Goal: Task Accomplishment & Management: Use online tool/utility

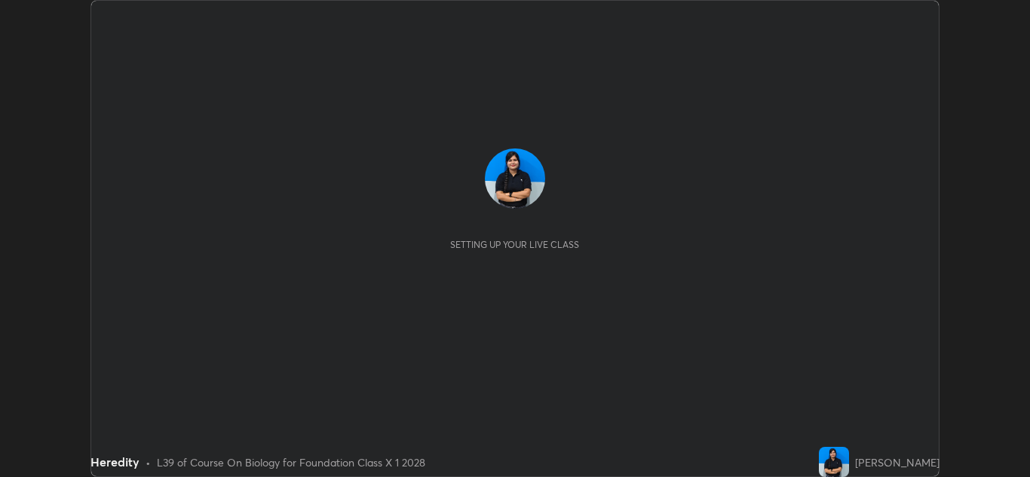
scroll to position [477, 1030]
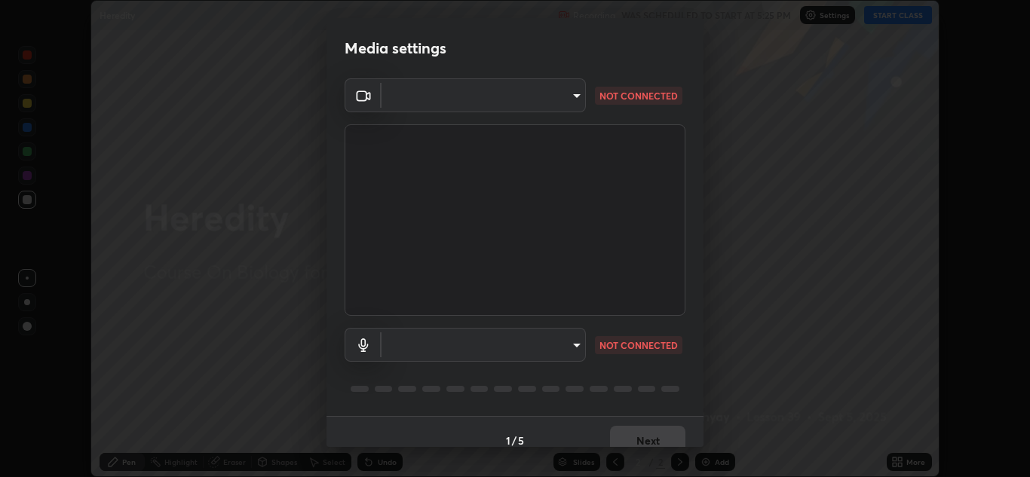
type input "a5fd4db2a2ff04be9e75800ceec395402009cfa99126b0c31c67d7c87717ec82"
type input "default"
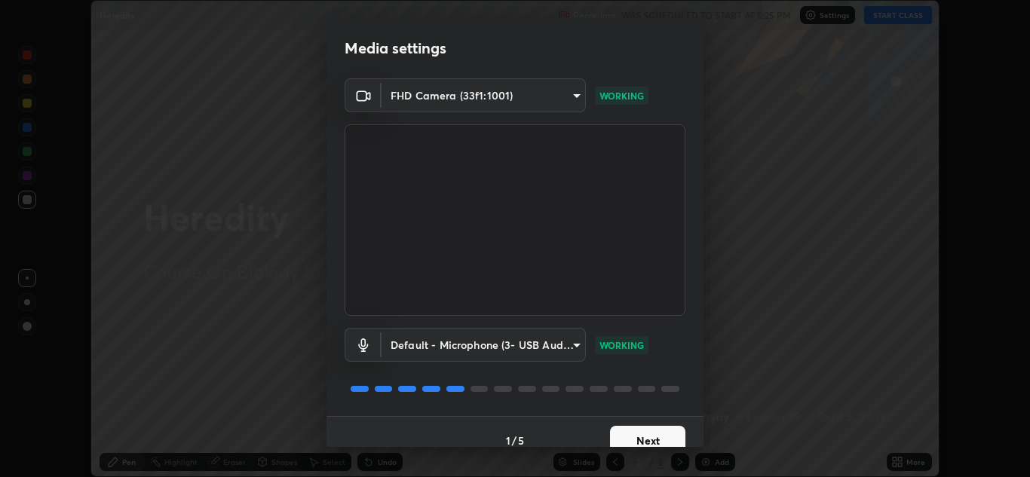
scroll to position [17, 0]
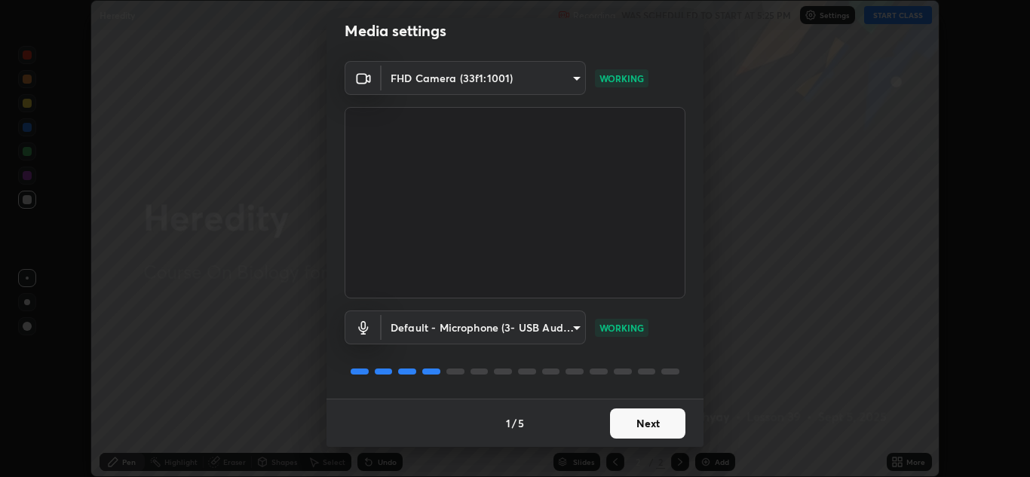
click at [622, 428] on button "Next" at bounding box center [647, 424] width 75 height 30
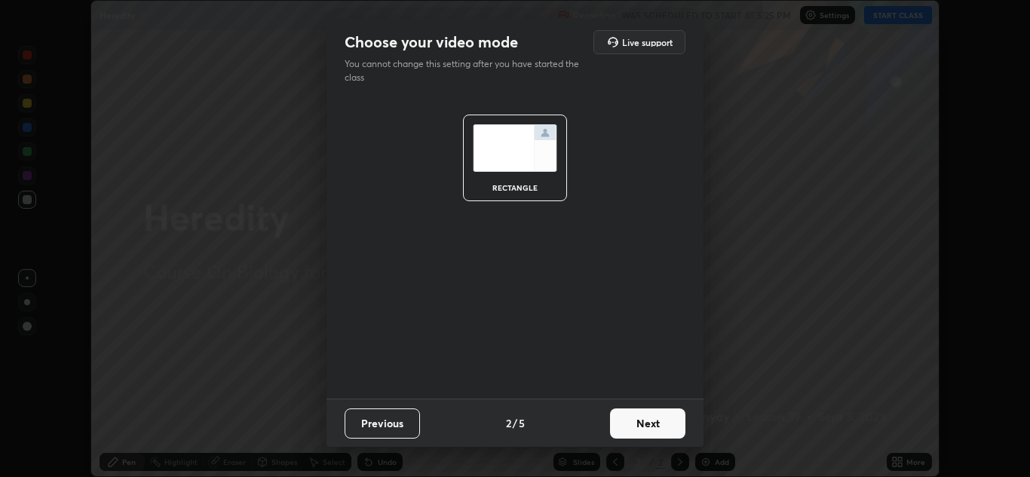
scroll to position [0, 0]
click at [640, 428] on button "Next" at bounding box center [647, 424] width 75 height 30
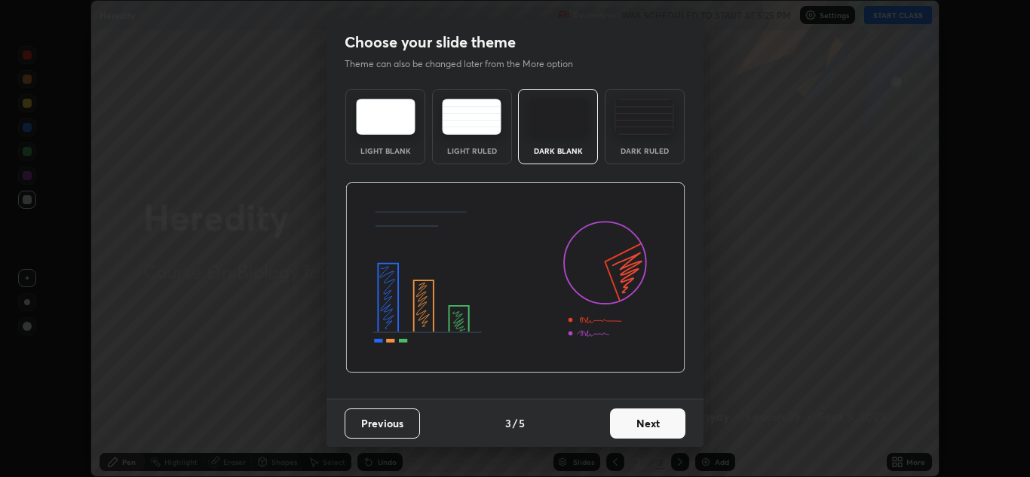
click at [638, 420] on button "Next" at bounding box center [647, 424] width 75 height 30
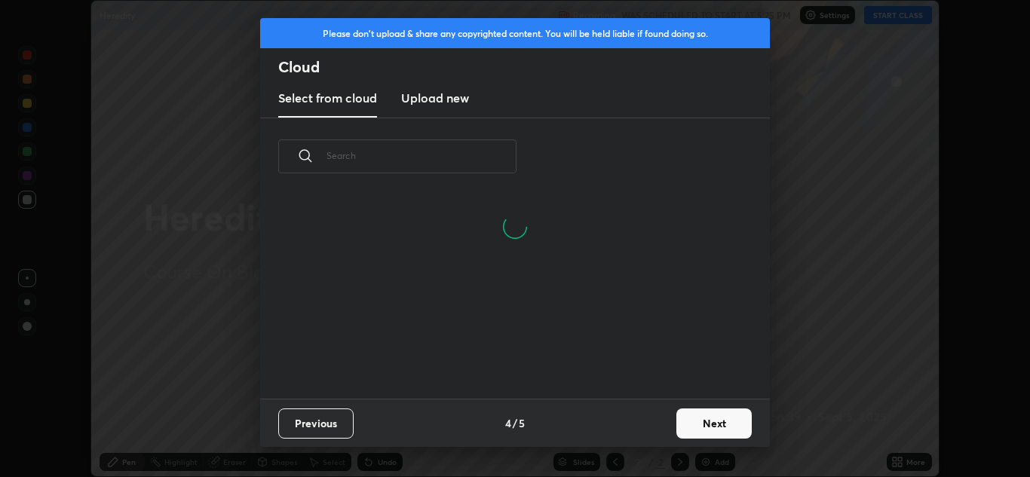
scroll to position [204, 484]
click at [705, 428] on button "Next" at bounding box center [714, 424] width 75 height 30
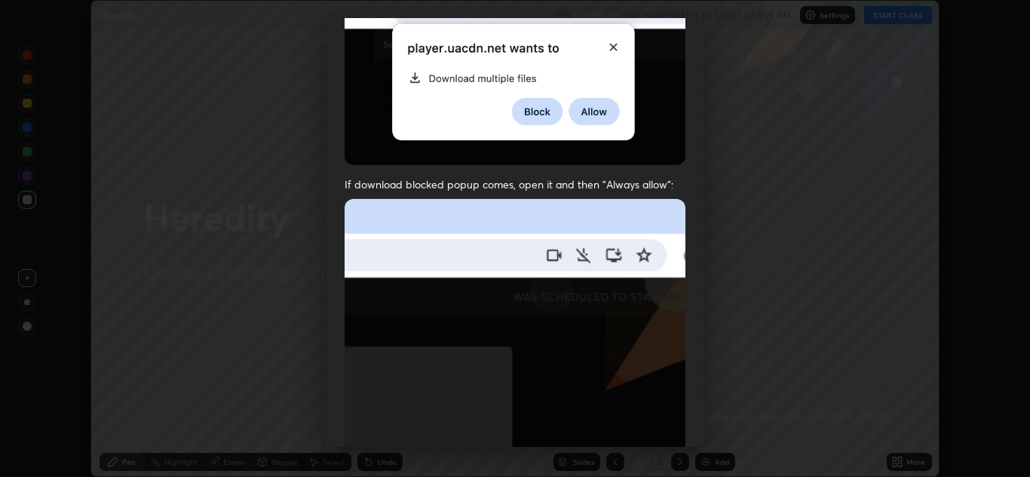
scroll to position [326, 0]
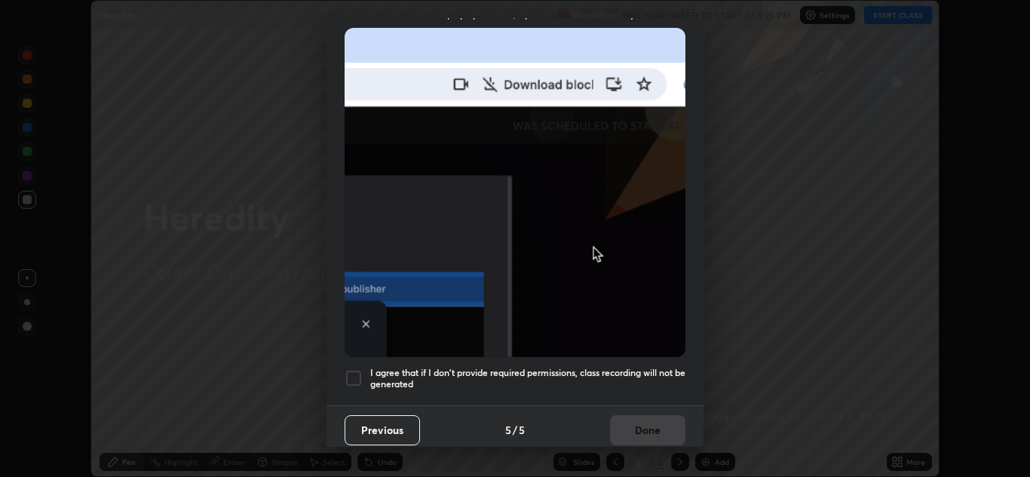
click at [358, 376] on div at bounding box center [354, 379] width 18 height 18
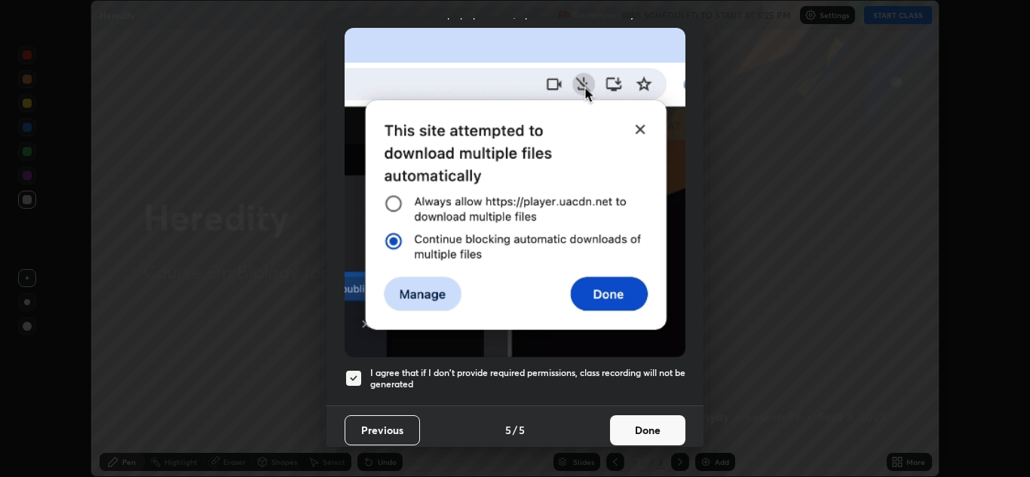
click at [630, 422] on button "Done" at bounding box center [647, 431] width 75 height 30
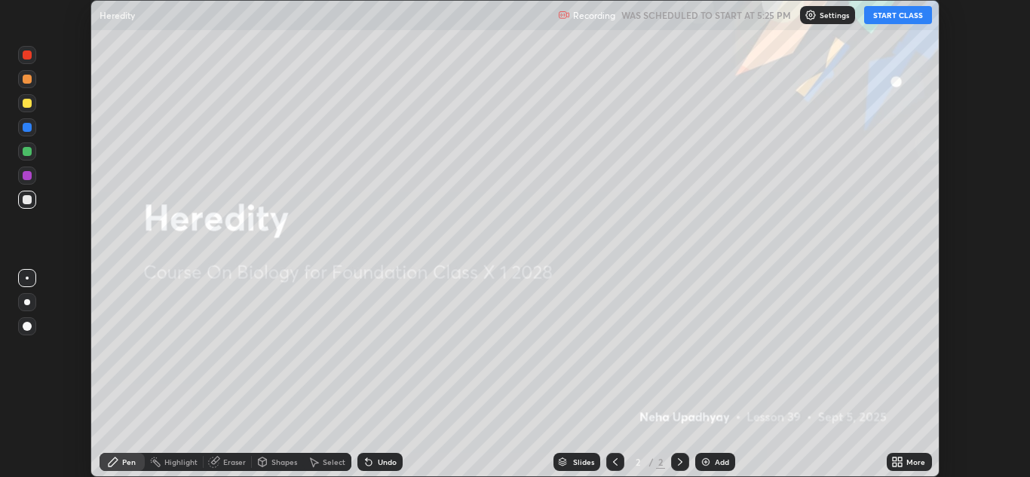
click at [894, 23] on button "START CLASS" at bounding box center [898, 15] width 68 height 18
click at [597, 460] on div "Slides" at bounding box center [577, 462] width 47 height 18
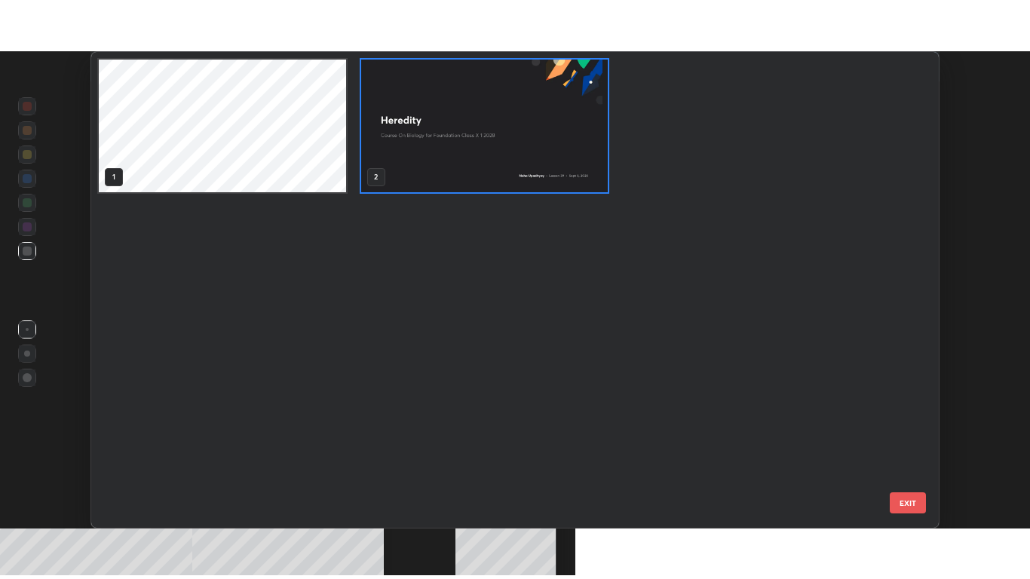
scroll to position [471, 840]
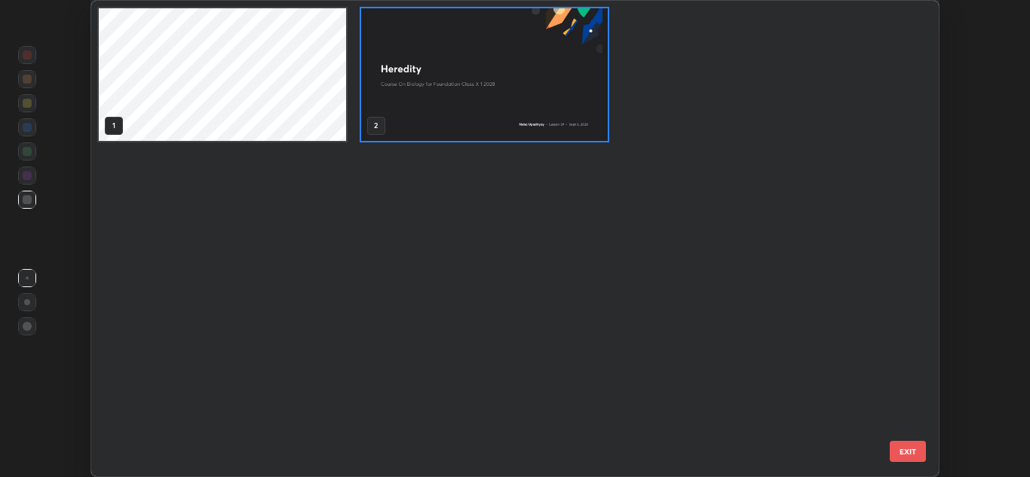
click at [408, 113] on img "grid" at bounding box center [484, 74] width 247 height 133
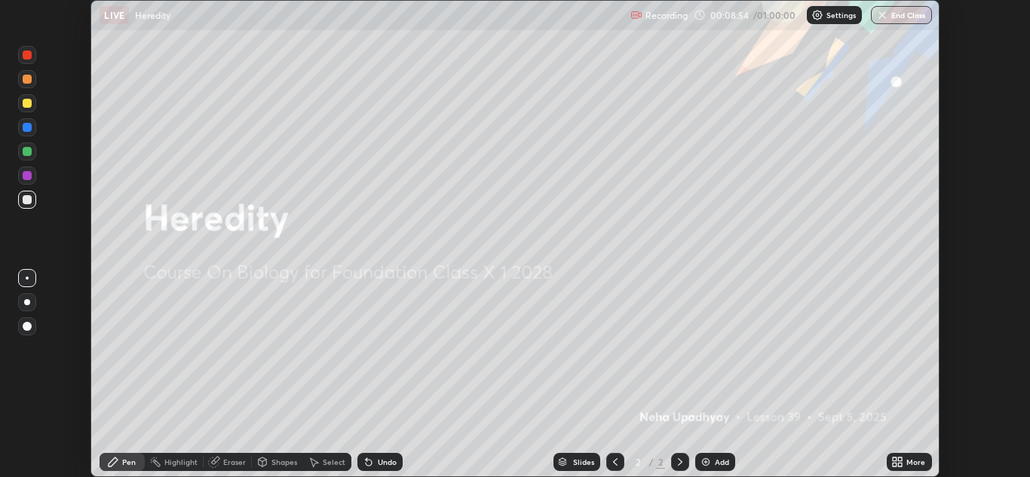
click at [26, 327] on div at bounding box center [27, 326] width 9 height 9
click at [374, 462] on div "Undo" at bounding box center [380, 462] width 45 height 18
click at [373, 459] on icon at bounding box center [369, 462] width 12 height 12
click at [366, 459] on icon at bounding box center [367, 460] width 2 height 2
click at [371, 457] on icon at bounding box center [369, 462] width 12 height 12
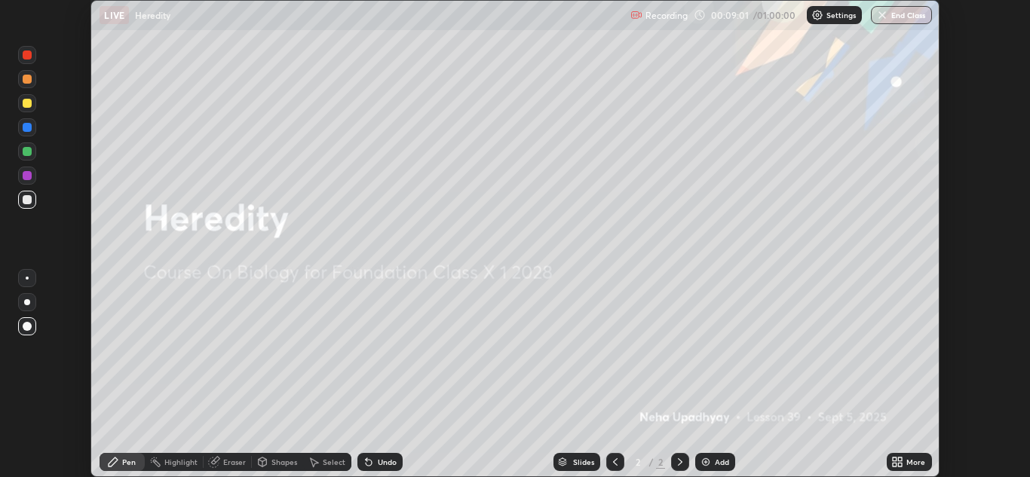
click at [712, 459] on div "Add" at bounding box center [715, 462] width 40 height 18
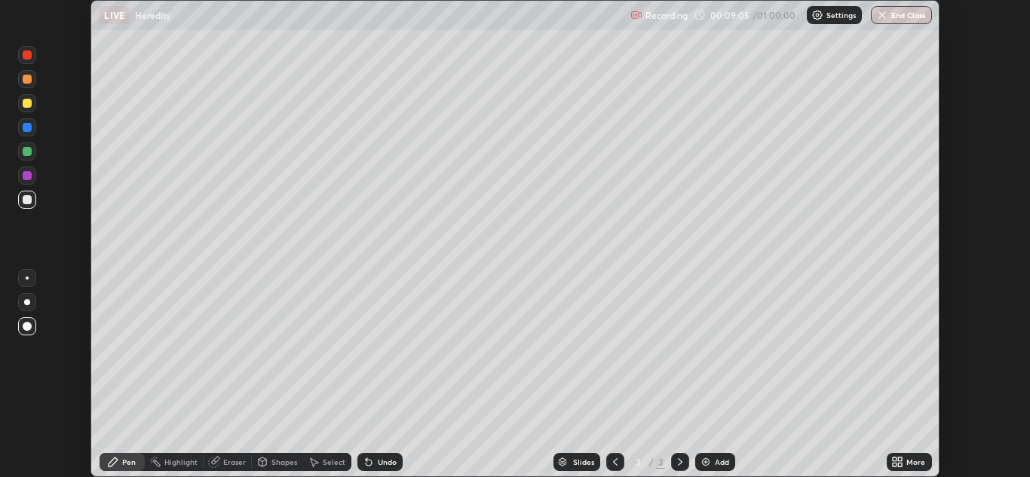
click at [367, 459] on icon at bounding box center [369, 462] width 12 height 12
click at [367, 463] on icon at bounding box center [369, 463] width 6 height 6
click at [373, 457] on icon at bounding box center [369, 462] width 12 height 12
click at [378, 460] on div "Undo" at bounding box center [387, 463] width 19 height 8
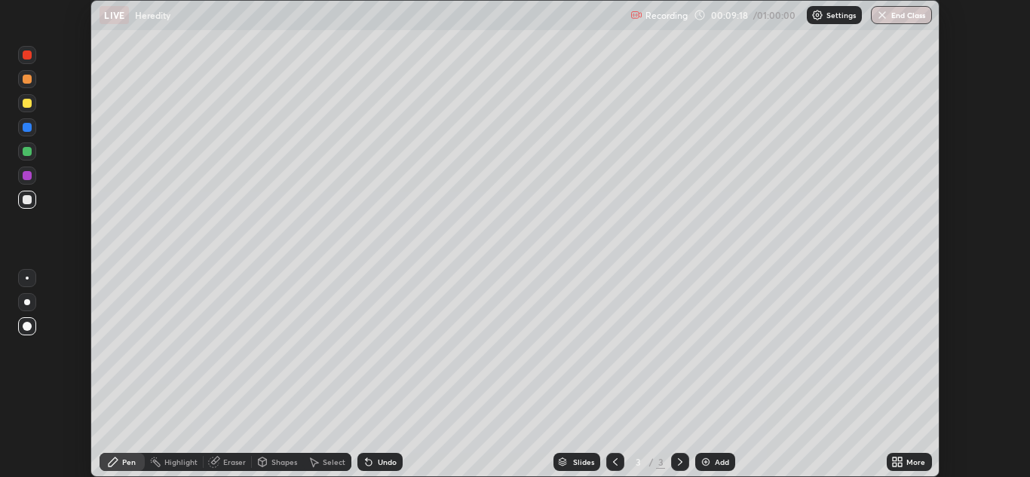
click at [378, 459] on div "Undo" at bounding box center [387, 463] width 19 height 8
click at [373, 462] on div "Undo" at bounding box center [380, 462] width 45 height 18
click at [376, 458] on div "Undo" at bounding box center [380, 462] width 45 height 18
click at [379, 456] on div "Undo" at bounding box center [380, 462] width 45 height 18
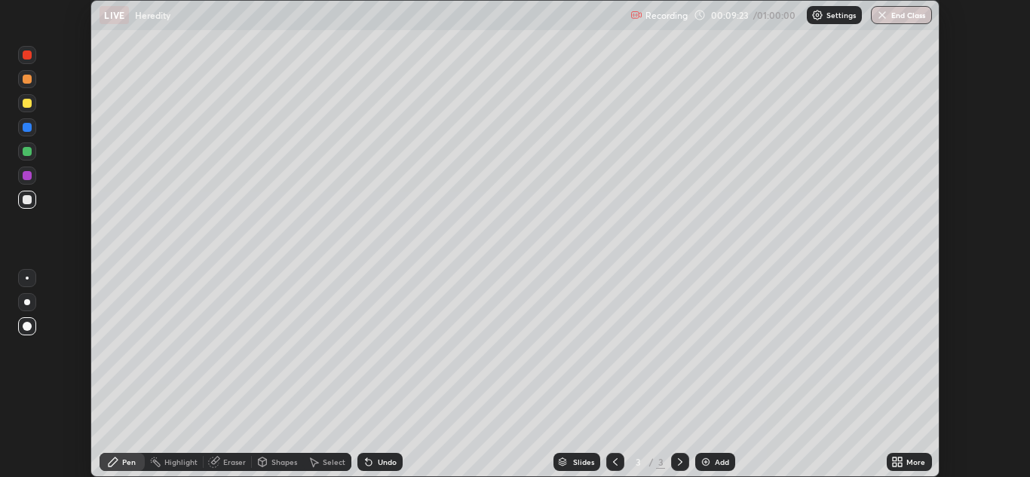
click at [29, 60] on div at bounding box center [27, 55] width 18 height 18
click at [370, 463] on icon at bounding box center [369, 463] width 6 height 6
click at [25, 79] on div at bounding box center [27, 79] width 9 height 9
click at [29, 127] on div at bounding box center [27, 127] width 9 height 9
click at [381, 459] on div "Undo" at bounding box center [387, 463] width 19 height 8
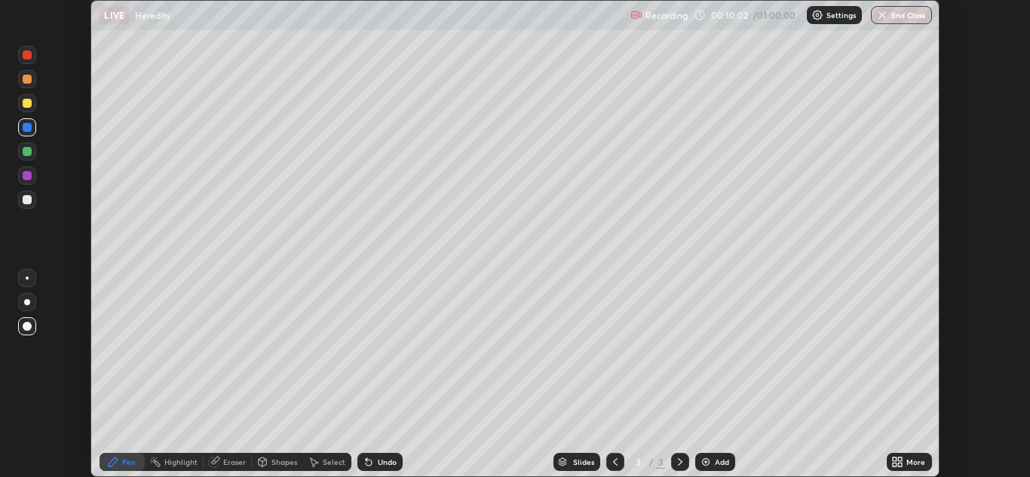
click at [385, 456] on div "Undo" at bounding box center [380, 462] width 45 height 18
click at [24, 296] on div at bounding box center [27, 302] width 18 height 18
click at [385, 460] on div "Undo" at bounding box center [387, 463] width 19 height 8
click at [29, 173] on div at bounding box center [27, 175] width 9 height 9
click at [374, 459] on div "Undo" at bounding box center [380, 462] width 45 height 18
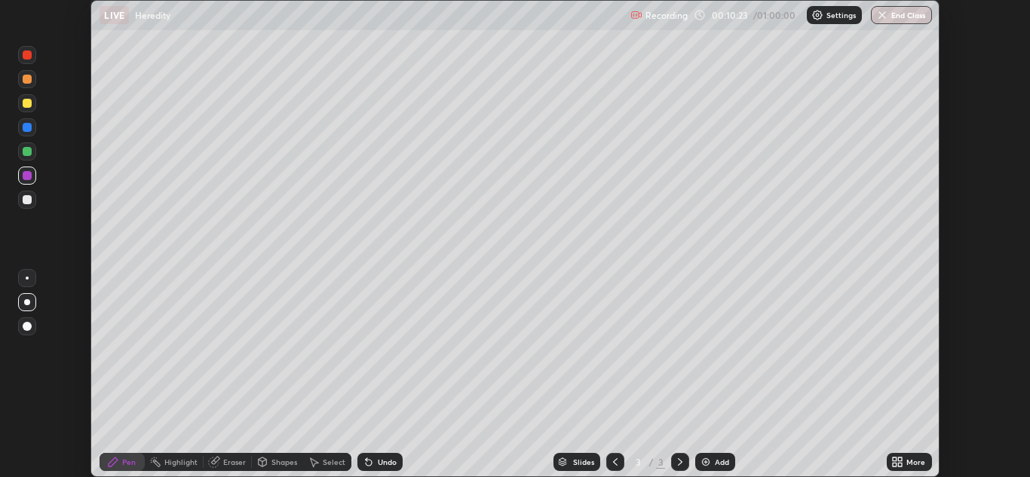
click at [379, 456] on div "Undo" at bounding box center [380, 462] width 45 height 18
click at [375, 467] on div "Undo" at bounding box center [380, 462] width 45 height 18
click at [679, 450] on div at bounding box center [680, 462] width 18 height 30
click at [683, 454] on div at bounding box center [680, 462] width 18 height 18
click at [679, 464] on icon at bounding box center [680, 462] width 12 height 12
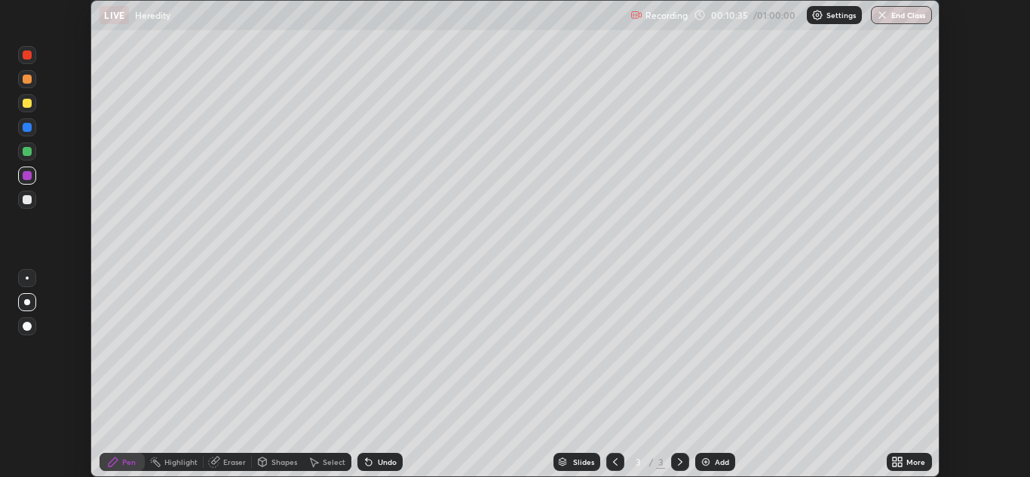
click at [680, 462] on icon at bounding box center [680, 462] width 12 height 12
click at [681, 461] on icon at bounding box center [680, 462] width 12 height 12
click at [29, 318] on div at bounding box center [27, 327] width 18 height 18
click at [680, 448] on div at bounding box center [680, 462] width 18 height 30
click at [674, 464] on icon at bounding box center [680, 462] width 12 height 12
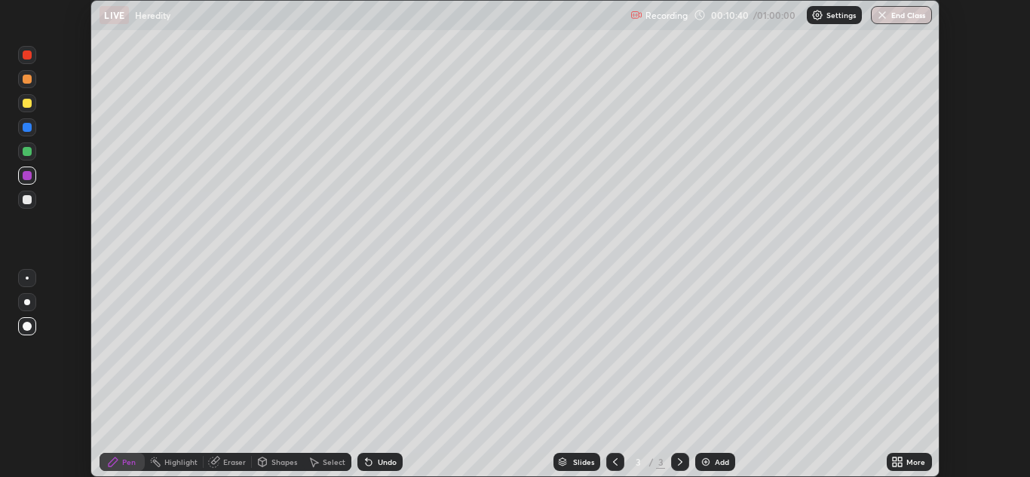
click at [680, 462] on icon at bounding box center [680, 462] width 12 height 12
click at [678, 465] on icon at bounding box center [680, 463] width 5 height 8
click at [681, 463] on icon at bounding box center [680, 463] width 5 height 8
click at [680, 462] on icon at bounding box center [680, 462] width 12 height 12
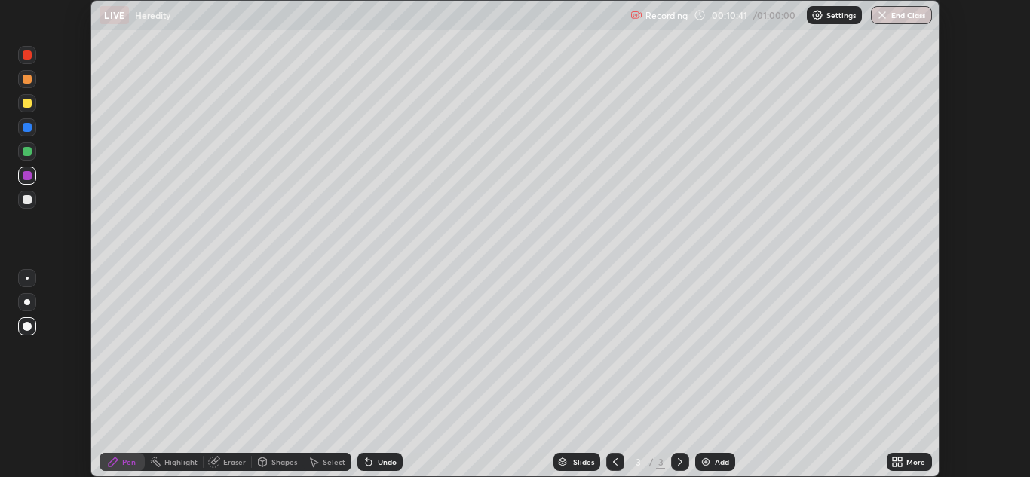
click at [682, 461] on icon at bounding box center [680, 462] width 12 height 12
click at [680, 457] on icon at bounding box center [680, 462] width 12 height 12
click at [680, 459] on icon at bounding box center [680, 462] width 12 height 12
click at [680, 456] on div at bounding box center [680, 462] width 18 height 18
click at [686, 463] on icon at bounding box center [680, 462] width 12 height 12
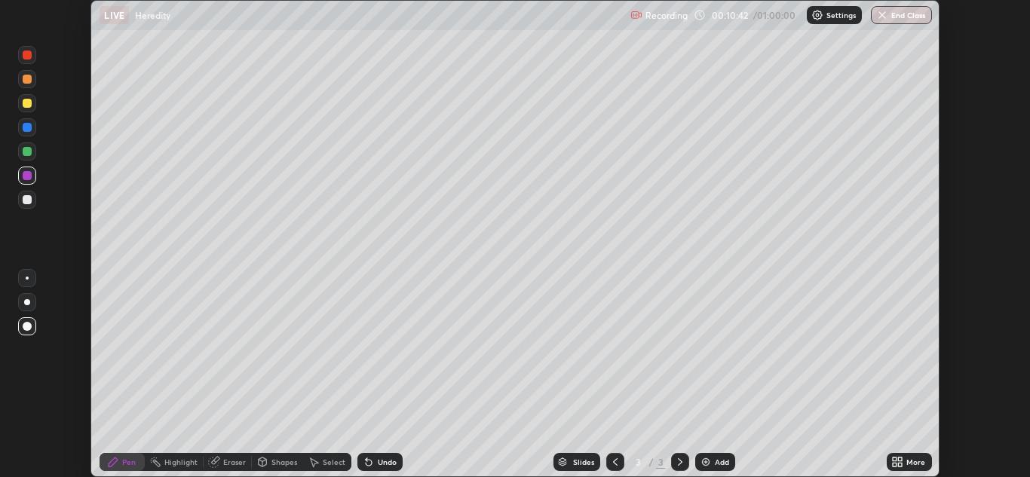
click at [683, 462] on icon at bounding box center [680, 462] width 12 height 12
click at [681, 470] on div at bounding box center [680, 462] width 18 height 18
click at [680, 469] on div at bounding box center [680, 462] width 18 height 18
click at [680, 467] on icon at bounding box center [680, 462] width 12 height 12
click at [680, 468] on icon at bounding box center [680, 462] width 12 height 12
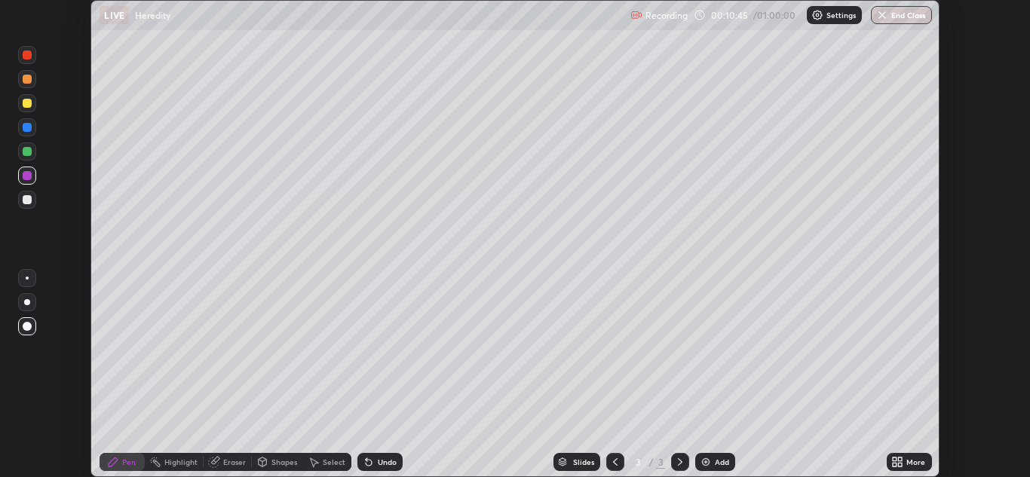
click at [715, 466] on div "Add" at bounding box center [722, 463] width 14 height 8
click at [910, 464] on div "More" at bounding box center [916, 463] width 19 height 8
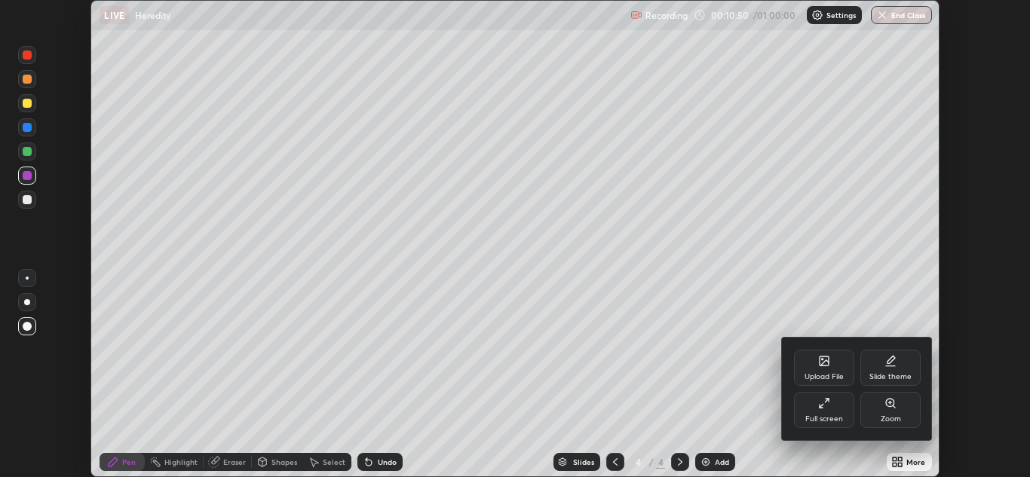
click at [826, 409] on icon at bounding box center [824, 403] width 12 height 12
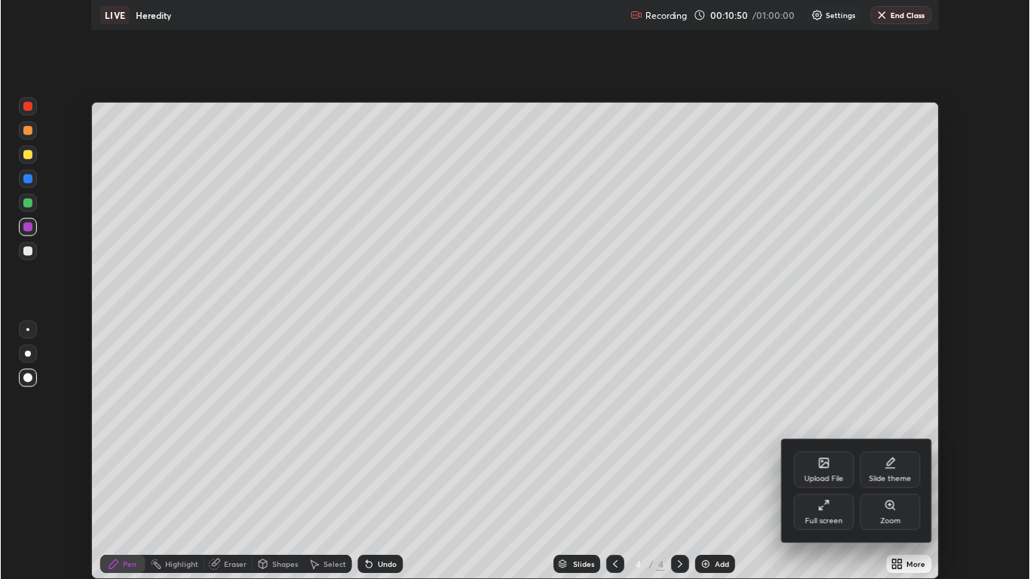
scroll to position [579, 1030]
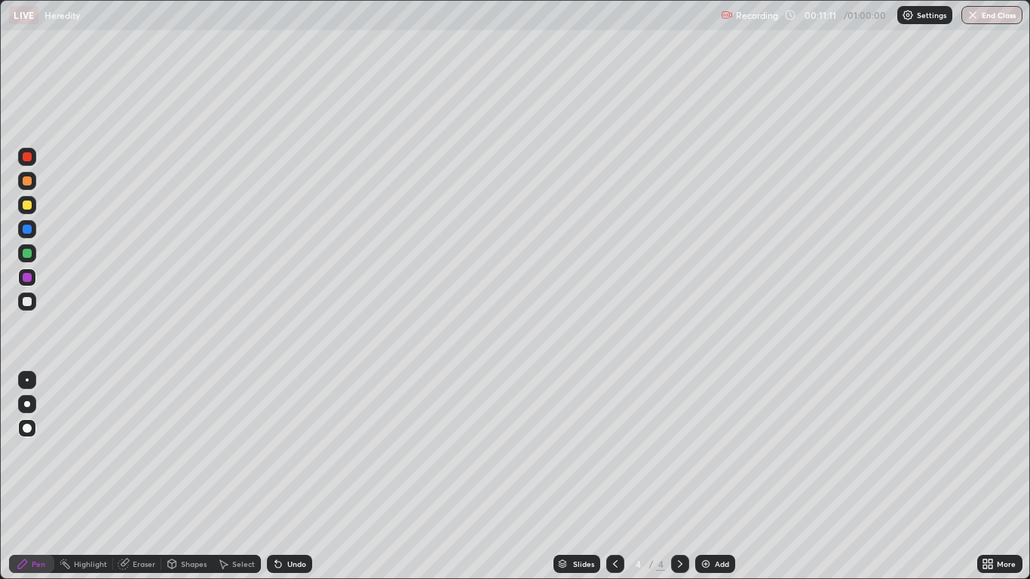
click at [296, 477] on div "Undo" at bounding box center [296, 564] width 19 height 8
click at [296, 477] on div "Undo" at bounding box center [289, 564] width 45 height 18
click at [293, 477] on div "Undo" at bounding box center [289, 564] width 45 height 18
click at [294, 477] on div "Undo" at bounding box center [296, 564] width 19 height 8
click at [617, 477] on icon at bounding box center [615, 564] width 12 height 12
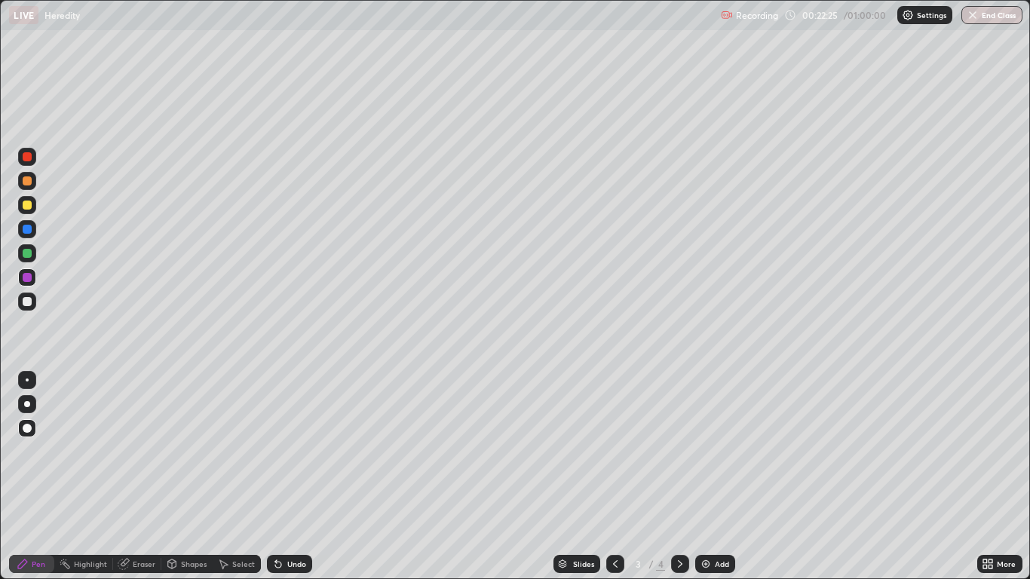
click at [189, 477] on div "Shapes" at bounding box center [194, 564] width 26 height 8
click at [191, 477] on div "Shapes" at bounding box center [194, 564] width 26 height 8
click at [96, 477] on div "Highlight" at bounding box center [90, 564] width 33 height 8
click at [95, 477] on div "Highlight" at bounding box center [83, 564] width 59 height 18
click at [141, 477] on div "Eraser" at bounding box center [144, 564] width 23 height 8
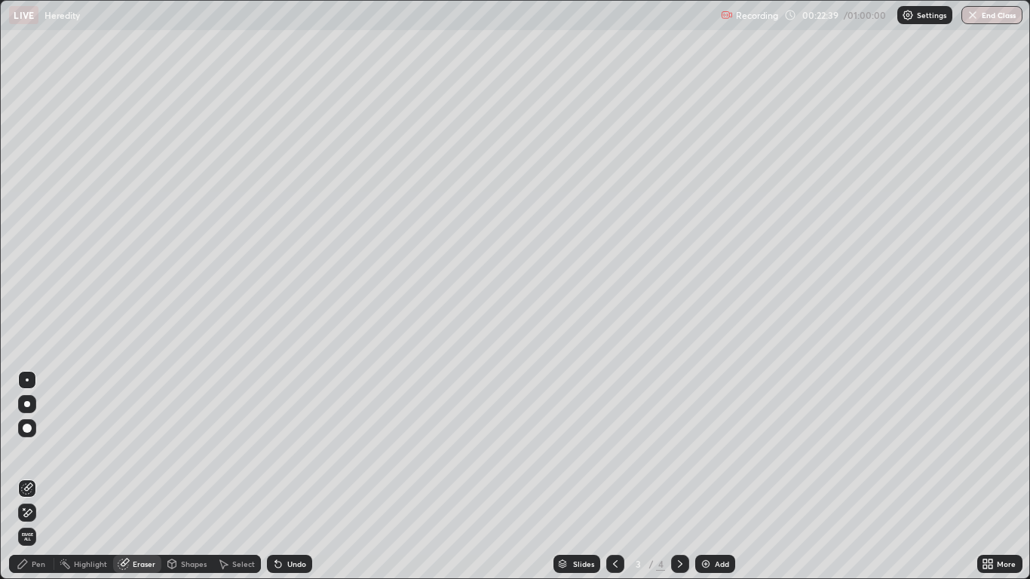
click at [26, 477] on span "Erase all" at bounding box center [27, 536] width 17 height 9
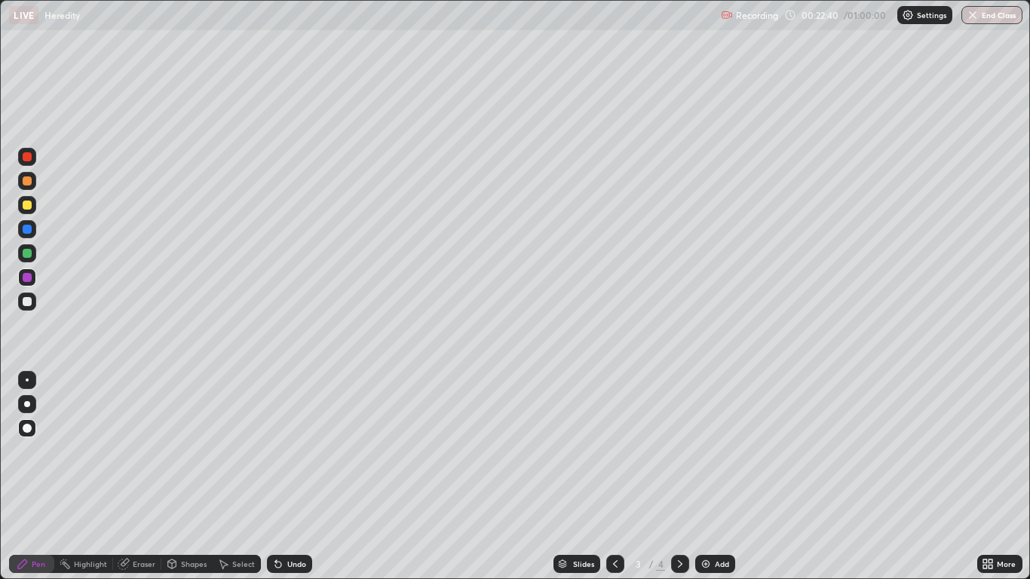
click at [37, 477] on div "Pen" at bounding box center [39, 564] width 14 height 8
click at [704, 477] on img at bounding box center [706, 564] width 12 height 12
click at [287, 477] on div "Undo" at bounding box center [296, 564] width 19 height 8
click at [135, 477] on div "Eraser" at bounding box center [144, 564] width 23 height 8
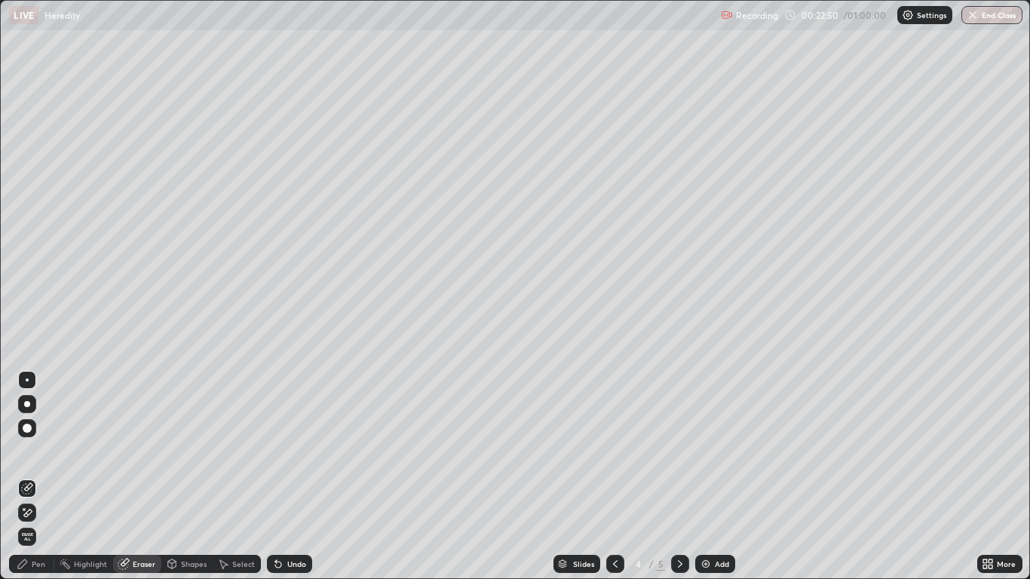
click at [29, 477] on span "Erase all" at bounding box center [27, 536] width 17 height 9
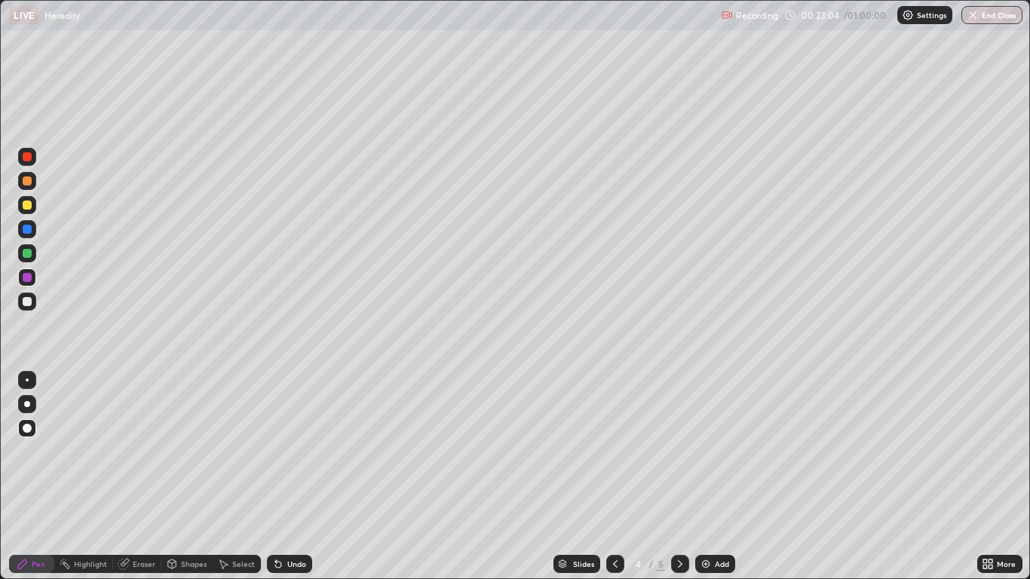
click at [137, 477] on div "Eraser" at bounding box center [144, 564] width 23 height 8
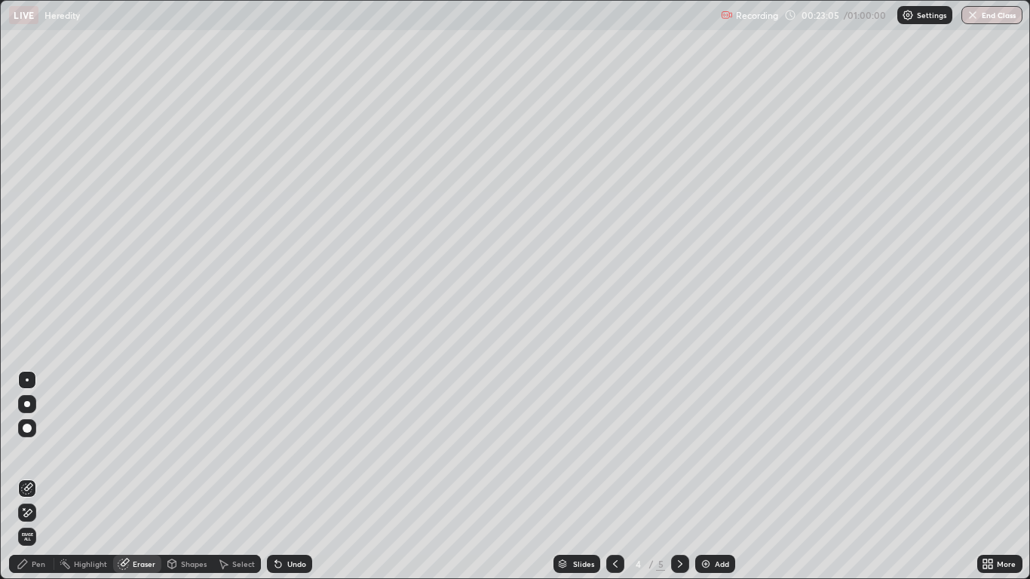
click at [28, 477] on span "Erase all" at bounding box center [27, 536] width 17 height 9
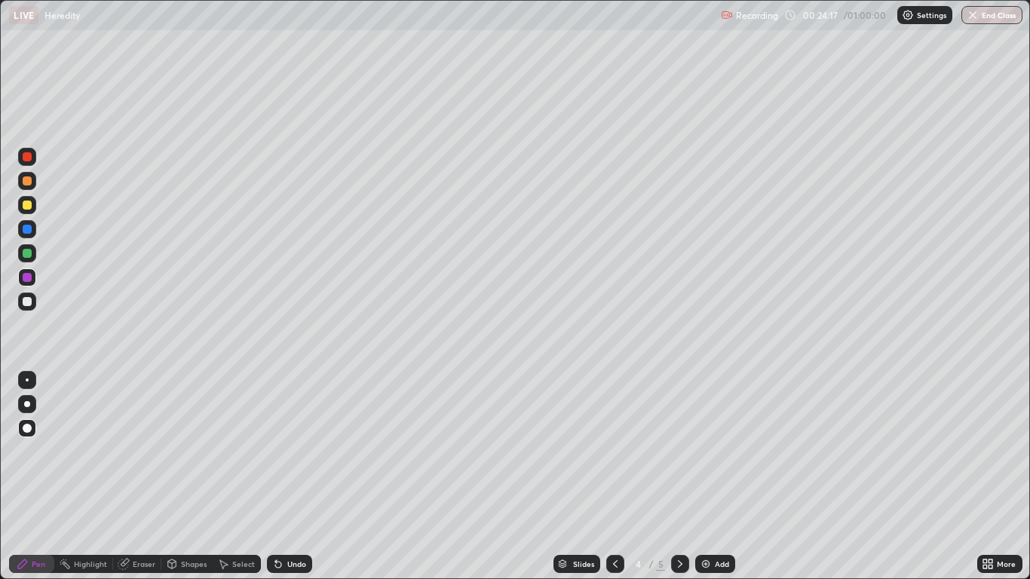
click at [30, 158] on div at bounding box center [27, 156] width 9 height 9
click at [303, 477] on div "Undo" at bounding box center [296, 564] width 19 height 8
click at [203, 477] on div "Shapes" at bounding box center [194, 564] width 26 height 8
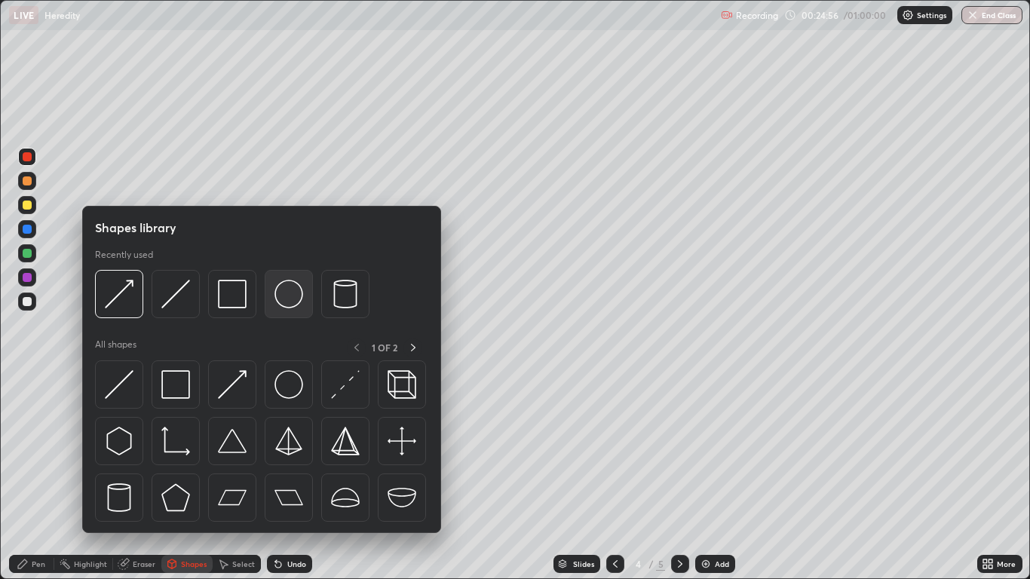
click at [296, 308] on div at bounding box center [289, 294] width 48 height 48
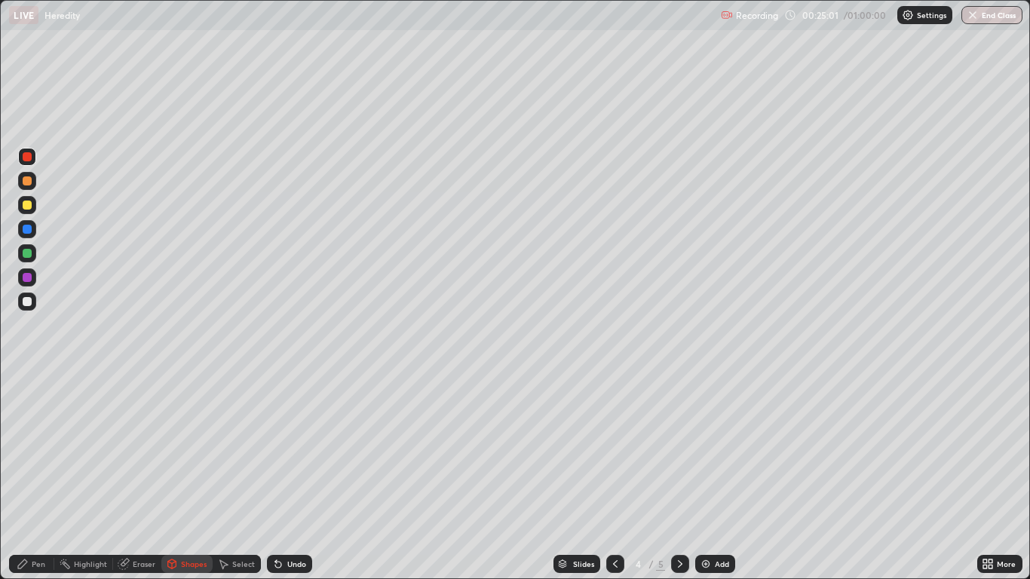
click at [297, 477] on div "Undo" at bounding box center [296, 564] width 19 height 8
click at [295, 477] on div "Undo" at bounding box center [296, 564] width 19 height 8
click at [297, 477] on div "Undo" at bounding box center [296, 564] width 19 height 8
click at [283, 477] on div "Undo" at bounding box center [289, 564] width 45 height 18
click at [287, 477] on div "Undo" at bounding box center [296, 564] width 19 height 8
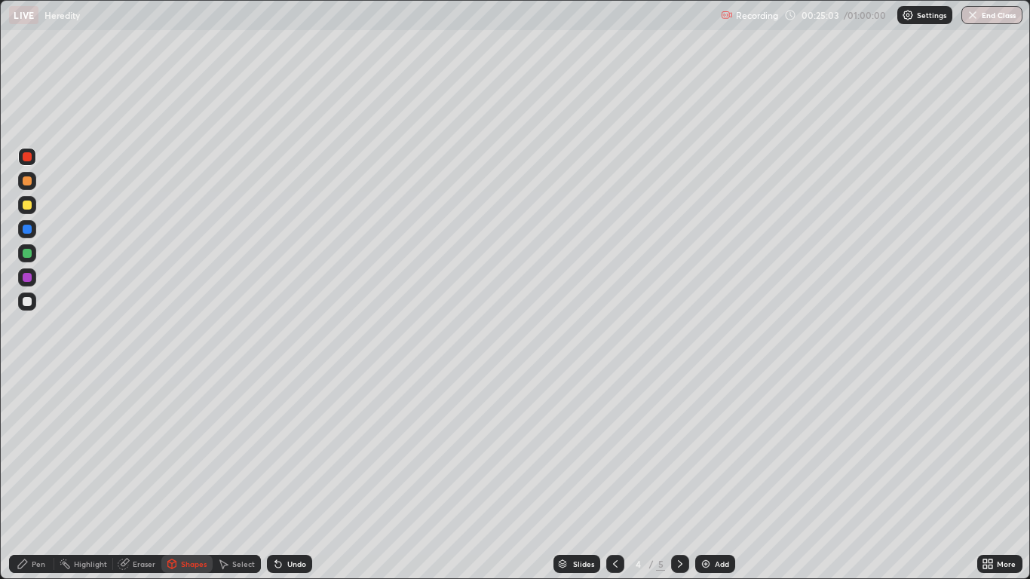
click at [287, 477] on div "Undo" at bounding box center [296, 564] width 19 height 8
click at [28, 157] on div at bounding box center [27, 156] width 9 height 9
click at [615, 477] on icon at bounding box center [615, 564] width 12 height 12
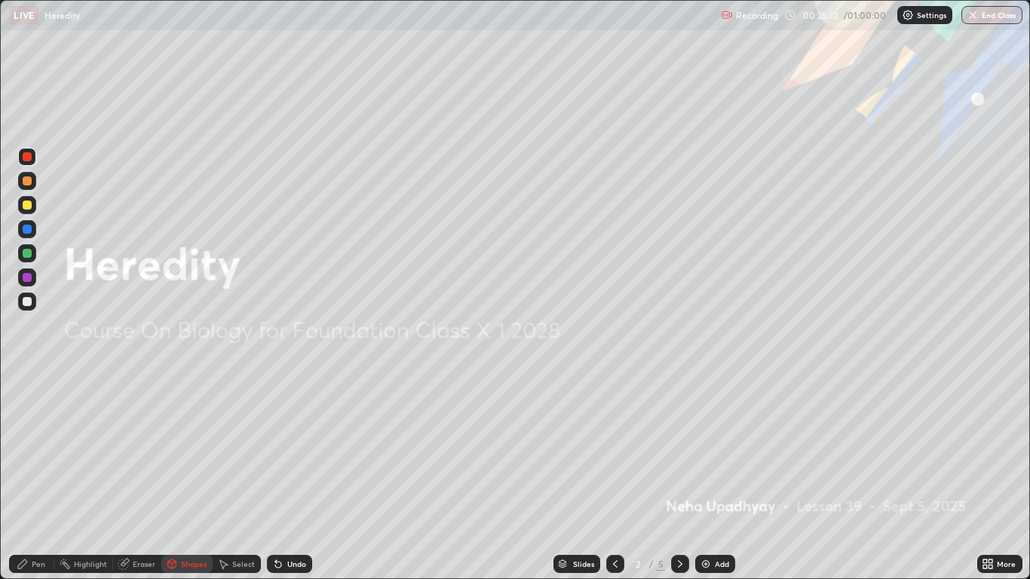
click at [34, 477] on div "Pen" at bounding box center [39, 564] width 14 height 8
click at [680, 477] on icon at bounding box center [680, 564] width 12 height 12
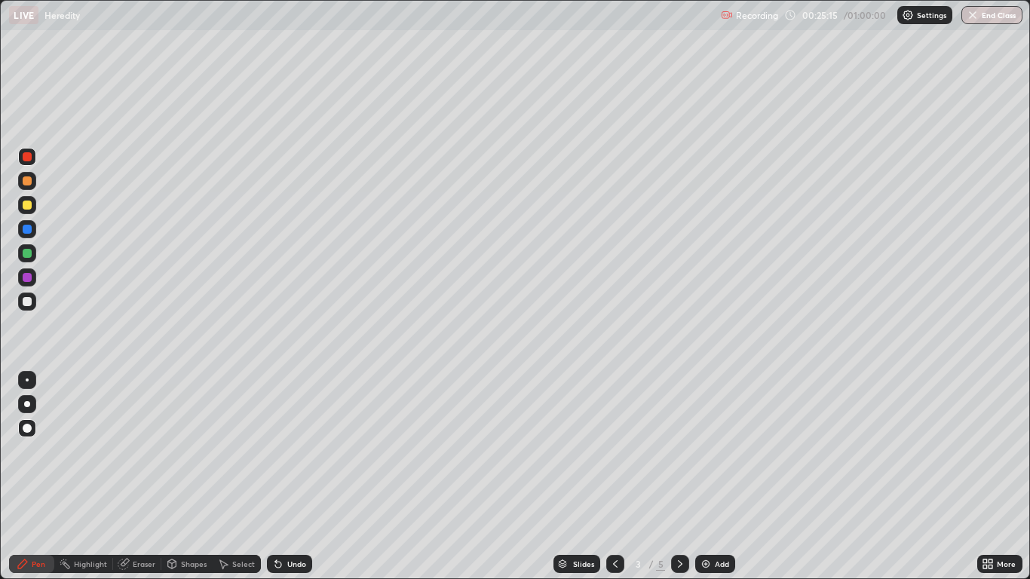
click at [680, 477] on icon at bounding box center [680, 564] width 12 height 12
click at [618, 477] on icon at bounding box center [615, 564] width 12 height 12
click at [143, 477] on div "Eraser" at bounding box center [144, 564] width 23 height 8
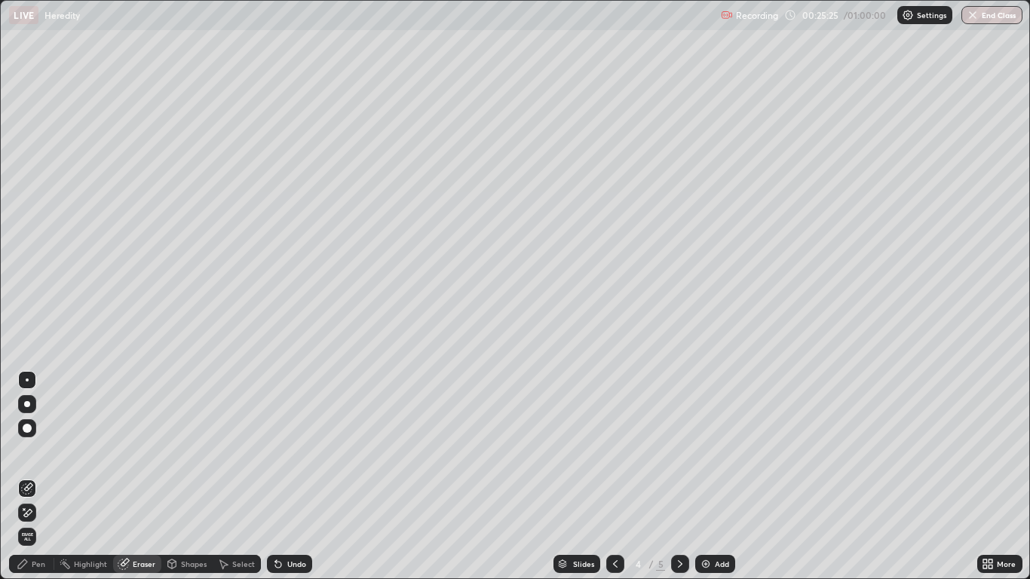
click at [45, 477] on div "Pen" at bounding box center [39, 564] width 14 height 8
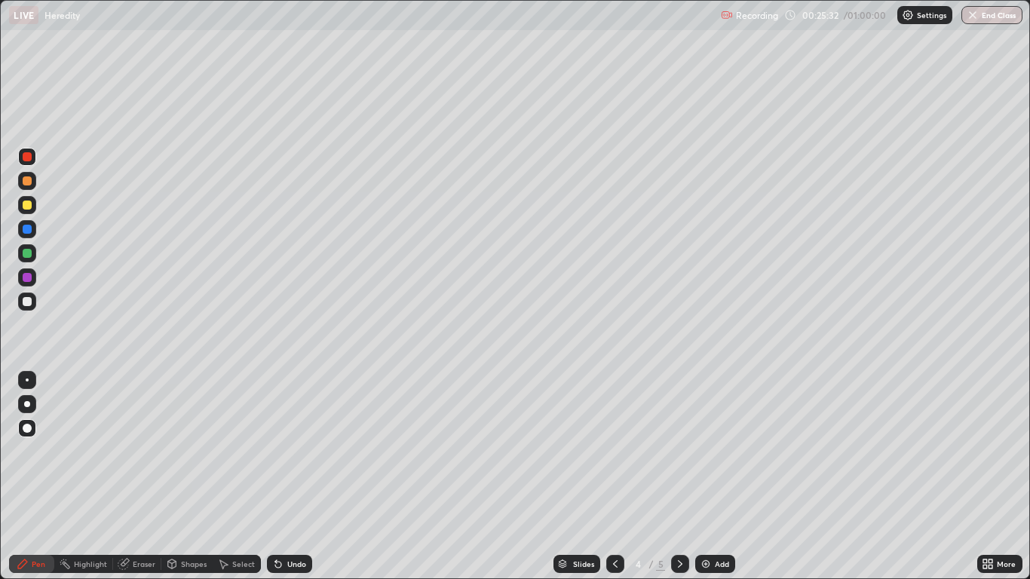
click at [287, 477] on div "Undo" at bounding box center [296, 564] width 19 height 8
click at [284, 477] on div "Undo" at bounding box center [289, 564] width 45 height 18
click at [238, 477] on div "Select" at bounding box center [243, 564] width 23 height 8
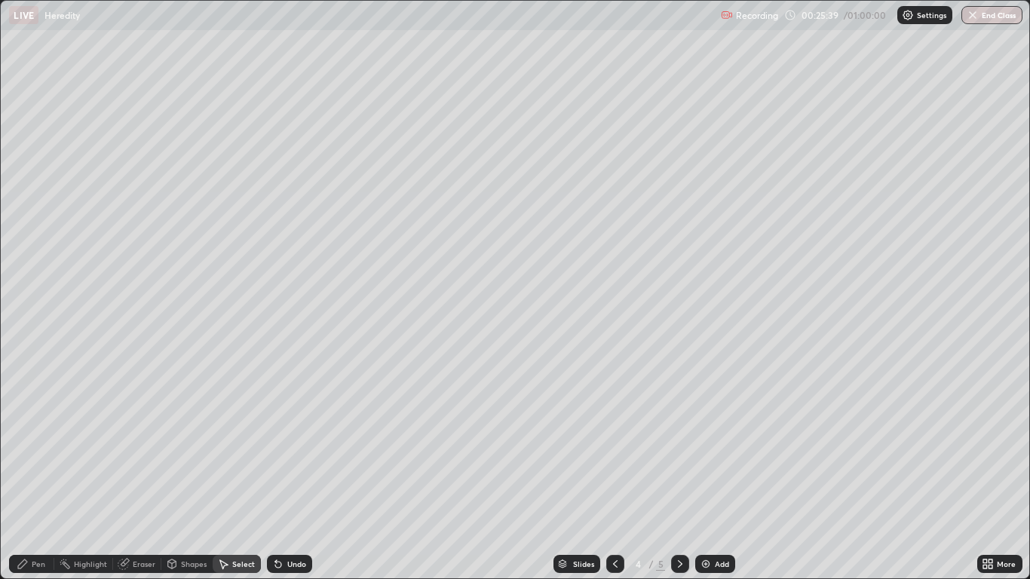
click at [231, 477] on div "Select" at bounding box center [237, 564] width 48 height 18
click at [195, 477] on div "Shapes" at bounding box center [186, 564] width 51 height 18
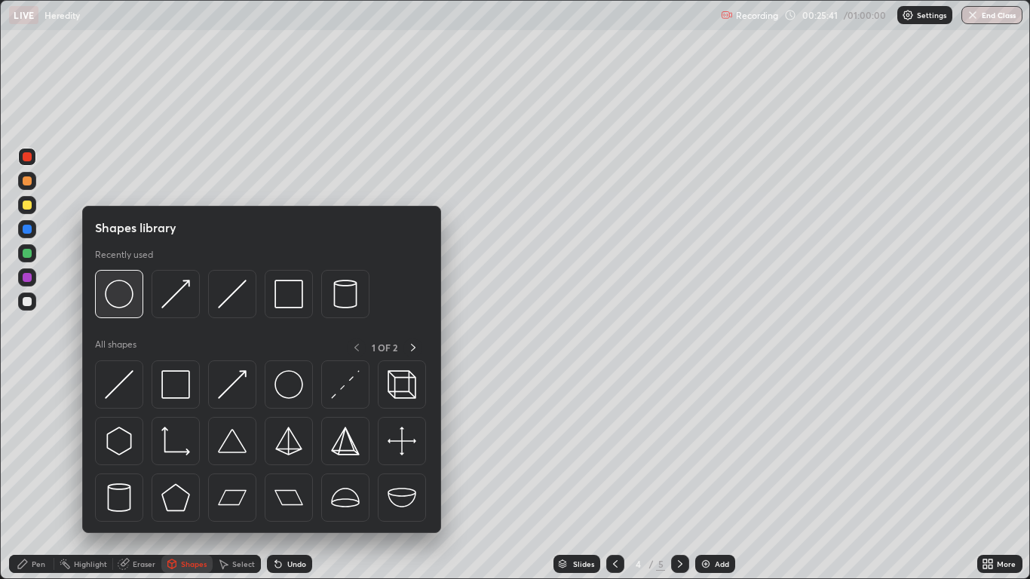
click at [125, 306] on img at bounding box center [119, 294] width 29 height 29
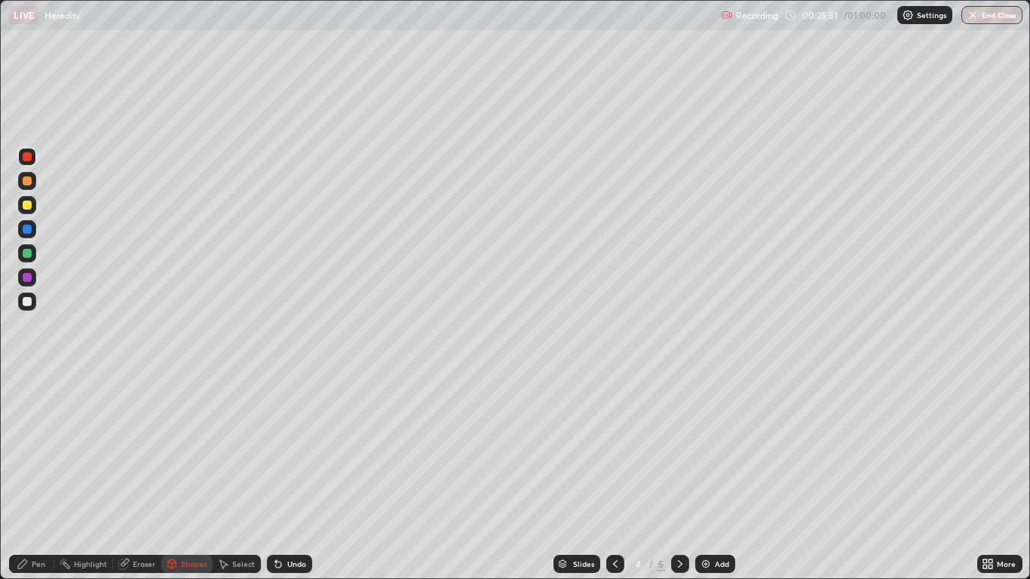
click at [38, 477] on div "Pen" at bounding box center [39, 564] width 14 height 8
click at [680, 477] on icon at bounding box center [680, 564] width 12 height 12
click at [678, 477] on icon at bounding box center [680, 564] width 12 height 12
click at [133, 477] on div "Eraser" at bounding box center [144, 564] width 23 height 8
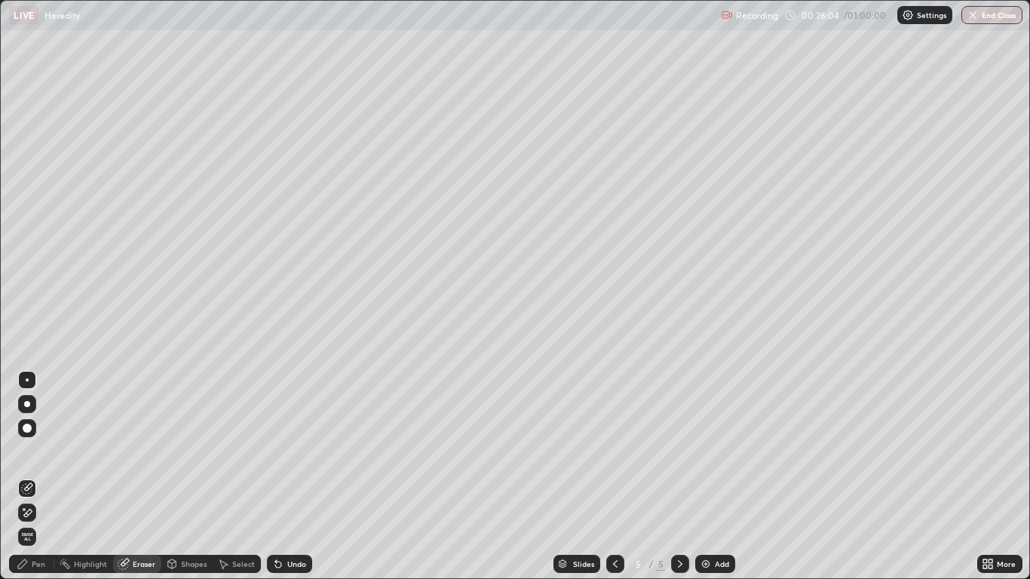
click at [288, 477] on div "Undo" at bounding box center [296, 564] width 19 height 8
click at [287, 477] on div "Undo" at bounding box center [296, 564] width 19 height 8
click at [288, 477] on div "Undo" at bounding box center [296, 564] width 19 height 8
click at [287, 477] on div "Undo" at bounding box center [296, 564] width 19 height 8
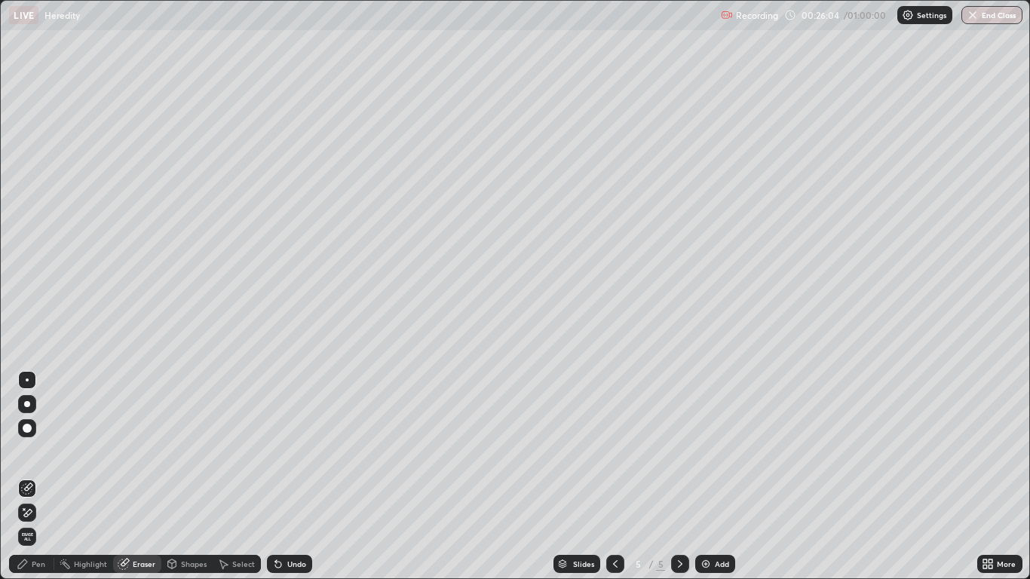
click at [287, 477] on div "Undo" at bounding box center [296, 564] width 19 height 8
click at [287, 477] on div "Undo" at bounding box center [289, 564] width 45 height 18
click at [288, 477] on div "Undo" at bounding box center [289, 564] width 45 height 18
click at [287, 477] on div "Undo" at bounding box center [289, 564] width 45 height 18
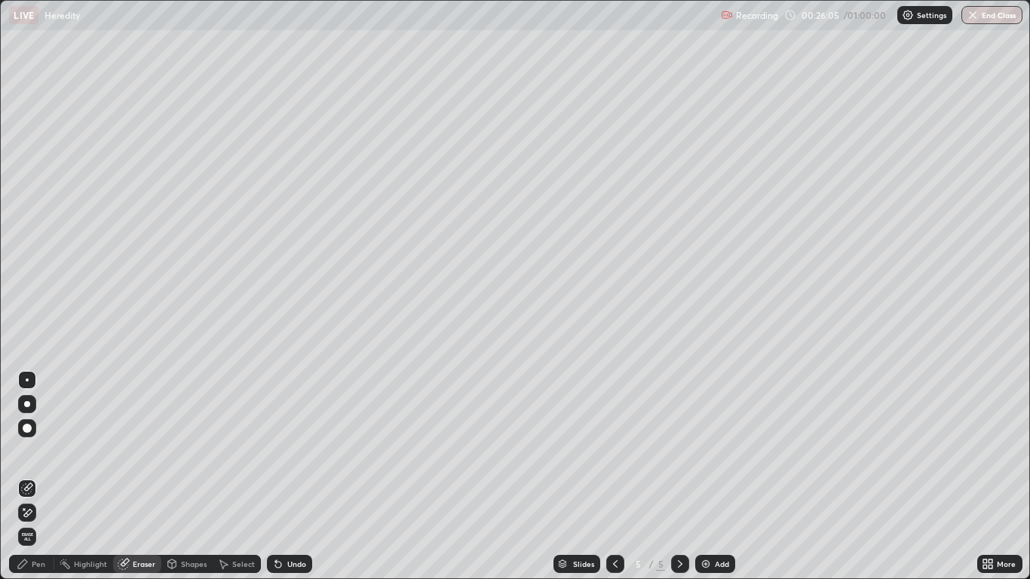
click at [287, 477] on div "Undo" at bounding box center [289, 564] width 45 height 18
click at [288, 477] on div "Undo" at bounding box center [289, 564] width 45 height 18
click at [287, 477] on div "Undo" at bounding box center [296, 564] width 19 height 8
click at [286, 477] on div "Undo" at bounding box center [289, 564] width 45 height 18
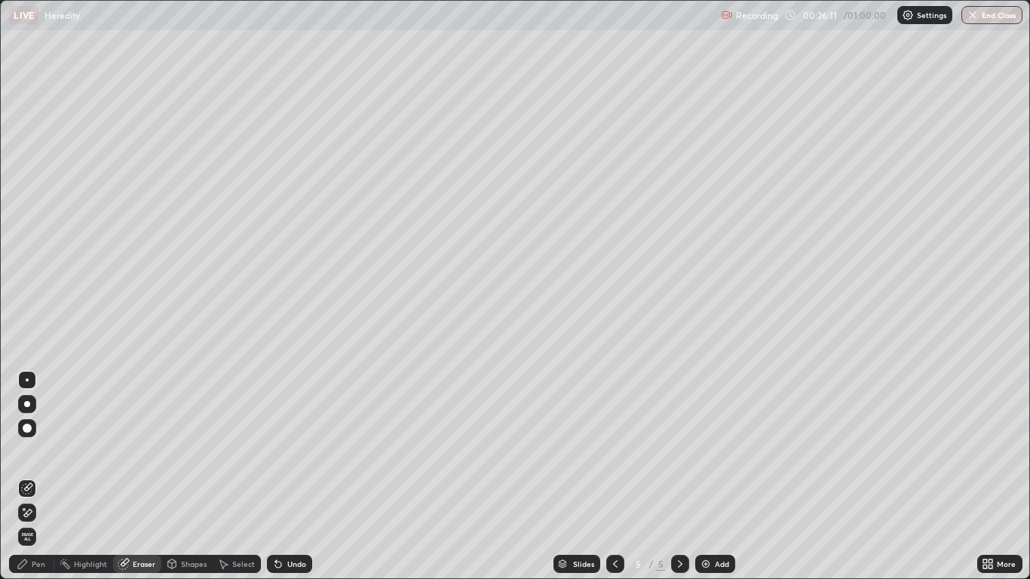
click at [285, 477] on div "Undo" at bounding box center [289, 564] width 45 height 18
click at [275, 477] on icon at bounding box center [276, 561] width 2 height 2
click at [279, 477] on div "Undo" at bounding box center [289, 564] width 45 height 18
click at [281, 477] on icon at bounding box center [278, 564] width 12 height 12
click at [245, 477] on div "Select" at bounding box center [243, 564] width 23 height 8
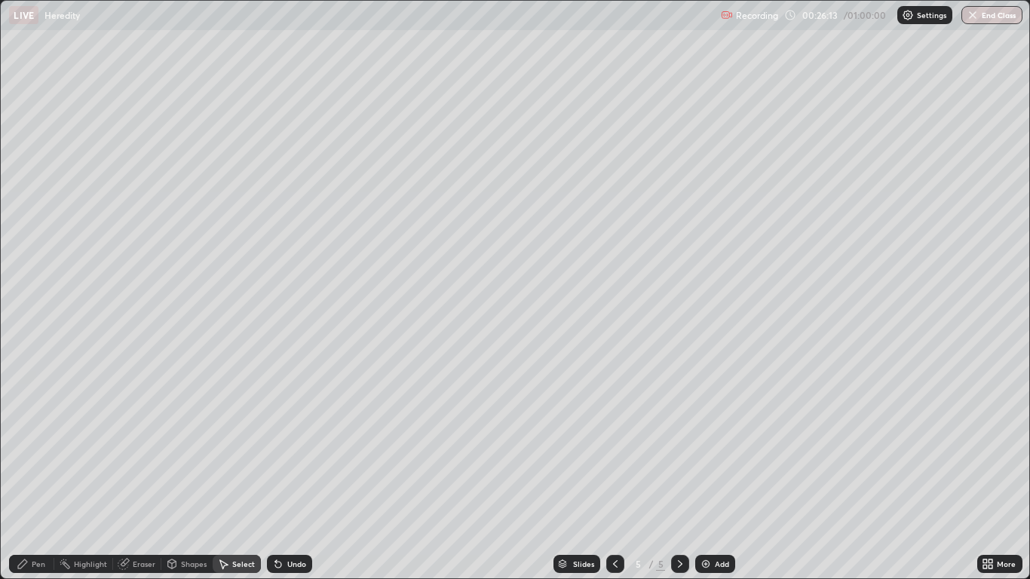
click at [289, 477] on div "Undo" at bounding box center [296, 564] width 19 height 8
click at [250, 477] on div "Select" at bounding box center [237, 564] width 48 height 18
click at [251, 477] on div "Select" at bounding box center [237, 564] width 48 height 18
click at [255, 477] on div "Select" at bounding box center [237, 564] width 48 height 18
click at [254, 477] on div "Select" at bounding box center [237, 564] width 48 height 18
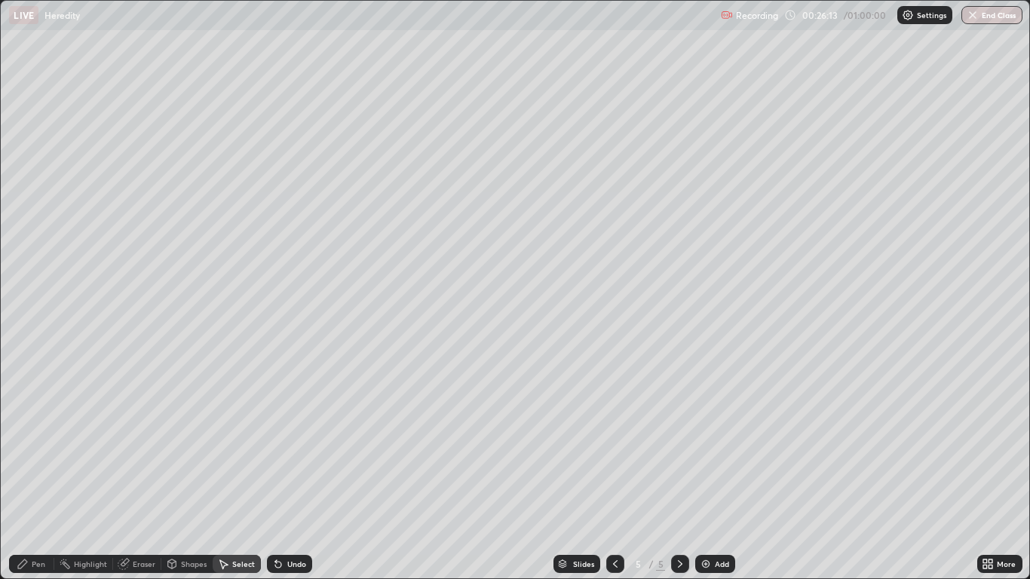
click at [256, 477] on div "Select" at bounding box center [237, 564] width 48 height 18
click at [258, 477] on div "Select" at bounding box center [237, 564] width 48 height 18
click at [261, 477] on div "Undo" at bounding box center [286, 564] width 51 height 30
click at [284, 477] on div "Undo" at bounding box center [289, 564] width 45 height 18
click at [290, 477] on div "Undo" at bounding box center [296, 564] width 19 height 8
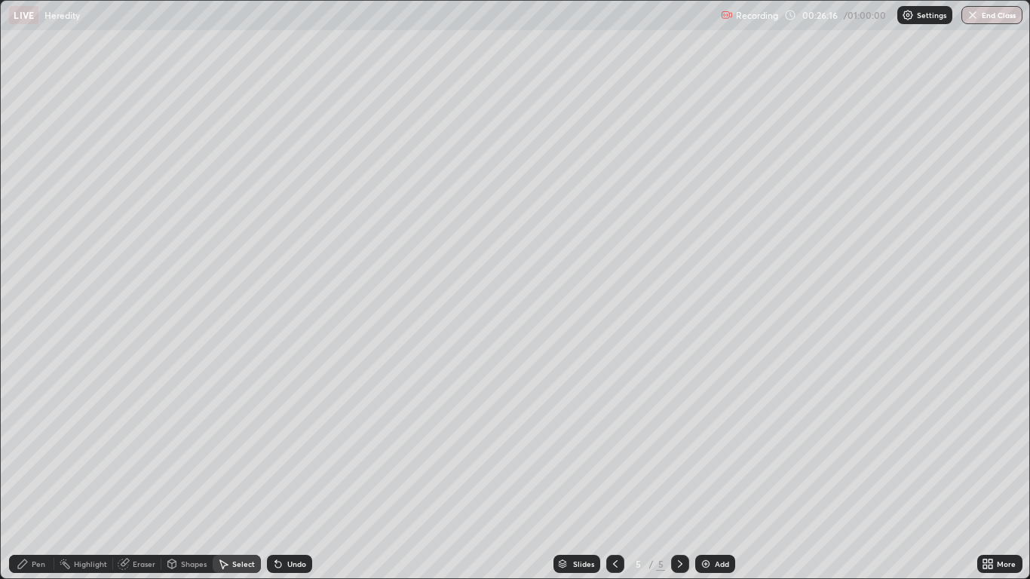
click at [292, 477] on div "Undo" at bounding box center [289, 564] width 45 height 18
click at [294, 477] on div "Undo" at bounding box center [289, 564] width 45 height 18
click at [293, 477] on div "Undo" at bounding box center [296, 564] width 19 height 8
click at [295, 477] on div "Undo" at bounding box center [289, 564] width 45 height 18
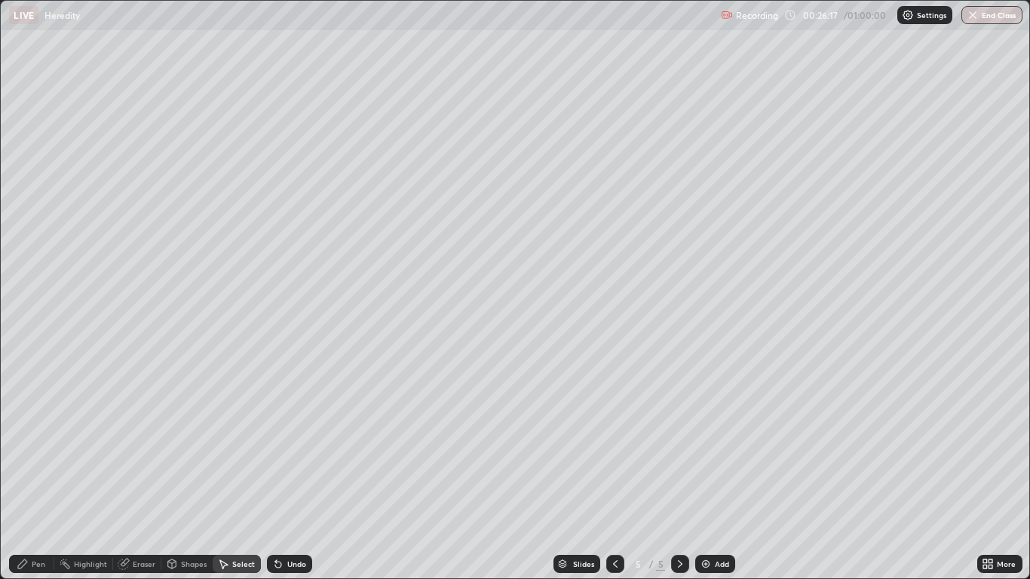
click at [296, 477] on div "Undo" at bounding box center [289, 564] width 45 height 18
click at [296, 477] on div "Undo" at bounding box center [296, 564] width 19 height 8
click at [293, 477] on div "Undo" at bounding box center [289, 564] width 45 height 18
click at [25, 477] on icon at bounding box center [23, 564] width 12 height 12
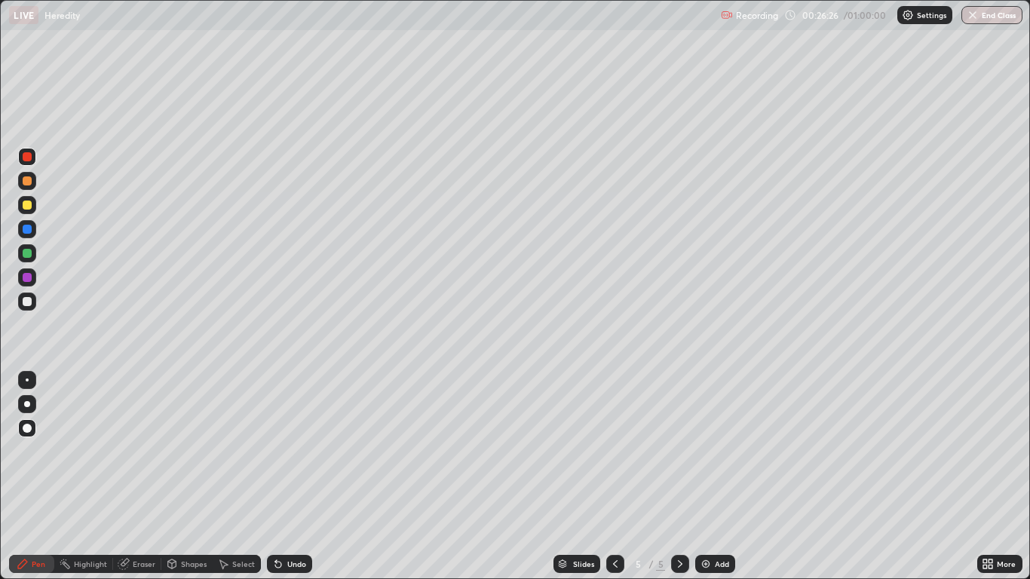
click at [197, 477] on div "Shapes" at bounding box center [194, 564] width 26 height 8
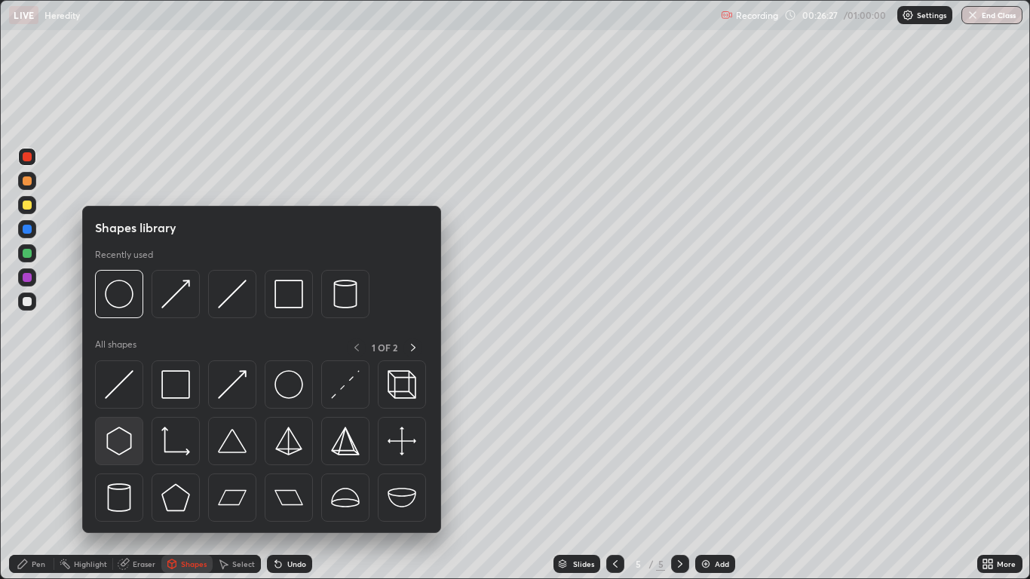
click at [102, 452] on div at bounding box center [119, 441] width 48 height 48
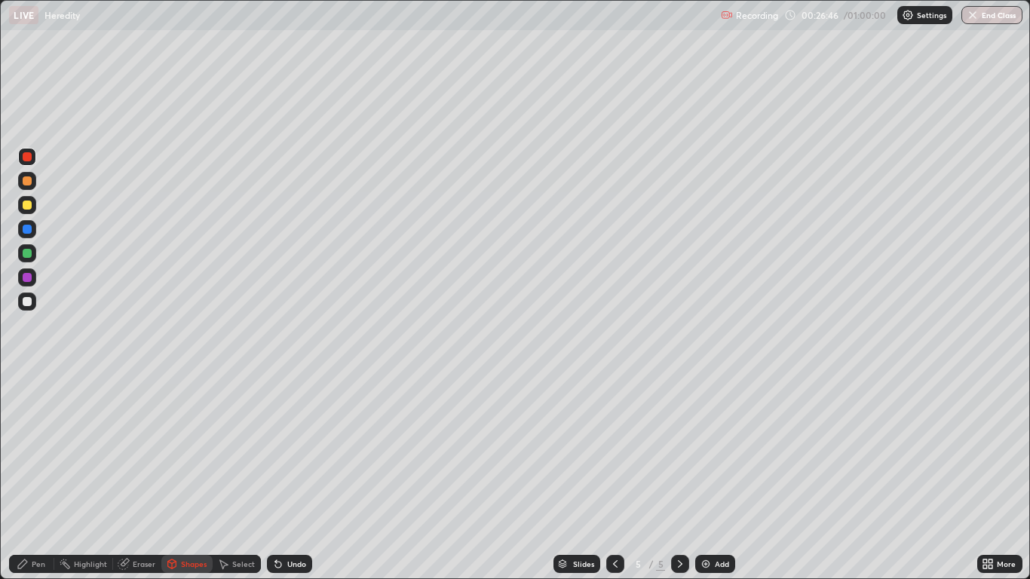
click at [193, 477] on div "Shapes" at bounding box center [194, 564] width 26 height 8
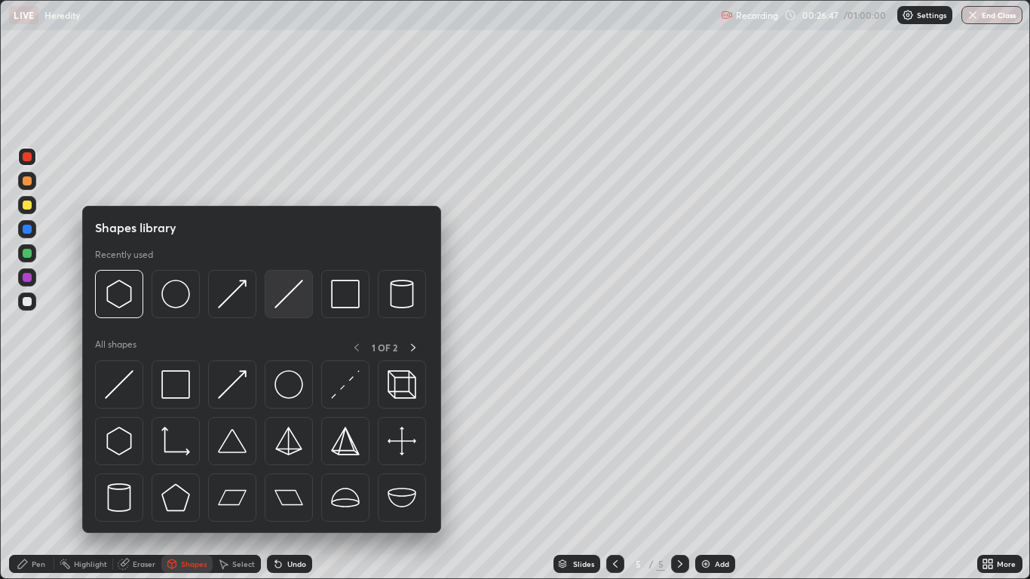
click at [299, 306] on img at bounding box center [289, 294] width 29 height 29
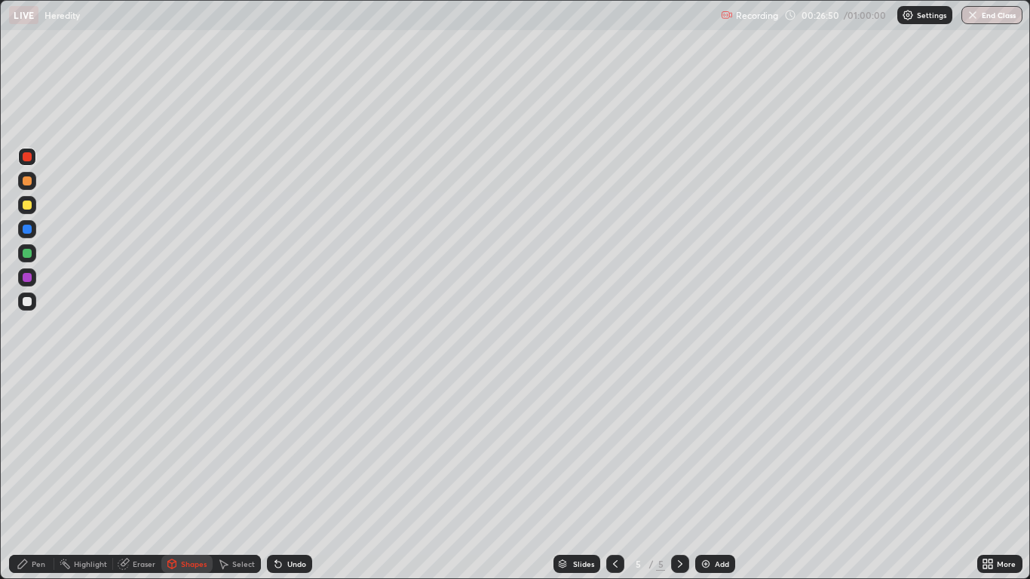
click at [171, 477] on icon at bounding box center [172, 563] width 8 height 2
click at [189, 477] on div "Shapes" at bounding box center [186, 564] width 51 height 18
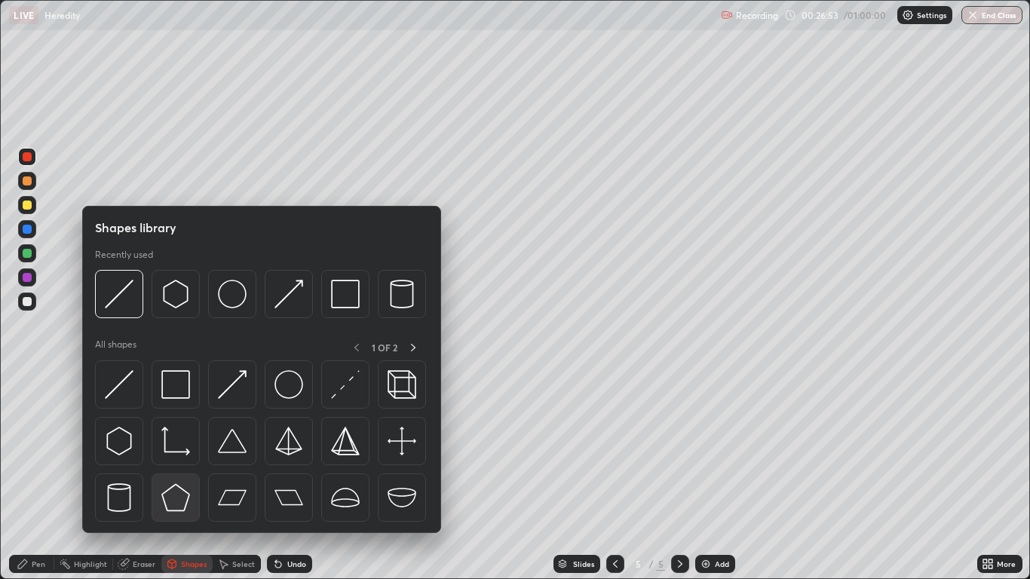
click at [179, 477] on img at bounding box center [175, 497] width 29 height 29
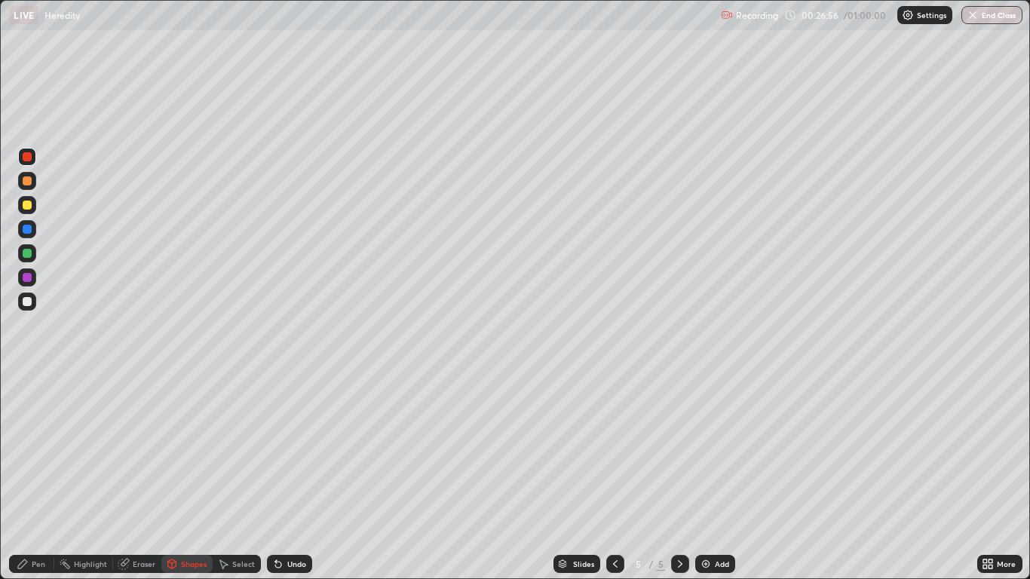
click at [32, 477] on div "Pen" at bounding box center [39, 564] width 14 height 8
click at [26, 477] on icon at bounding box center [22, 564] width 9 height 9
click at [9, 477] on div "Pen" at bounding box center [31, 564] width 45 height 30
click at [27, 230] on div at bounding box center [27, 229] width 9 height 9
click at [30, 278] on div at bounding box center [27, 277] width 9 height 9
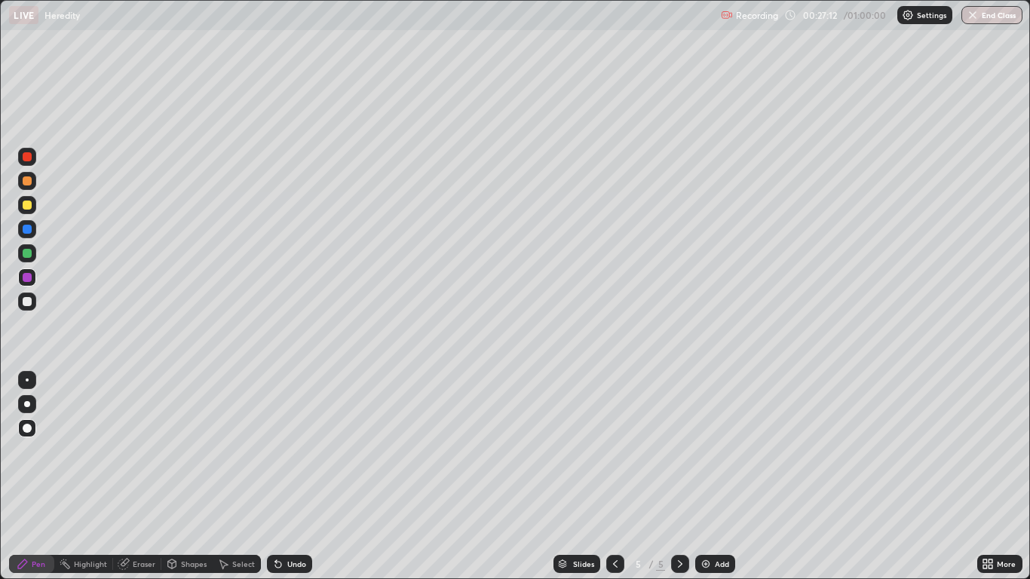
click at [35, 305] on div at bounding box center [27, 302] width 18 height 18
click at [29, 397] on div at bounding box center [27, 404] width 18 height 18
click at [275, 477] on icon at bounding box center [276, 561] width 2 height 2
click at [283, 477] on div "Undo" at bounding box center [289, 564] width 45 height 18
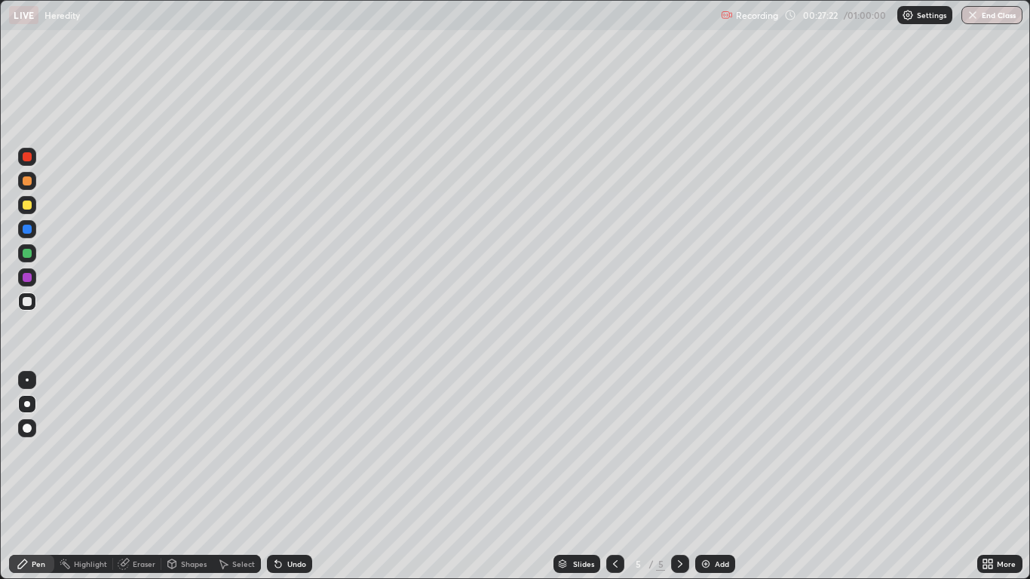
click at [284, 477] on div "Undo" at bounding box center [289, 564] width 45 height 18
click at [275, 477] on icon at bounding box center [276, 561] width 2 height 2
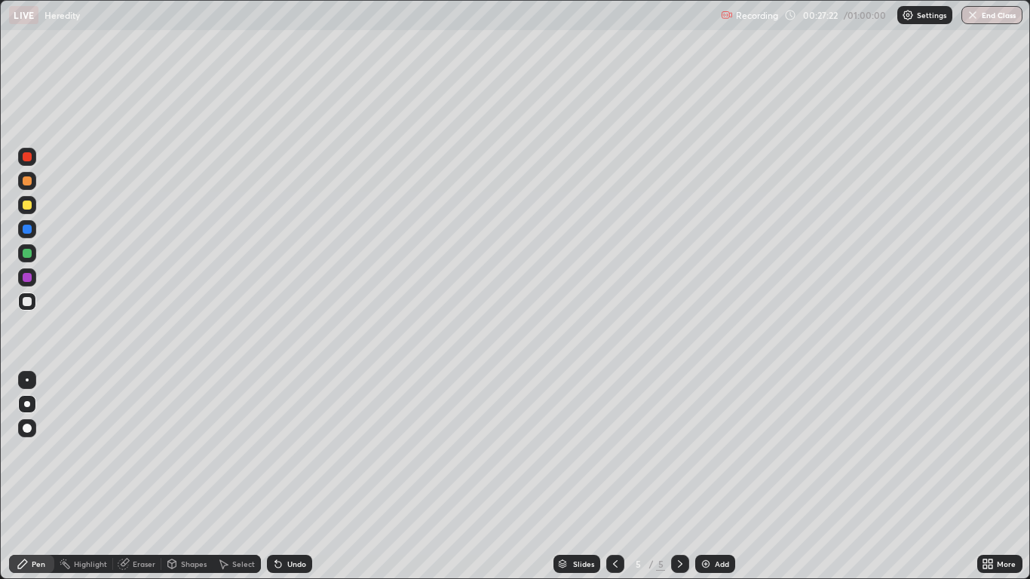
click at [275, 477] on icon at bounding box center [276, 561] width 2 height 2
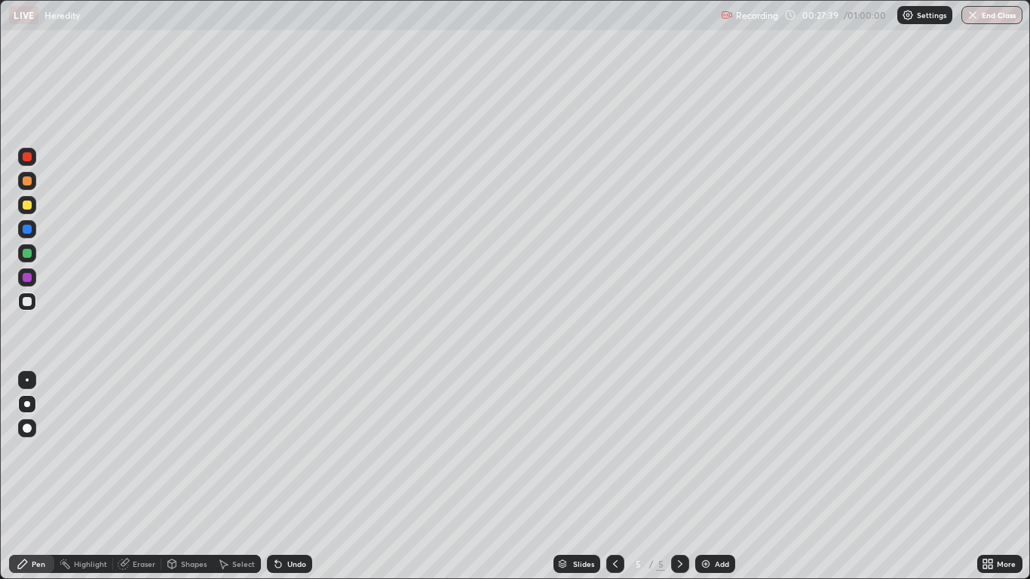
click at [288, 477] on div "Undo" at bounding box center [289, 564] width 45 height 18
click at [290, 477] on div "Undo" at bounding box center [296, 564] width 19 height 8
click at [289, 477] on div "Undo" at bounding box center [296, 564] width 19 height 8
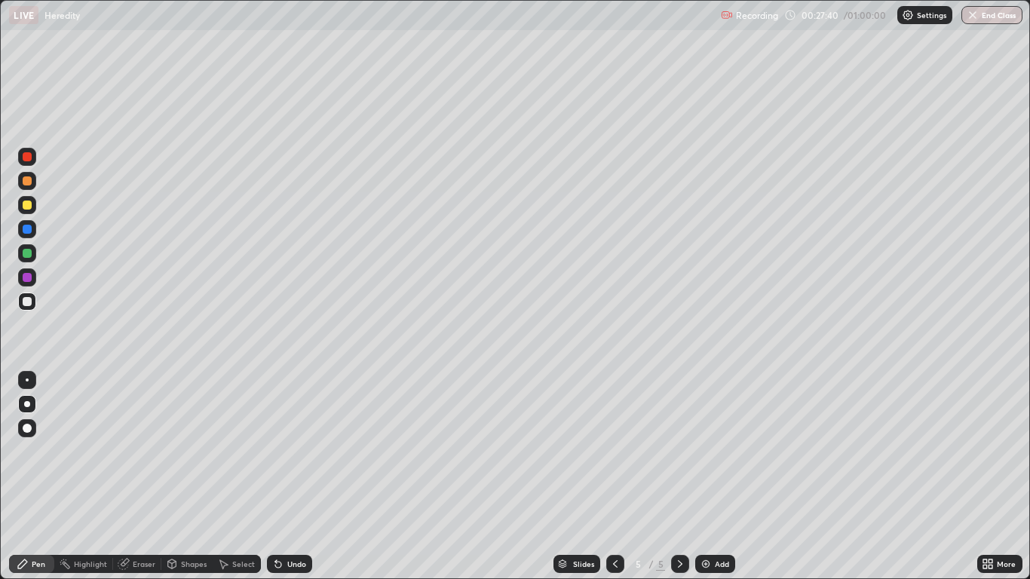
click at [288, 477] on div "Undo" at bounding box center [296, 564] width 19 height 8
click at [291, 477] on div "Undo" at bounding box center [296, 564] width 19 height 8
click at [290, 477] on div "Undo" at bounding box center [289, 564] width 45 height 18
click at [289, 477] on div "Undo" at bounding box center [289, 564] width 45 height 18
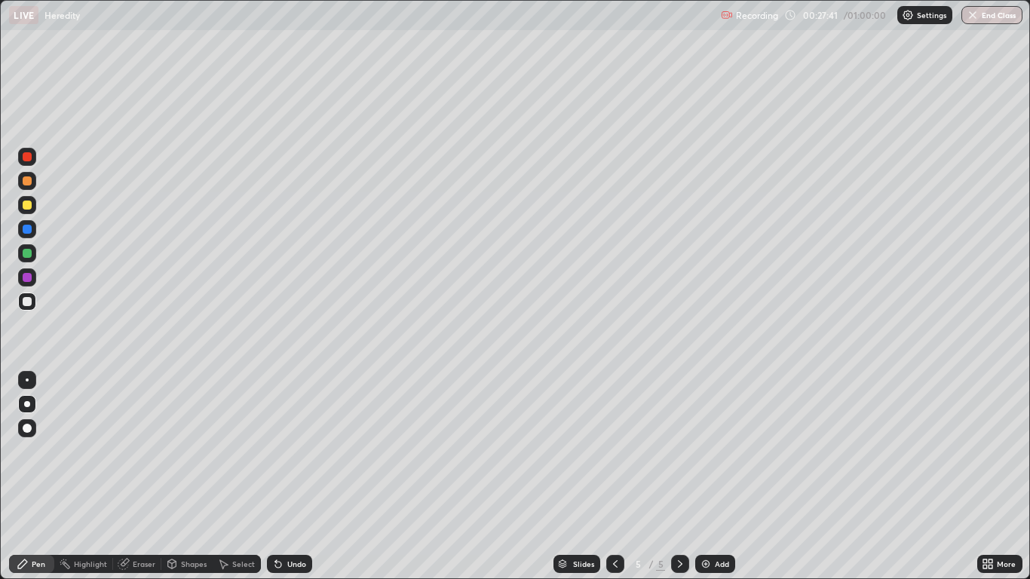
click at [287, 477] on div "Undo" at bounding box center [289, 564] width 45 height 18
click at [288, 477] on div "Undo" at bounding box center [289, 564] width 45 height 18
click at [252, 477] on div "Select" at bounding box center [243, 564] width 23 height 8
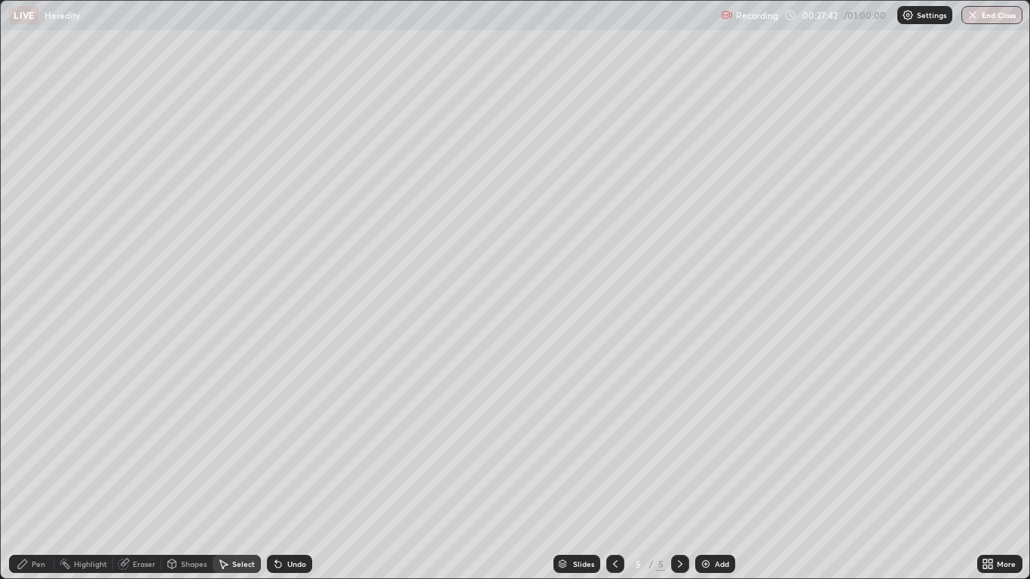
click at [244, 477] on div "Select" at bounding box center [243, 564] width 23 height 8
click at [292, 477] on div "Undo" at bounding box center [289, 564] width 45 height 18
click at [284, 477] on div "Undo" at bounding box center [289, 564] width 45 height 18
click at [287, 477] on div "Undo" at bounding box center [296, 564] width 19 height 8
click at [288, 477] on div "Undo" at bounding box center [296, 564] width 19 height 8
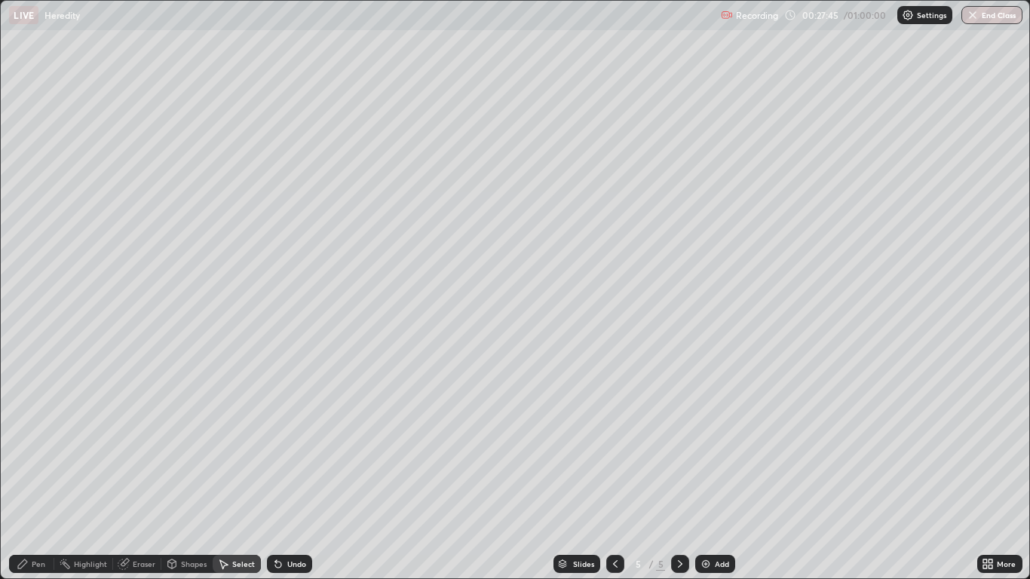
click at [287, 477] on div "Undo" at bounding box center [296, 564] width 19 height 8
click at [292, 477] on div "Undo" at bounding box center [296, 564] width 19 height 8
click at [299, 477] on div "Undo" at bounding box center [296, 564] width 19 height 8
click at [39, 477] on div "Pen" at bounding box center [39, 564] width 14 height 8
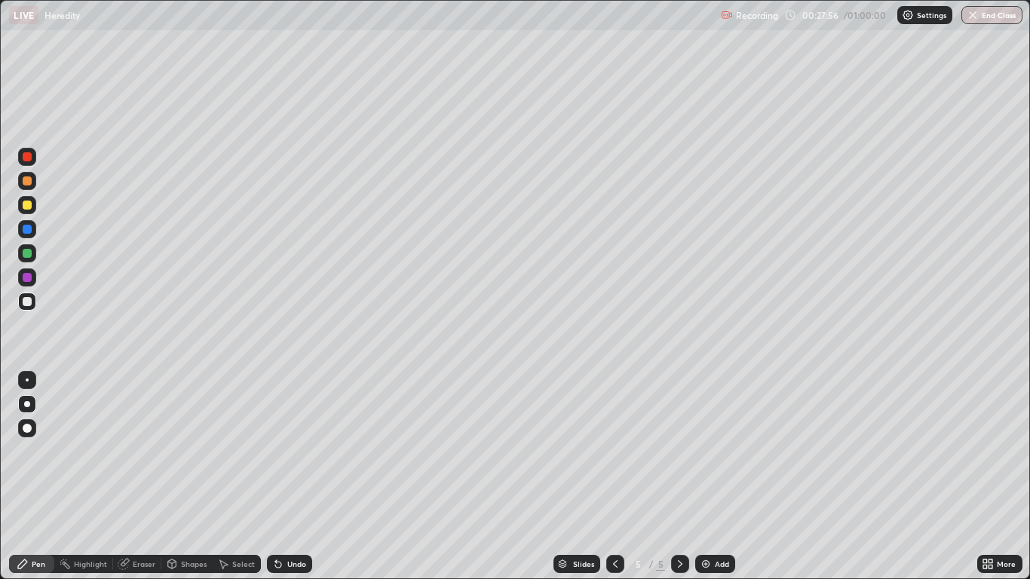
click at [204, 477] on div "Shapes" at bounding box center [194, 564] width 26 height 8
click at [38, 477] on div "Pen" at bounding box center [39, 564] width 14 height 8
click at [140, 477] on div "Eraser" at bounding box center [144, 564] width 23 height 8
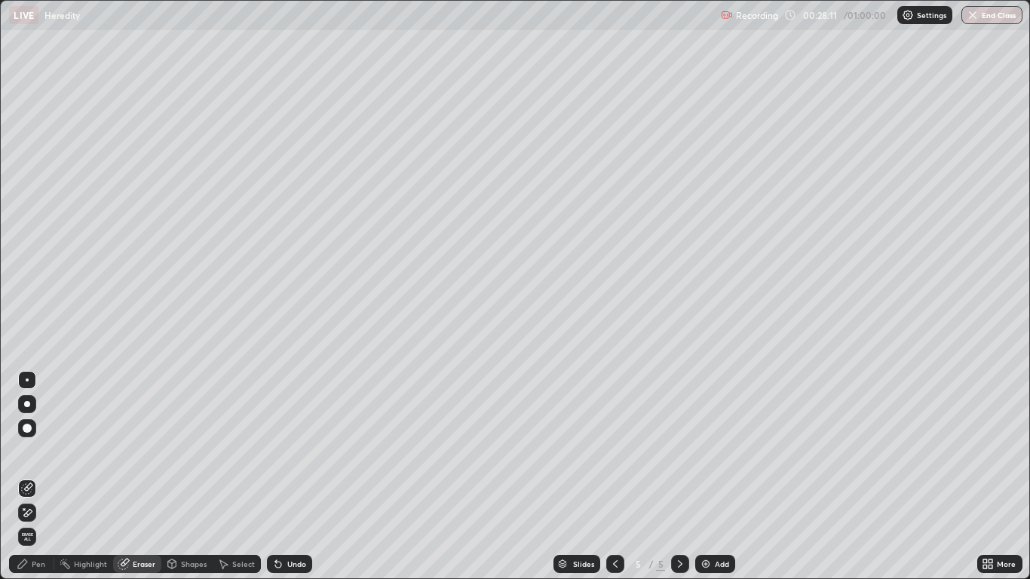
click at [131, 477] on div "Eraser" at bounding box center [137, 564] width 48 height 18
click at [28, 477] on span "Erase all" at bounding box center [27, 536] width 17 height 9
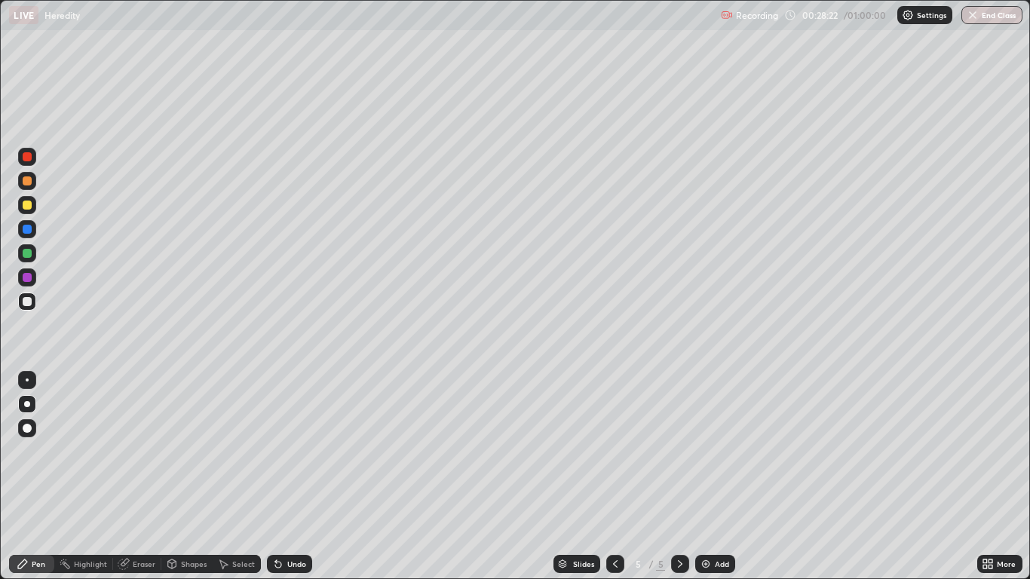
click at [292, 477] on div "Undo" at bounding box center [296, 564] width 19 height 8
click at [293, 477] on div "Undo" at bounding box center [296, 564] width 19 height 8
click at [289, 477] on div "Undo" at bounding box center [296, 564] width 19 height 8
click at [290, 477] on div "Undo" at bounding box center [296, 564] width 19 height 8
click at [310, 477] on div "Undo" at bounding box center [289, 564] width 45 height 18
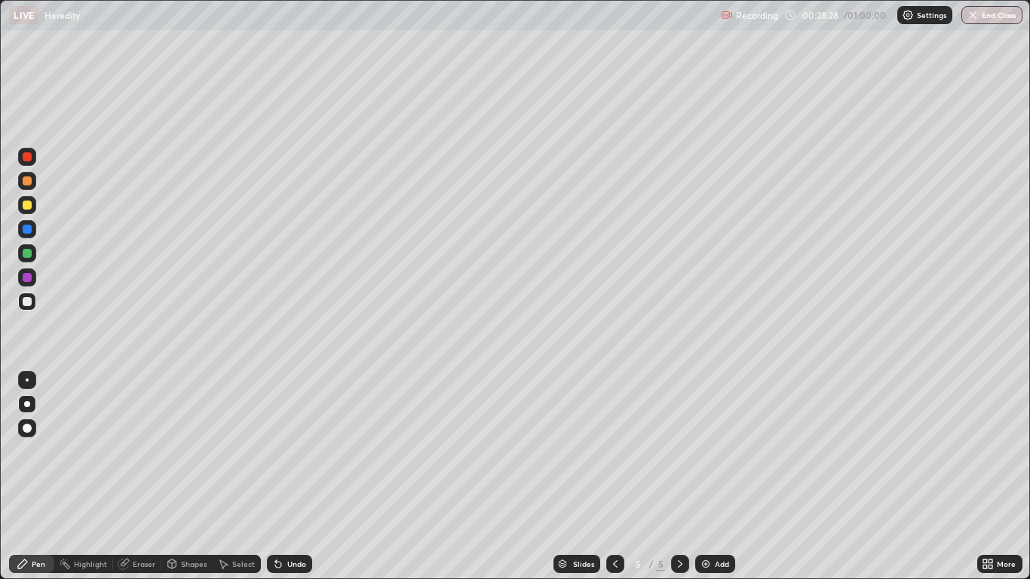
click at [679, 477] on div at bounding box center [680, 564] width 18 height 18
click at [716, 477] on div "Add" at bounding box center [722, 564] width 14 height 8
click at [136, 477] on div "Eraser" at bounding box center [144, 564] width 23 height 8
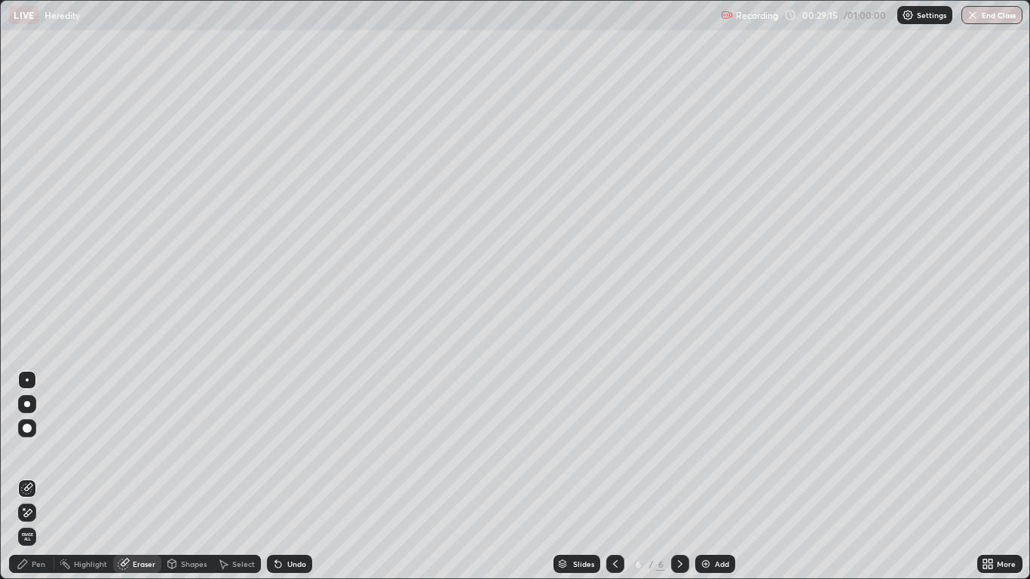
click at [139, 477] on div "Eraser" at bounding box center [144, 564] width 23 height 8
click at [293, 477] on div "Undo" at bounding box center [296, 564] width 19 height 8
click at [292, 477] on div "Undo" at bounding box center [296, 564] width 19 height 8
click at [296, 477] on div "Undo" at bounding box center [296, 564] width 19 height 8
click at [289, 477] on div "Undo" at bounding box center [296, 564] width 19 height 8
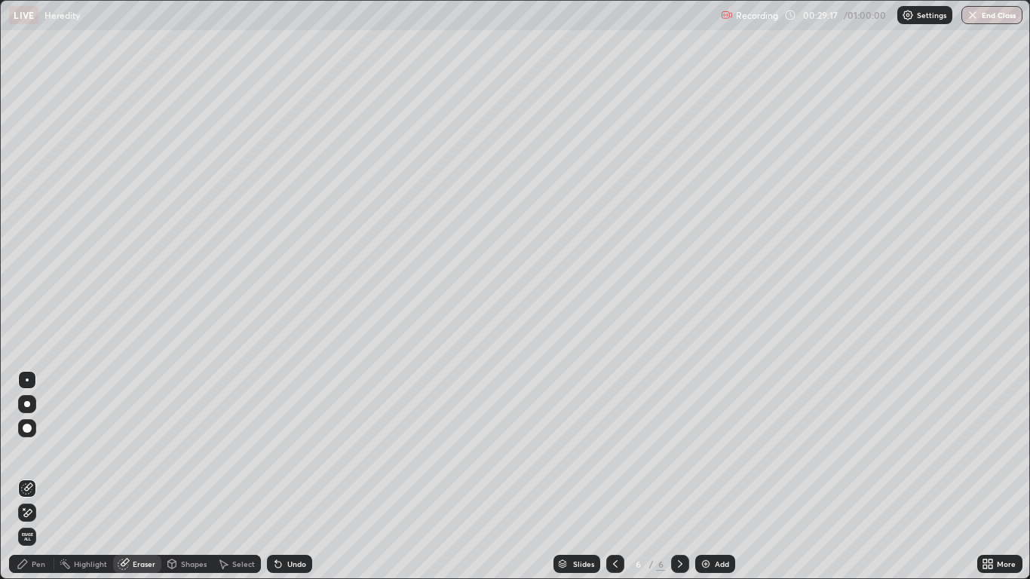
click at [291, 477] on div "Undo" at bounding box center [296, 564] width 19 height 8
click at [293, 477] on div "Undo" at bounding box center [289, 564] width 45 height 18
click at [43, 477] on div "Pen" at bounding box center [39, 564] width 14 height 8
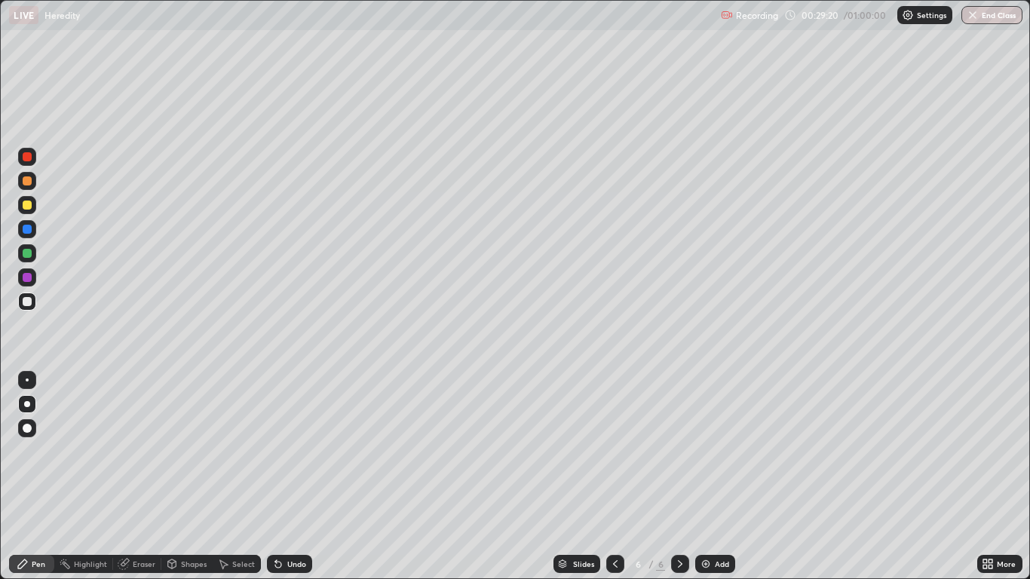
click at [77, 477] on div "Highlight" at bounding box center [90, 564] width 33 height 8
click at [78, 477] on div "Highlight" at bounding box center [90, 564] width 33 height 8
click at [26, 477] on icon at bounding box center [26, 513] width 3 height 3
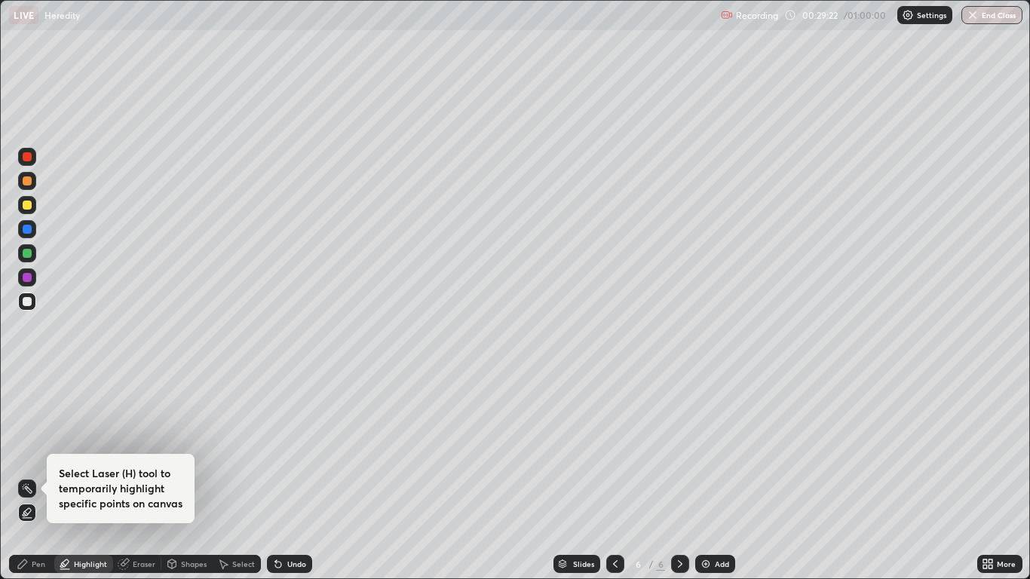
click at [26, 477] on icon at bounding box center [26, 513] width 3 height 3
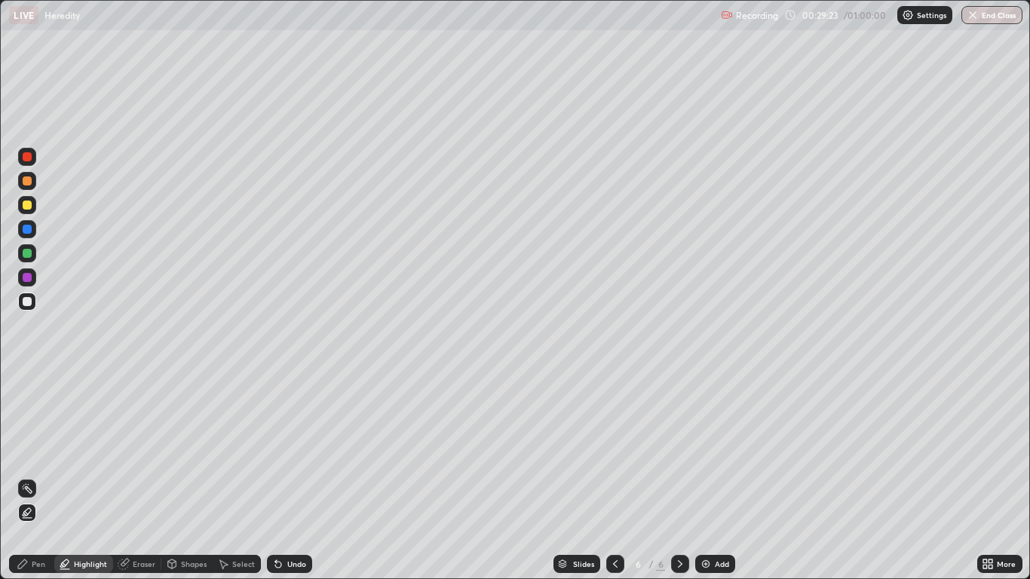
click at [28, 477] on icon at bounding box center [27, 513] width 12 height 12
click at [30, 477] on icon at bounding box center [27, 513] width 12 height 12
click at [34, 477] on div at bounding box center [27, 513] width 18 height 18
click at [27, 158] on div at bounding box center [27, 156] width 9 height 9
click at [27, 302] on div at bounding box center [27, 301] width 9 height 9
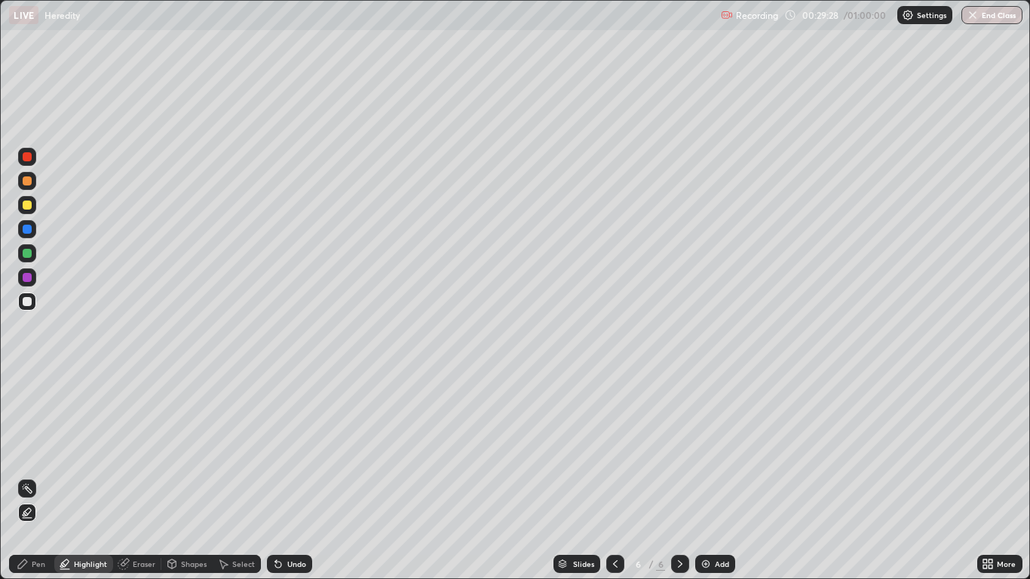
click at [25, 229] on div at bounding box center [27, 229] width 9 height 9
click at [38, 477] on div "Pen" at bounding box center [31, 564] width 45 height 18
click at [27, 279] on div at bounding box center [27, 277] width 9 height 9
click at [29, 283] on div at bounding box center [27, 278] width 18 height 18
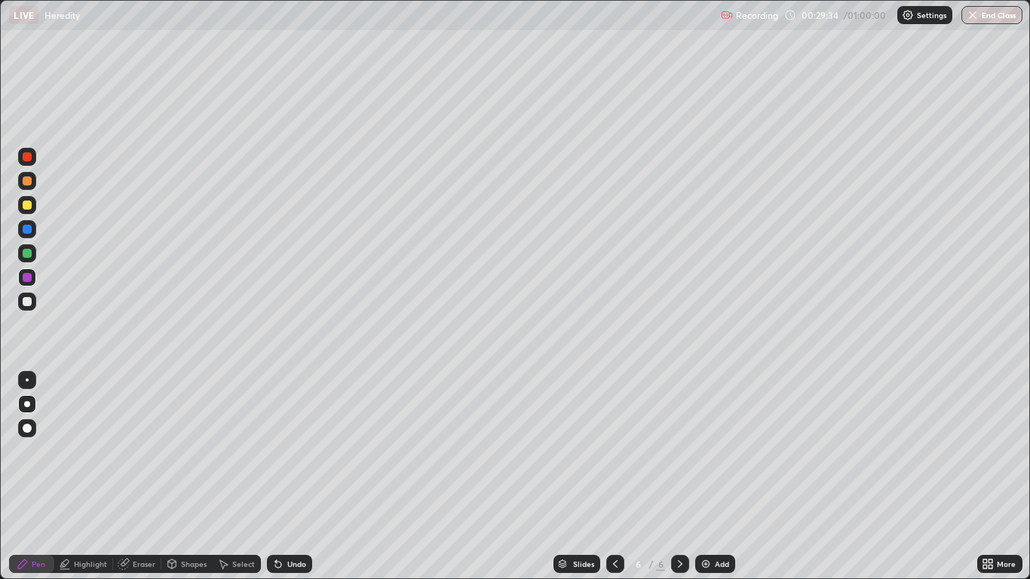
click at [28, 428] on div at bounding box center [27, 428] width 9 height 9
click at [27, 206] on div at bounding box center [27, 205] width 9 height 9
click at [26, 304] on div at bounding box center [27, 301] width 9 height 9
click at [27, 182] on div at bounding box center [27, 180] width 9 height 9
click at [29, 202] on div at bounding box center [27, 205] width 9 height 9
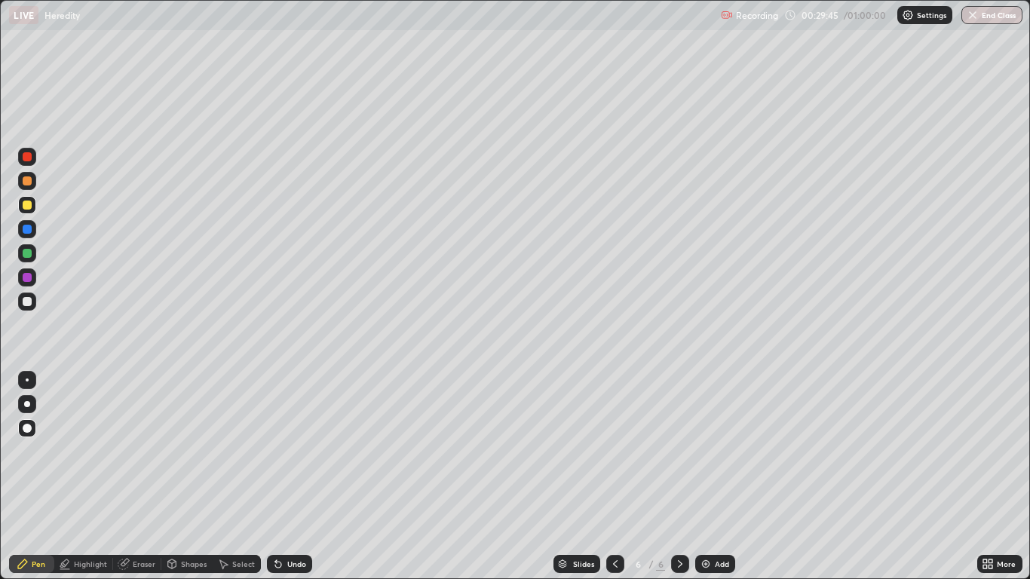
click at [24, 183] on div at bounding box center [27, 180] width 9 height 9
click at [302, 477] on div "Undo" at bounding box center [296, 564] width 19 height 8
click at [276, 477] on icon at bounding box center [278, 564] width 12 height 12
click at [282, 477] on icon at bounding box center [278, 564] width 12 height 12
click at [291, 477] on div "Undo" at bounding box center [296, 564] width 19 height 8
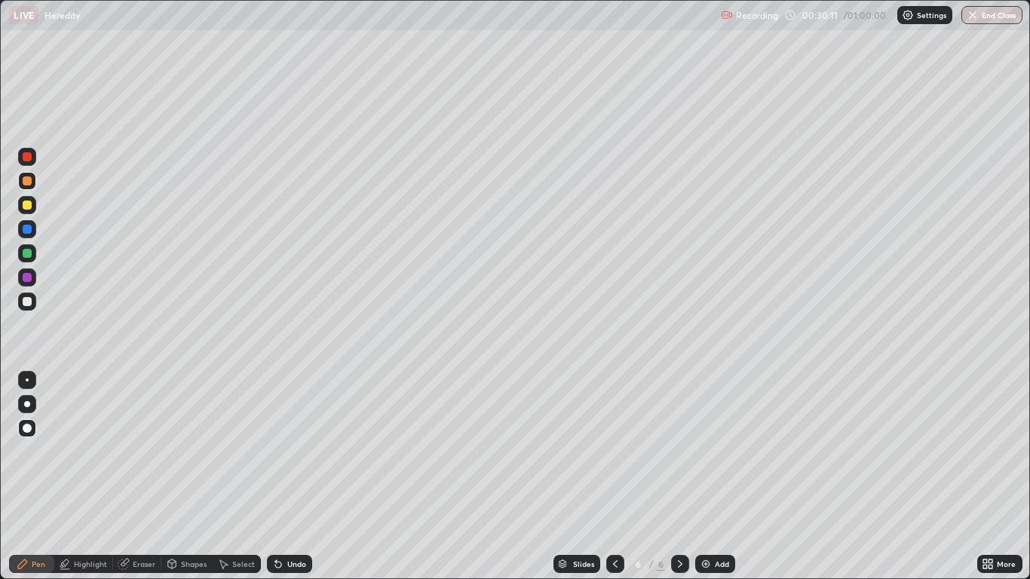
click at [287, 477] on div "Undo" at bounding box center [296, 564] width 19 height 8
click at [280, 477] on icon at bounding box center [278, 565] width 6 height 6
click at [281, 477] on icon at bounding box center [278, 564] width 12 height 12
click at [284, 477] on div "Undo" at bounding box center [289, 564] width 45 height 18
click at [288, 477] on div "Undo" at bounding box center [289, 564] width 45 height 18
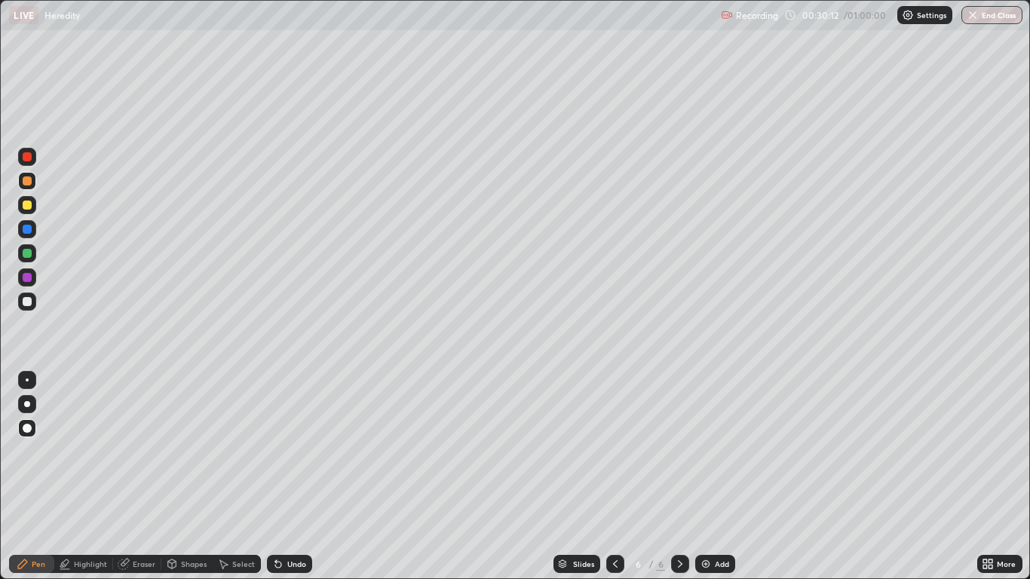
click at [290, 477] on div "Undo" at bounding box center [289, 564] width 45 height 18
click at [287, 477] on div "Undo" at bounding box center [289, 564] width 45 height 18
click at [31, 281] on div at bounding box center [27, 278] width 18 height 18
click at [29, 278] on div at bounding box center [27, 277] width 9 height 9
click at [32, 278] on div at bounding box center [27, 278] width 18 height 18
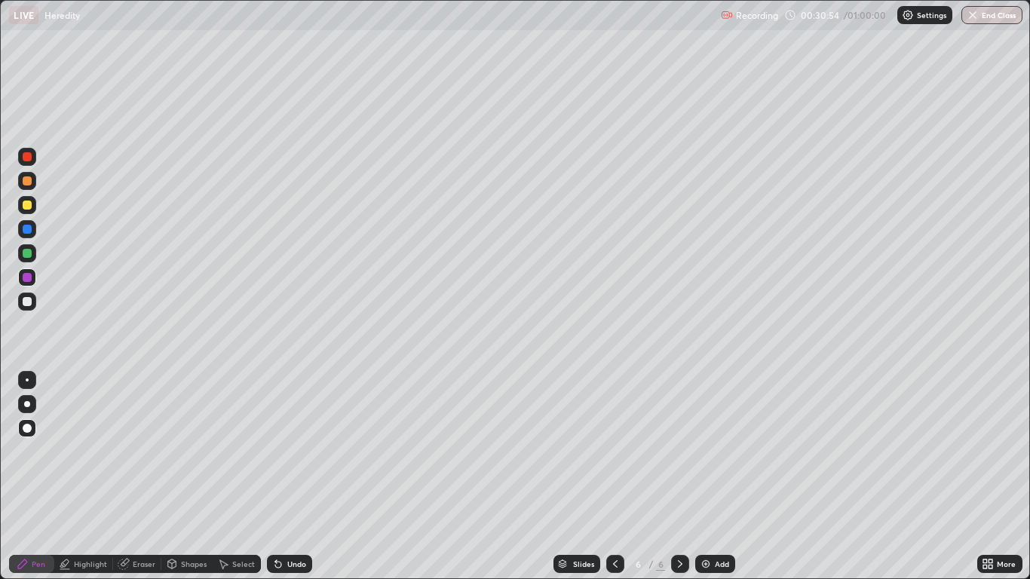
click at [284, 477] on div "Undo" at bounding box center [289, 564] width 45 height 18
click at [296, 477] on div "Undo" at bounding box center [296, 564] width 19 height 8
click at [293, 477] on div "Undo" at bounding box center [296, 564] width 19 height 8
click at [194, 477] on div "Shapes" at bounding box center [186, 564] width 51 height 18
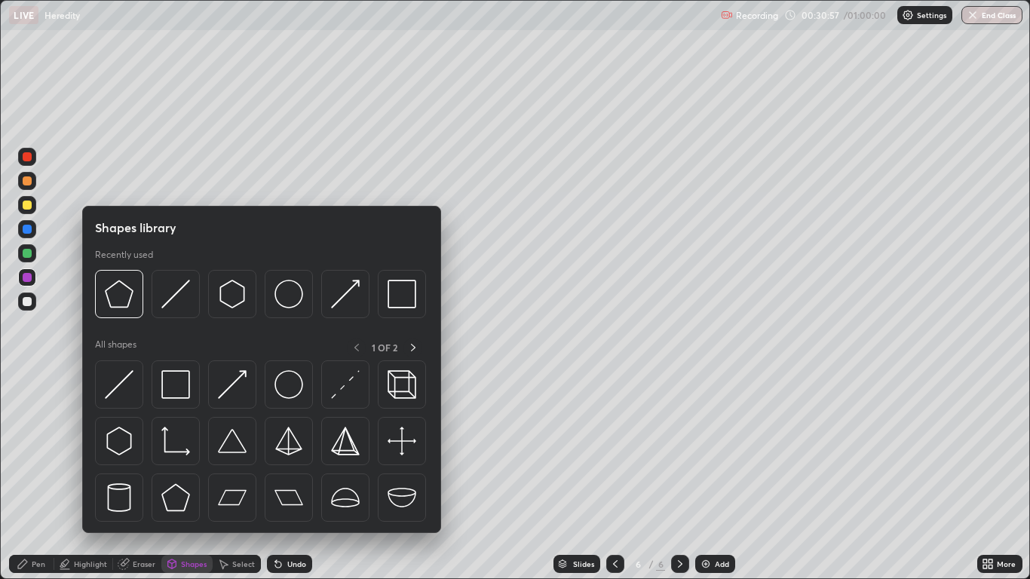
click at [193, 477] on div "Shapes" at bounding box center [194, 564] width 26 height 8
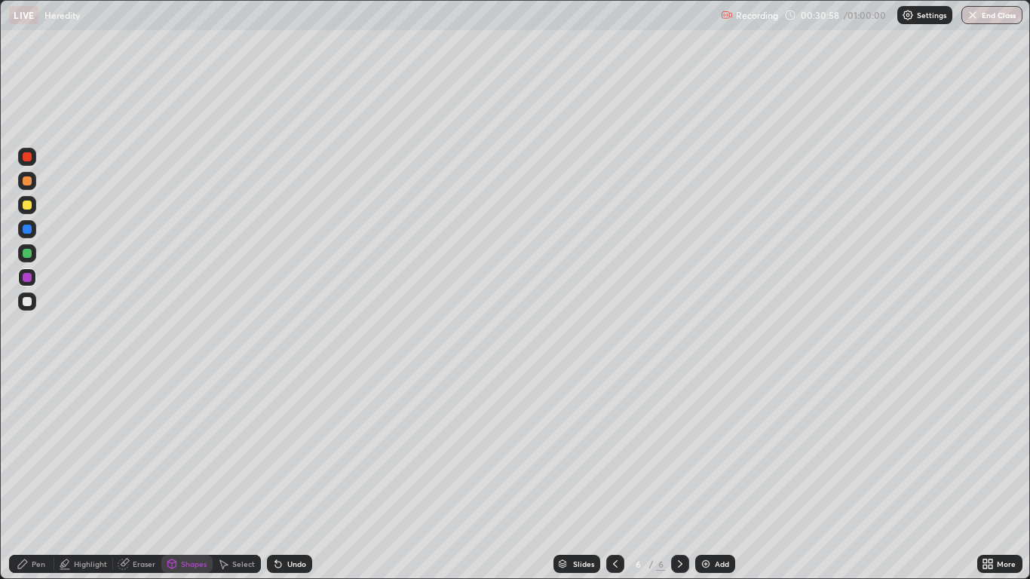
click at [194, 477] on div "Shapes" at bounding box center [194, 564] width 26 height 8
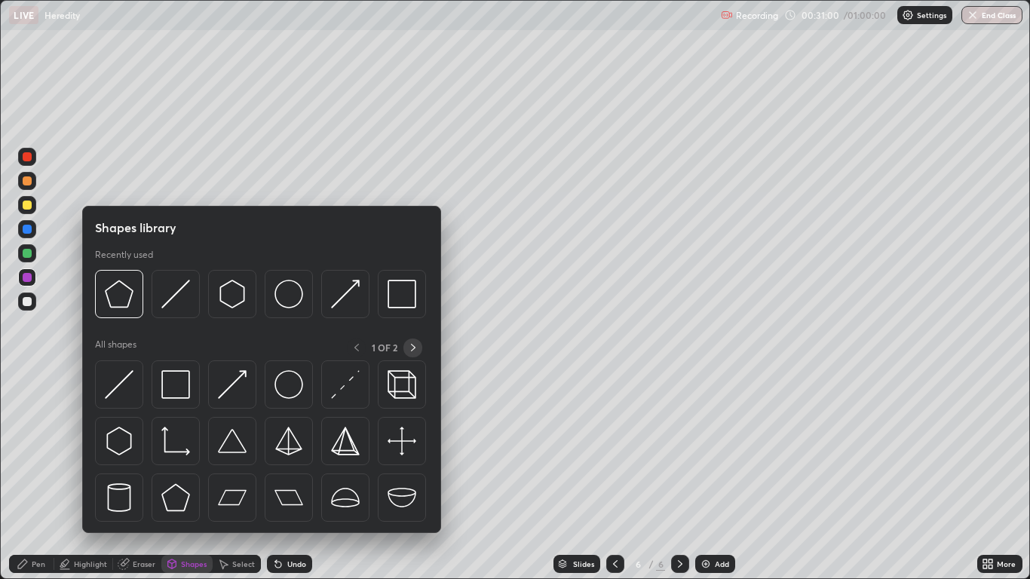
click at [407, 350] on icon at bounding box center [413, 348] width 12 height 12
click at [413, 348] on icon at bounding box center [413, 348] width 12 height 12
click at [414, 349] on icon at bounding box center [413, 348] width 12 height 12
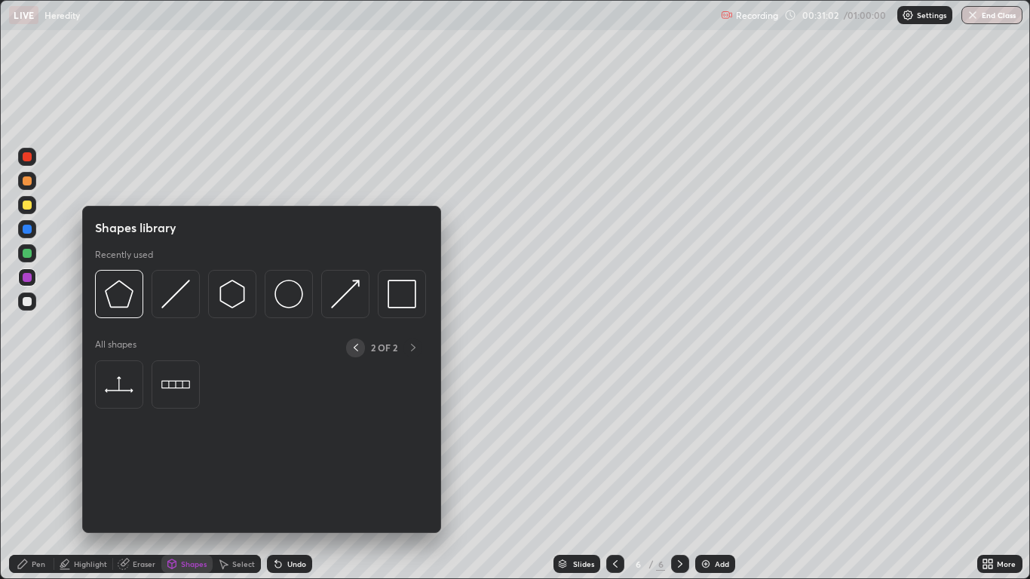
click at [355, 348] on icon at bounding box center [356, 348] width 12 height 12
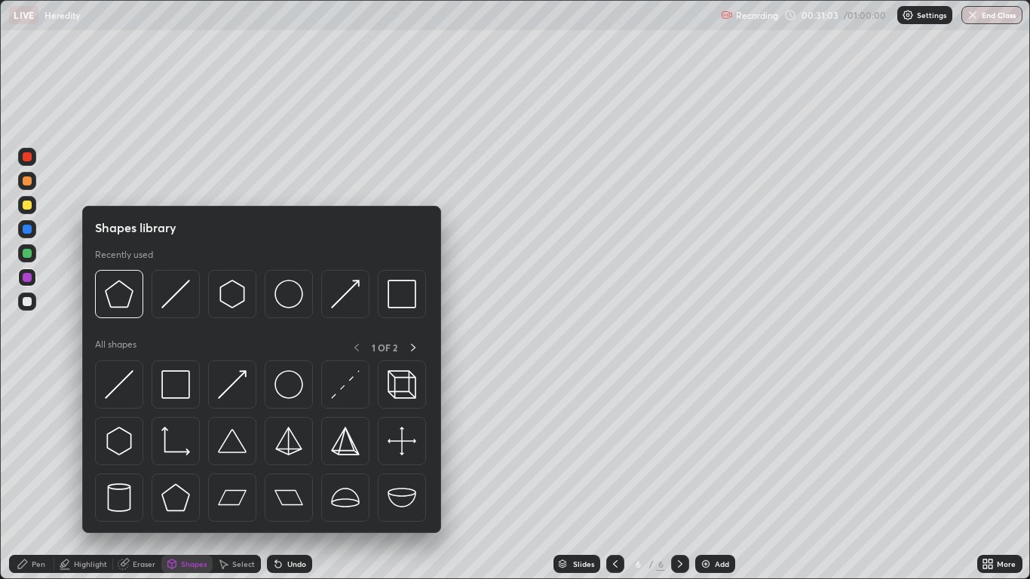
click at [352, 349] on div "1 OF 2" at bounding box center [384, 348] width 75 height 19
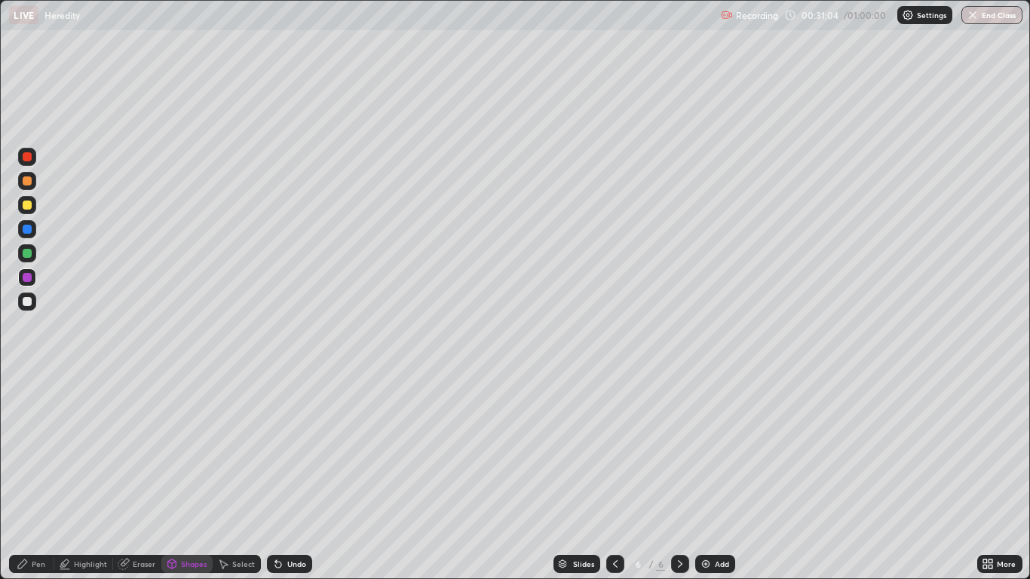
click at [35, 477] on div "Pen" at bounding box center [39, 564] width 14 height 8
click at [75, 477] on div "Highlight" at bounding box center [83, 564] width 59 height 18
click at [25, 477] on icon at bounding box center [26, 513] width 3 height 3
click at [24, 477] on icon at bounding box center [24, 515] width 3 height 2
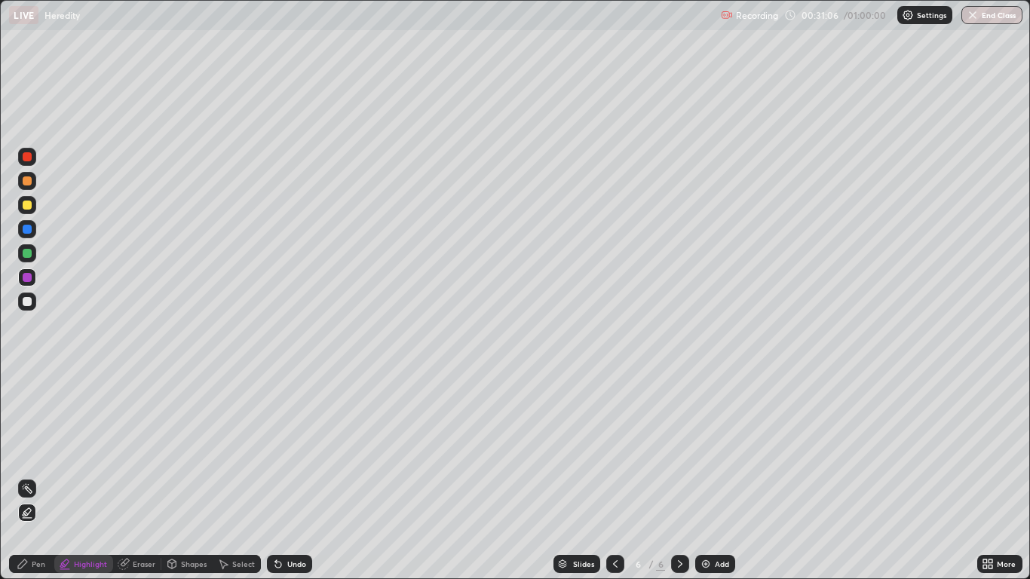
click at [25, 271] on div at bounding box center [27, 278] width 18 height 18
click at [282, 477] on icon at bounding box center [278, 564] width 12 height 12
click at [28, 477] on icon at bounding box center [23, 564] width 12 height 12
click at [26, 379] on div at bounding box center [27, 380] width 3 height 3
click at [38, 410] on div at bounding box center [27, 404] width 24 height 24
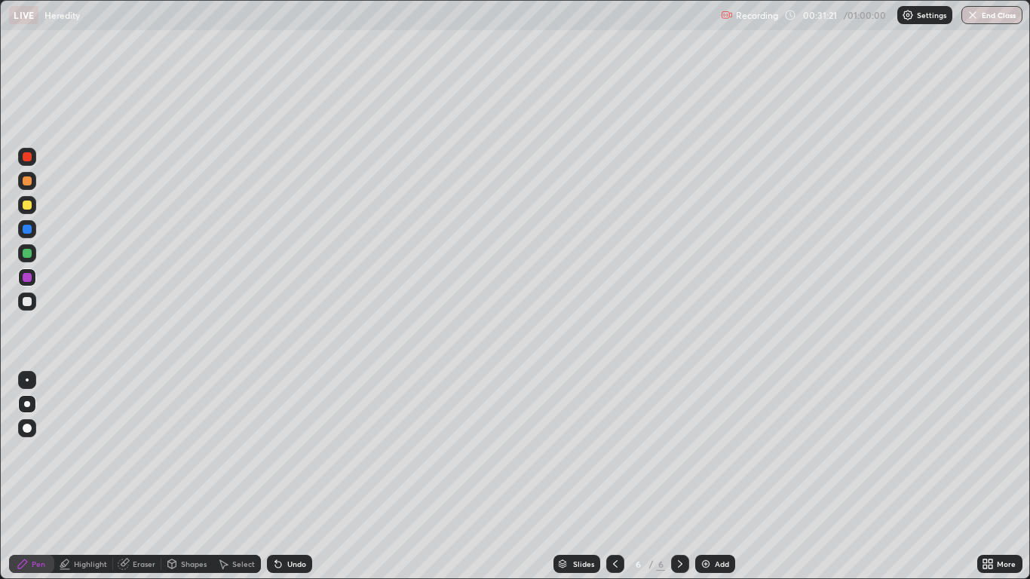
click at [27, 404] on div at bounding box center [27, 404] width 6 height 6
click at [27, 380] on div at bounding box center [27, 380] width 3 height 3
click at [26, 404] on div at bounding box center [27, 404] width 6 height 6
click at [27, 404] on div at bounding box center [27, 404] width 6 height 6
click at [137, 477] on div "Eraser" at bounding box center [144, 564] width 23 height 8
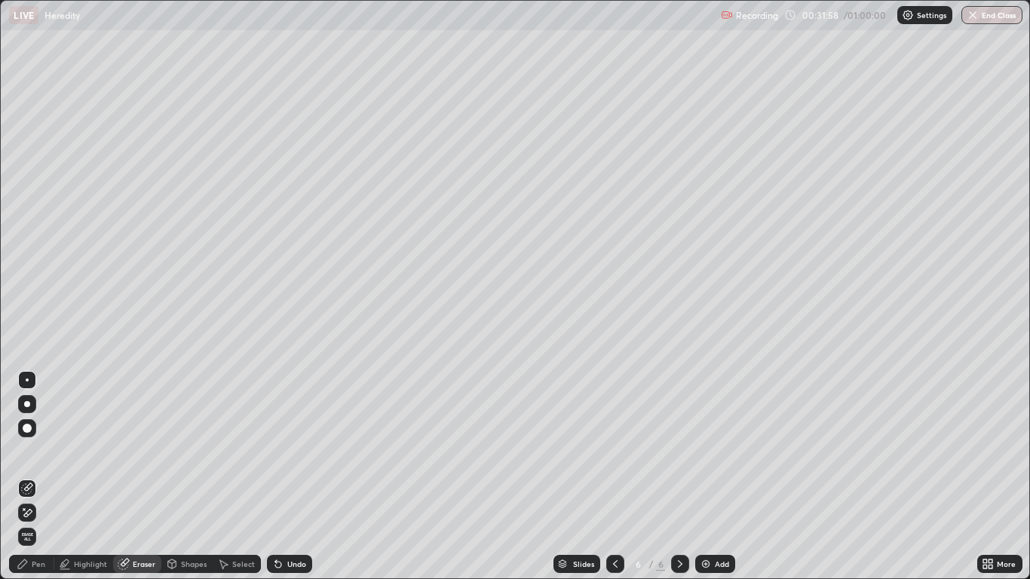
click at [24, 477] on icon at bounding box center [24, 509] width 2 height 2
click at [27, 477] on icon at bounding box center [28, 487] width 8 height 8
click at [24, 477] on icon at bounding box center [24, 509] width 2 height 2
click at [27, 477] on icon at bounding box center [27, 489] width 12 height 12
click at [26, 477] on span "Erase all" at bounding box center [27, 536] width 17 height 9
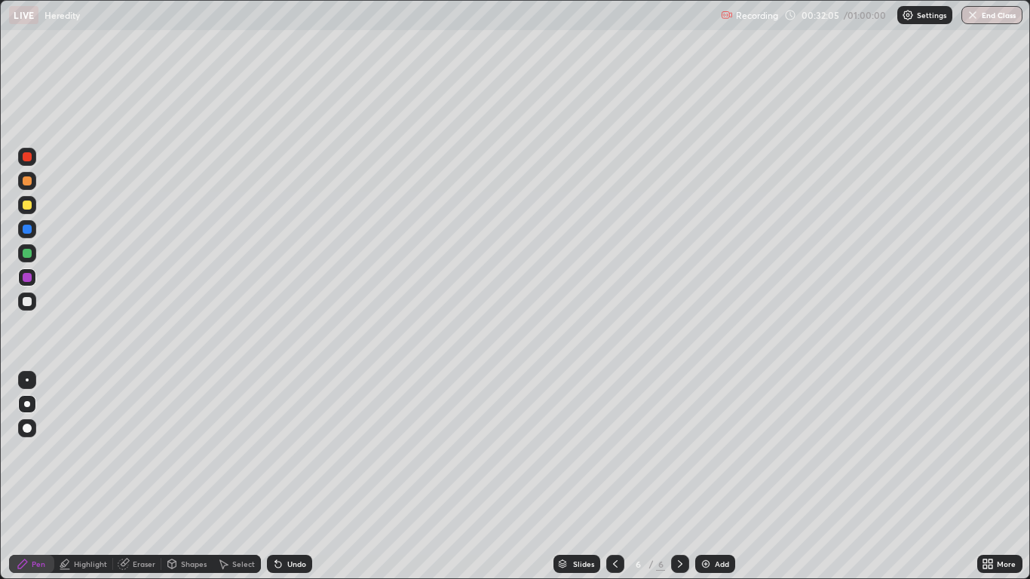
click at [32, 477] on div "Pen" at bounding box center [39, 564] width 14 height 8
click at [34, 477] on div "Pen" at bounding box center [39, 564] width 14 height 8
click at [27, 380] on div at bounding box center [27, 380] width 3 height 3
click at [612, 477] on icon at bounding box center [615, 564] width 12 height 12
click at [609, 477] on icon at bounding box center [615, 564] width 12 height 12
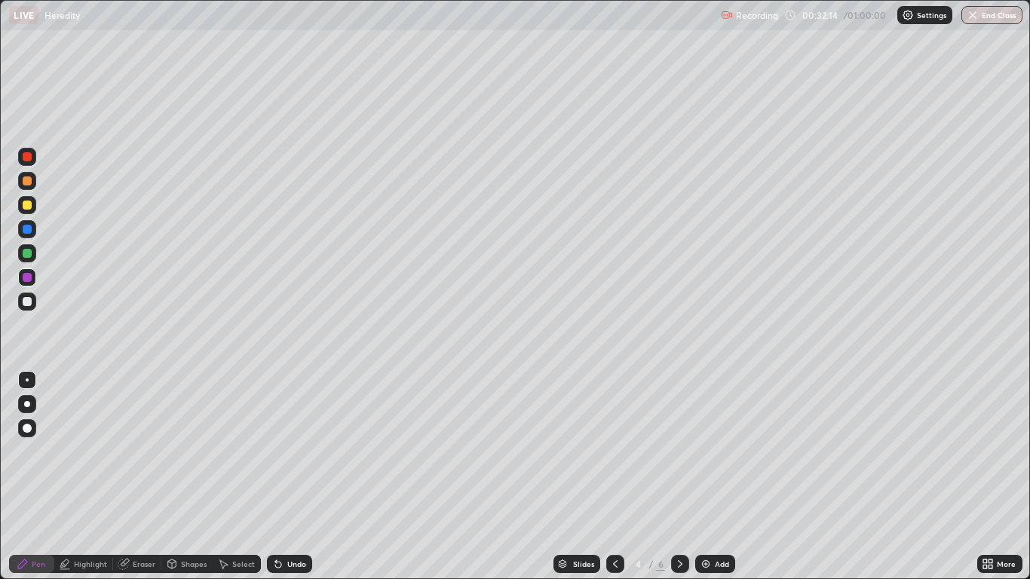
click at [680, 477] on div at bounding box center [680, 564] width 18 height 30
click at [689, 477] on div at bounding box center [680, 564] width 18 height 18
click at [686, 477] on icon at bounding box center [680, 564] width 12 height 12
click at [686, 477] on div at bounding box center [680, 564] width 18 height 18
click at [707, 477] on img at bounding box center [706, 564] width 12 height 12
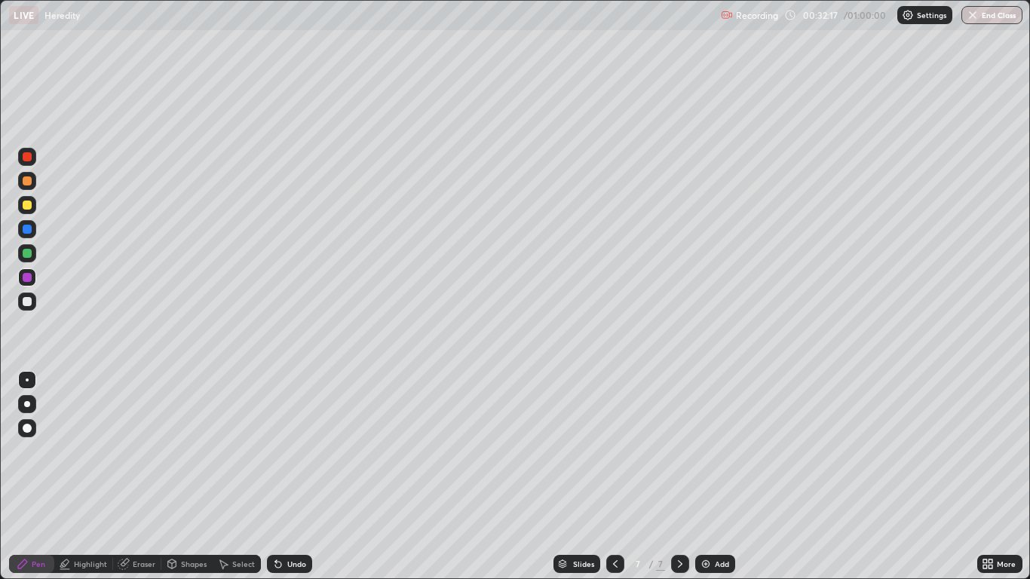
click at [27, 207] on div at bounding box center [27, 205] width 9 height 9
click at [29, 189] on div at bounding box center [27, 181] width 18 height 18
click at [26, 403] on div at bounding box center [27, 404] width 6 height 6
click at [29, 402] on div at bounding box center [27, 404] width 6 height 6
click at [143, 477] on div "Eraser" at bounding box center [144, 564] width 23 height 8
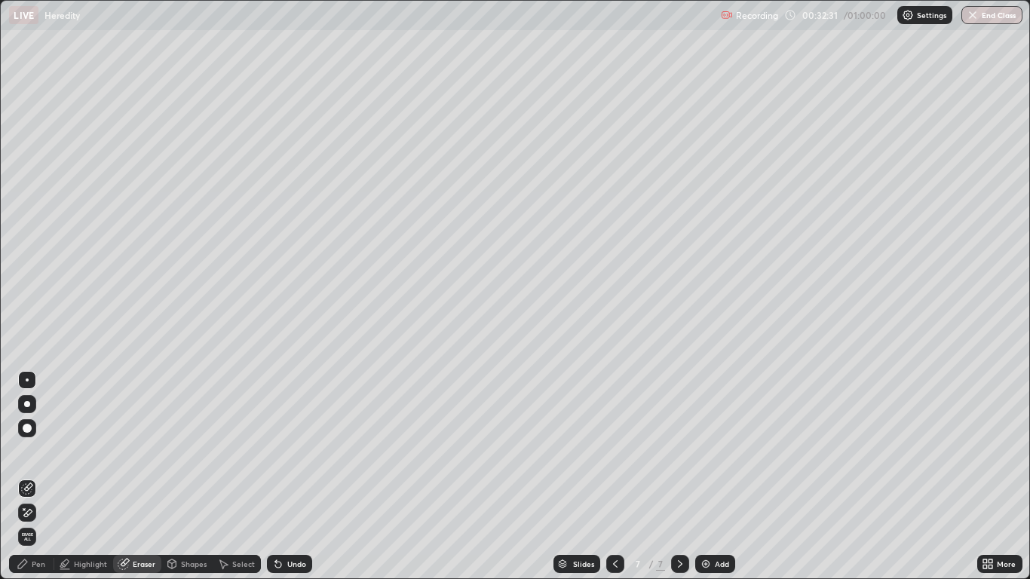
click at [30, 477] on span "Erase all" at bounding box center [27, 536] width 17 height 9
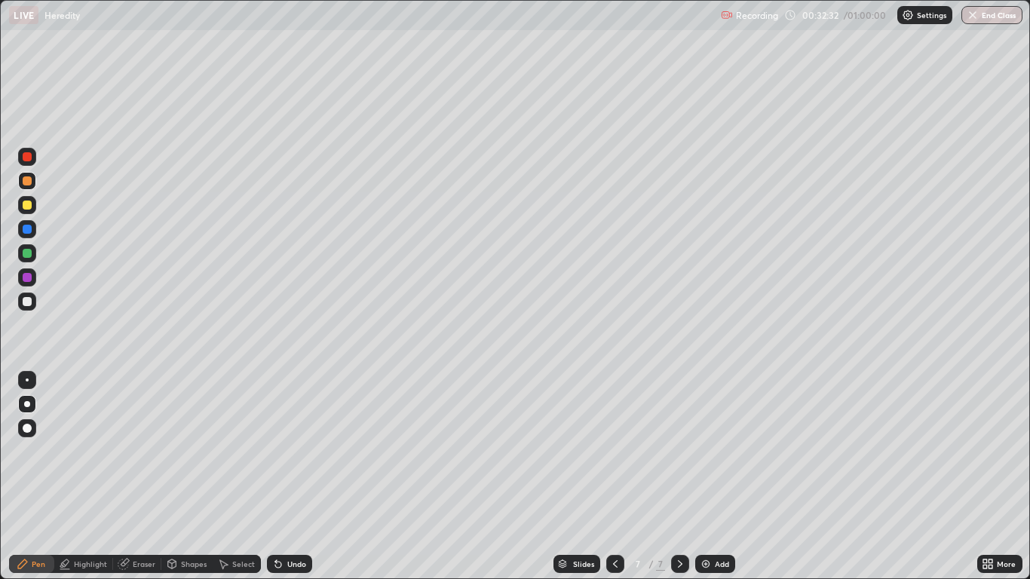
click at [28, 477] on div at bounding box center [27, 458] width 24 height 181
click at [27, 158] on div at bounding box center [27, 156] width 9 height 9
click at [27, 279] on div at bounding box center [27, 277] width 9 height 9
click at [23, 388] on div at bounding box center [27, 380] width 18 height 18
click at [27, 183] on div at bounding box center [27, 180] width 9 height 9
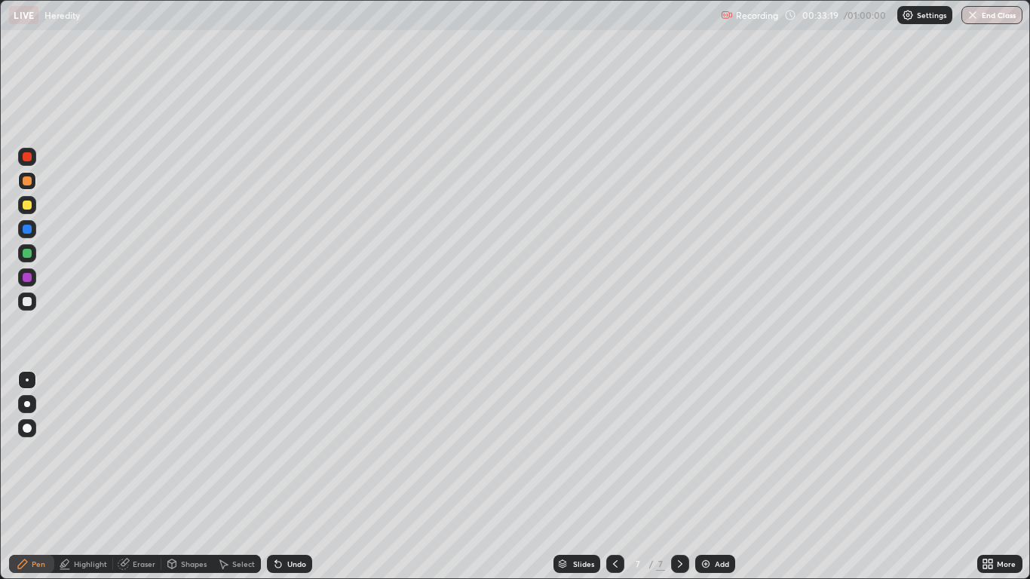
click at [29, 188] on div at bounding box center [27, 181] width 18 height 18
click at [715, 477] on div "Add" at bounding box center [715, 564] width 40 height 18
click at [615, 477] on div at bounding box center [615, 564] width 18 height 18
click at [615, 477] on icon at bounding box center [615, 564] width 12 height 12
click at [617, 477] on icon at bounding box center [615, 564] width 12 height 12
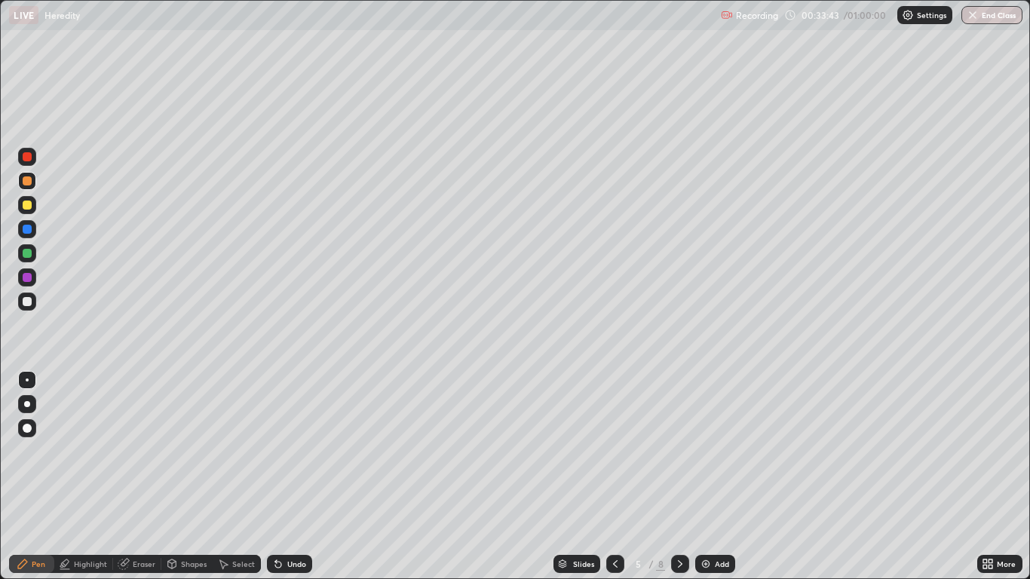
click at [621, 477] on div at bounding box center [615, 564] width 18 height 18
click at [615, 477] on icon at bounding box center [615, 564] width 12 height 12
click at [678, 477] on icon at bounding box center [680, 564] width 5 height 8
click at [618, 477] on div at bounding box center [615, 564] width 18 height 30
click at [649, 477] on div "3 / 8" at bounding box center [647, 564] width 83 height 30
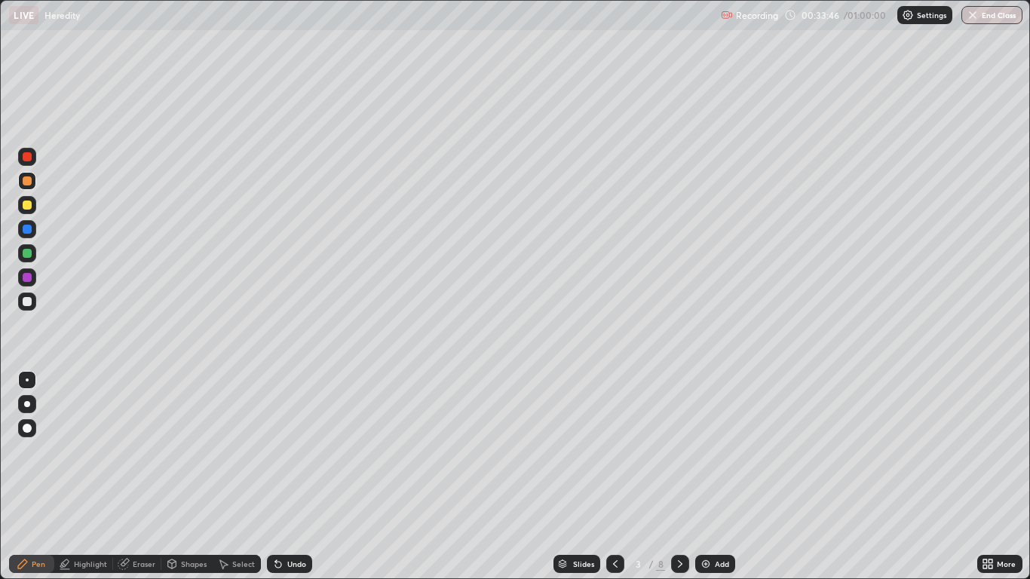
click at [680, 477] on icon at bounding box center [680, 564] width 12 height 12
click at [677, 477] on icon at bounding box center [680, 564] width 12 height 12
click at [678, 477] on icon at bounding box center [680, 564] width 12 height 12
click at [679, 477] on icon at bounding box center [680, 564] width 5 height 8
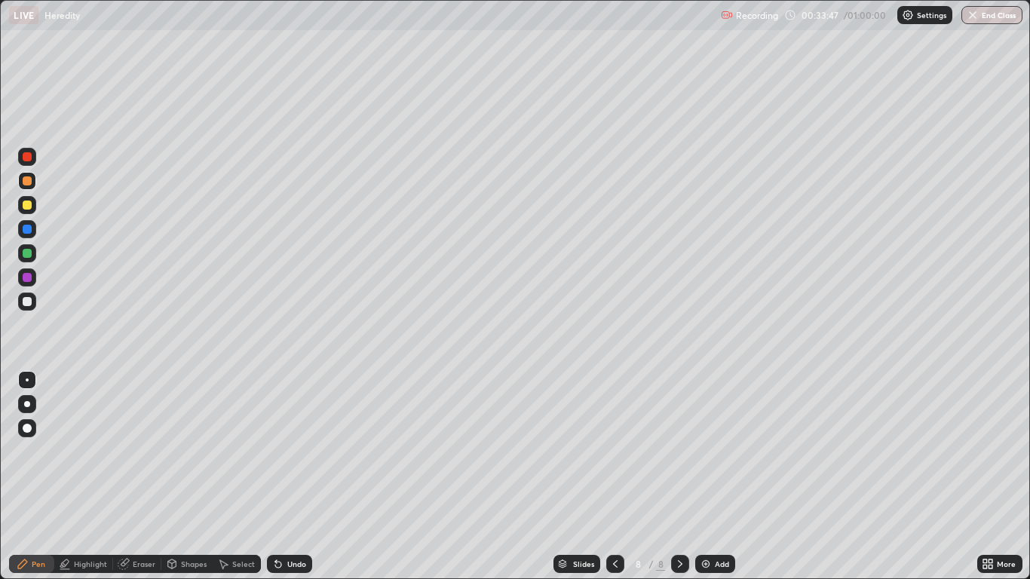
click at [680, 477] on icon at bounding box center [680, 564] width 12 height 12
click at [27, 230] on div at bounding box center [27, 229] width 9 height 9
click at [20, 423] on div at bounding box center [27, 428] width 18 height 18
click at [30, 427] on div at bounding box center [27, 428] width 9 height 9
click at [143, 477] on div "Eraser" at bounding box center [137, 564] width 48 height 18
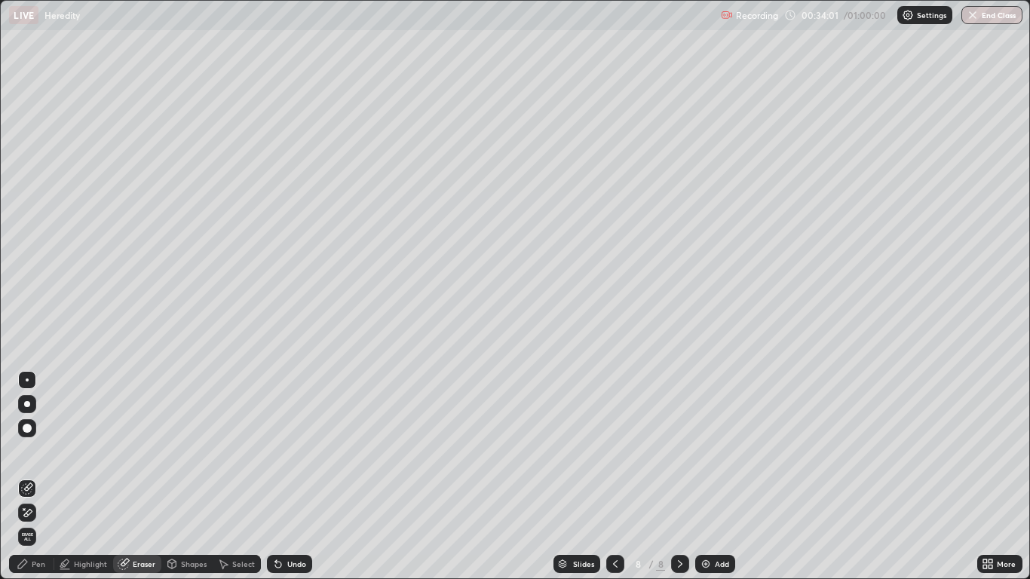
click at [130, 477] on div "Eraser" at bounding box center [137, 564] width 48 height 18
click at [20, 477] on div at bounding box center [27, 489] width 18 height 18
click at [29, 477] on icon at bounding box center [28, 513] width 8 height 8
click at [41, 477] on div "Pen" at bounding box center [39, 564] width 14 height 8
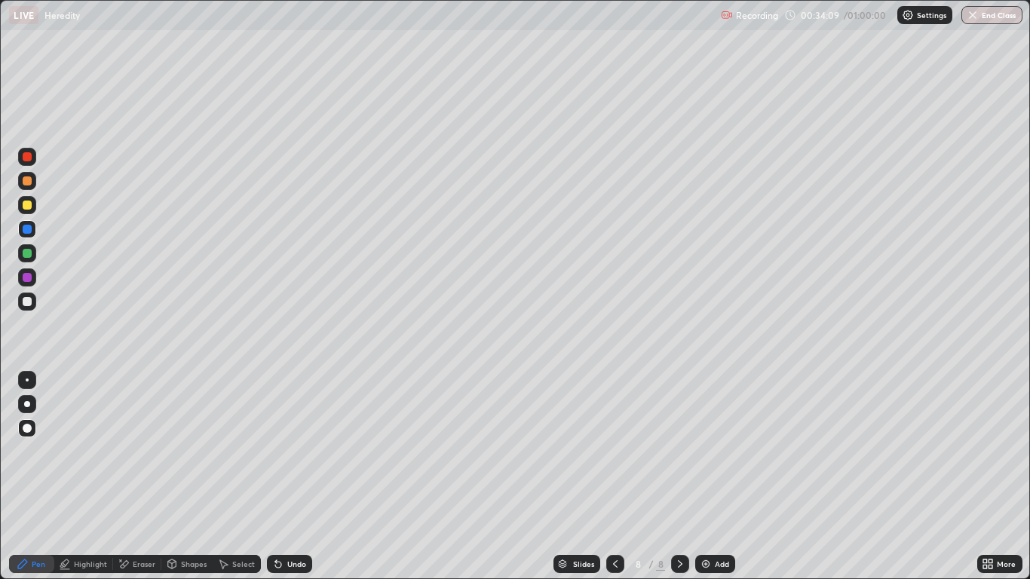
click at [184, 477] on div "Shapes" at bounding box center [194, 564] width 26 height 8
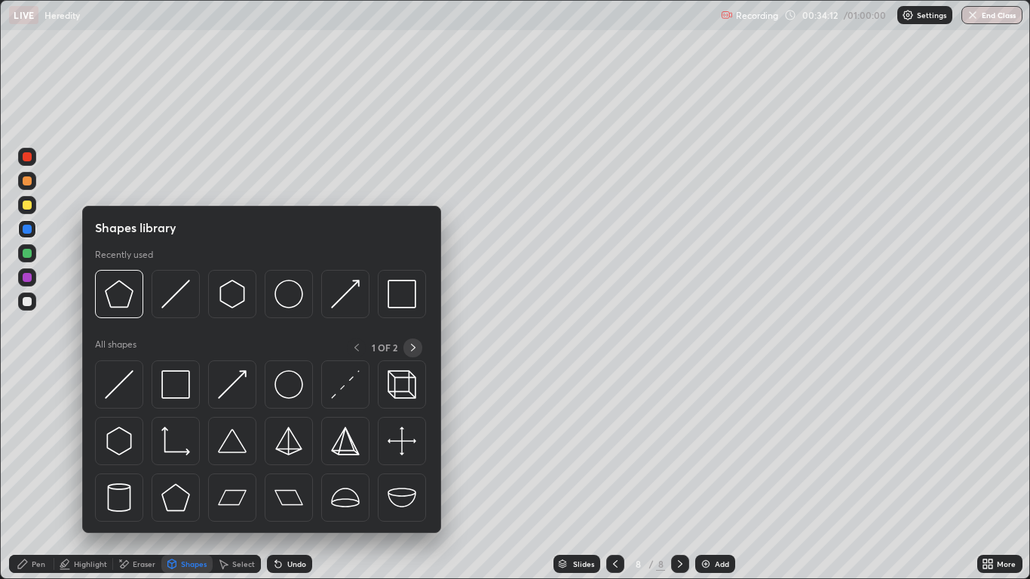
click at [413, 348] on icon at bounding box center [413, 348] width 12 height 12
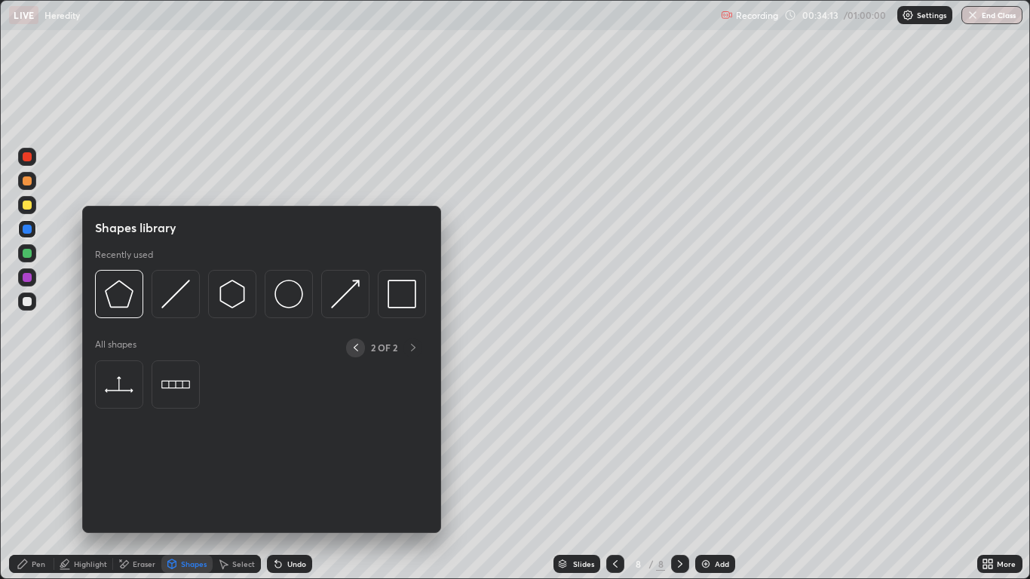
click at [355, 348] on icon at bounding box center [356, 348] width 12 height 12
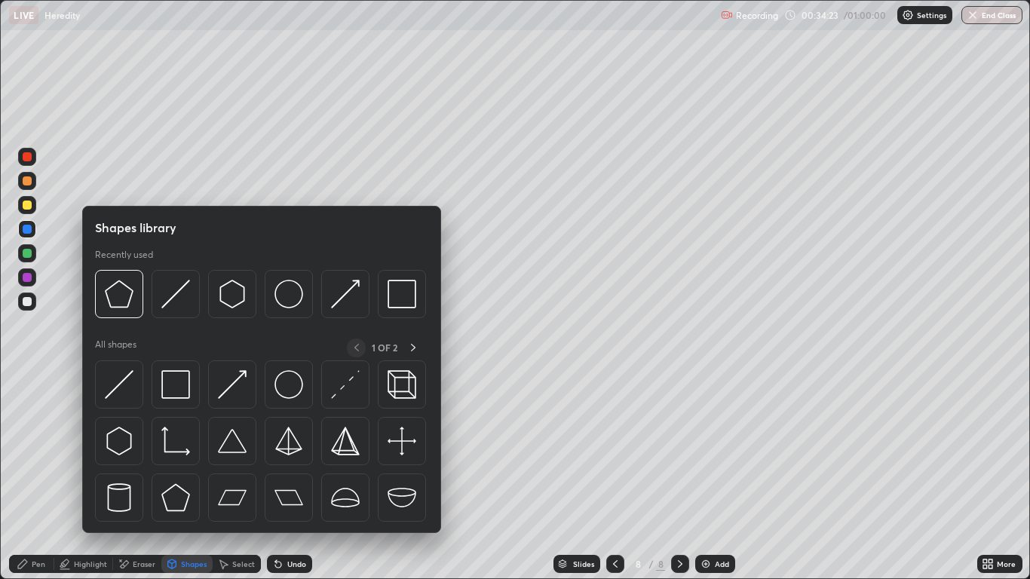
click at [339, 382] on img at bounding box center [345, 384] width 29 height 29
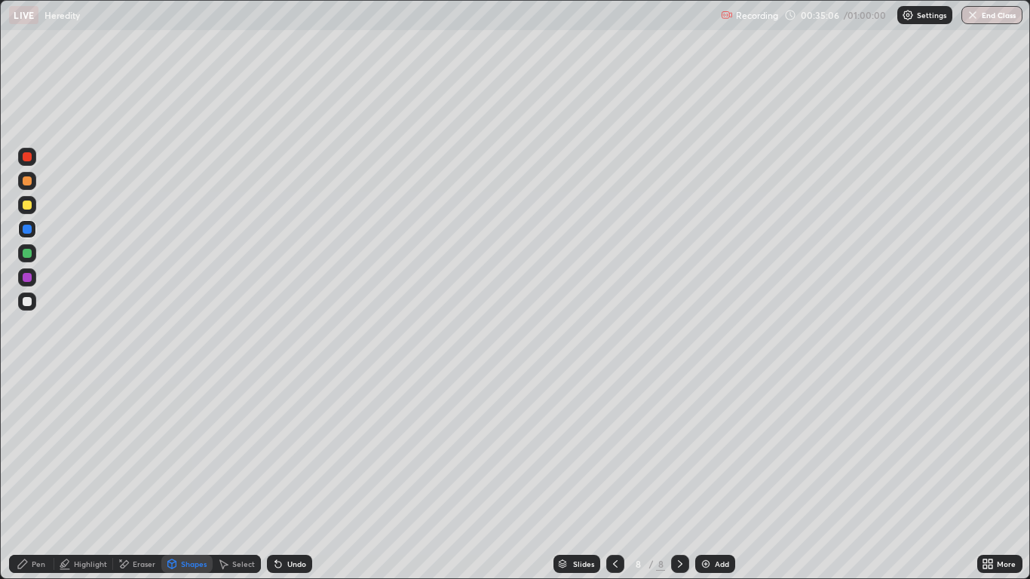
click at [235, 477] on div "Select" at bounding box center [243, 564] width 23 height 8
click at [719, 149] on div "0 ° Undo Copy Duplicate Duplicate to new slide Delete" at bounding box center [515, 290] width 1028 height 578
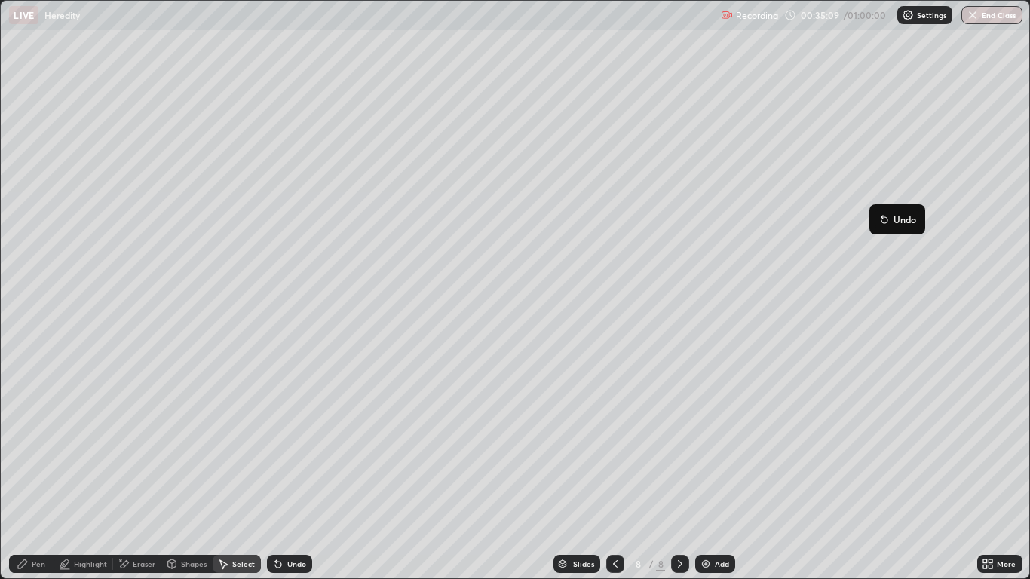
click at [834, 154] on div "0 ° Undo Copy Duplicate Duplicate to new slide Delete" at bounding box center [515, 290] width 1028 height 578
click at [856, 153] on div "0 ° Undo Copy Duplicate Duplicate to new slide Delete" at bounding box center [515, 290] width 1028 height 578
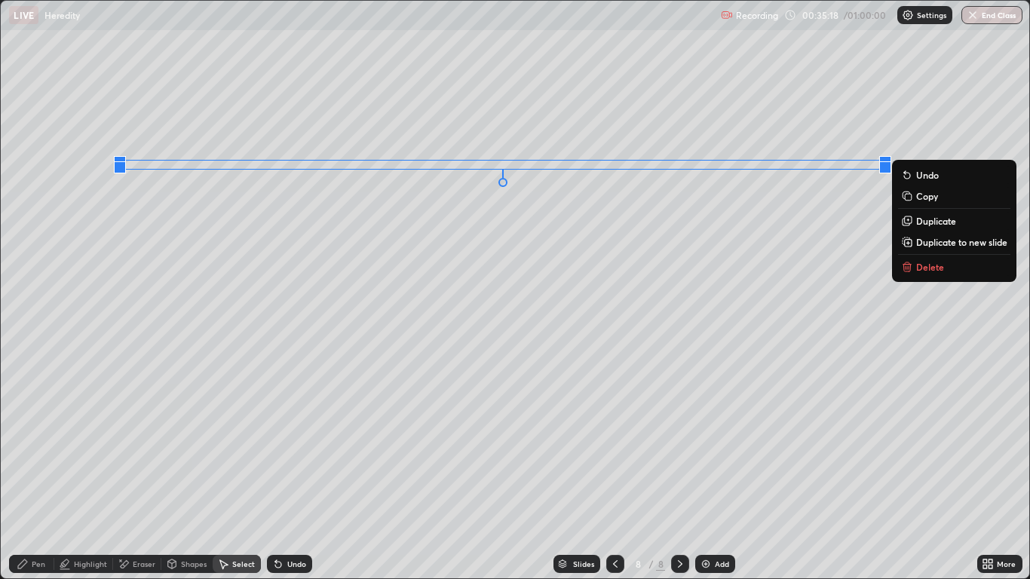
click at [923, 181] on button "Undo" at bounding box center [954, 175] width 112 height 18
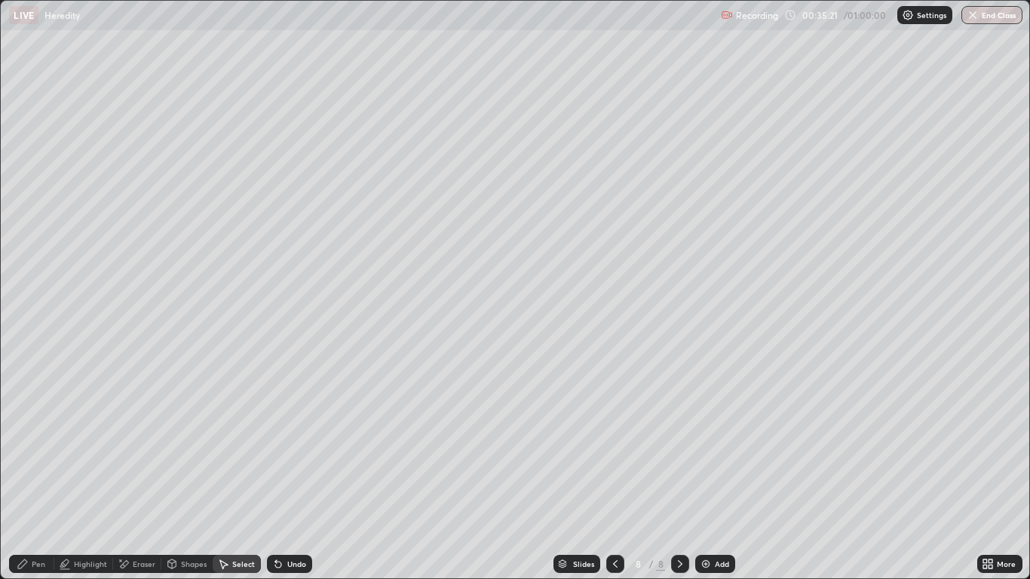
click at [986, 8] on button "End Class" at bounding box center [992, 15] width 61 height 18
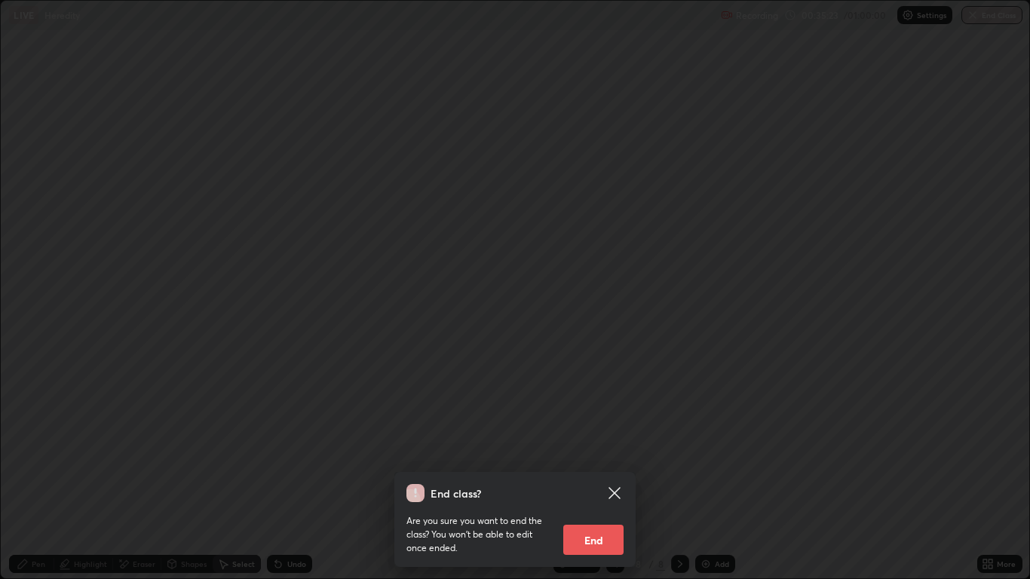
click at [600, 477] on button "End" at bounding box center [593, 540] width 60 height 30
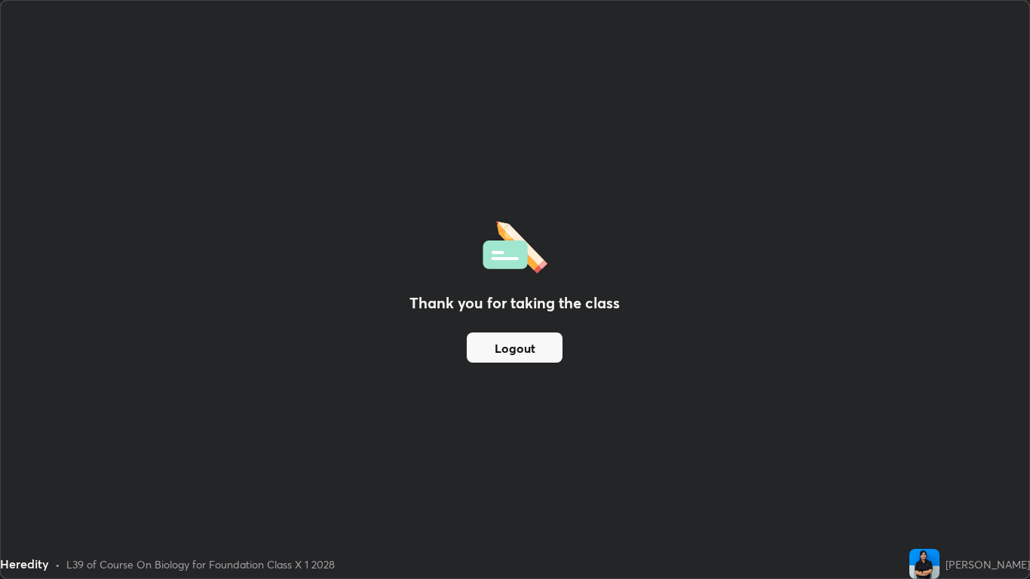
click at [534, 348] on button "Logout" at bounding box center [515, 348] width 96 height 30
